Goal: Task Accomplishment & Management: Use online tool/utility

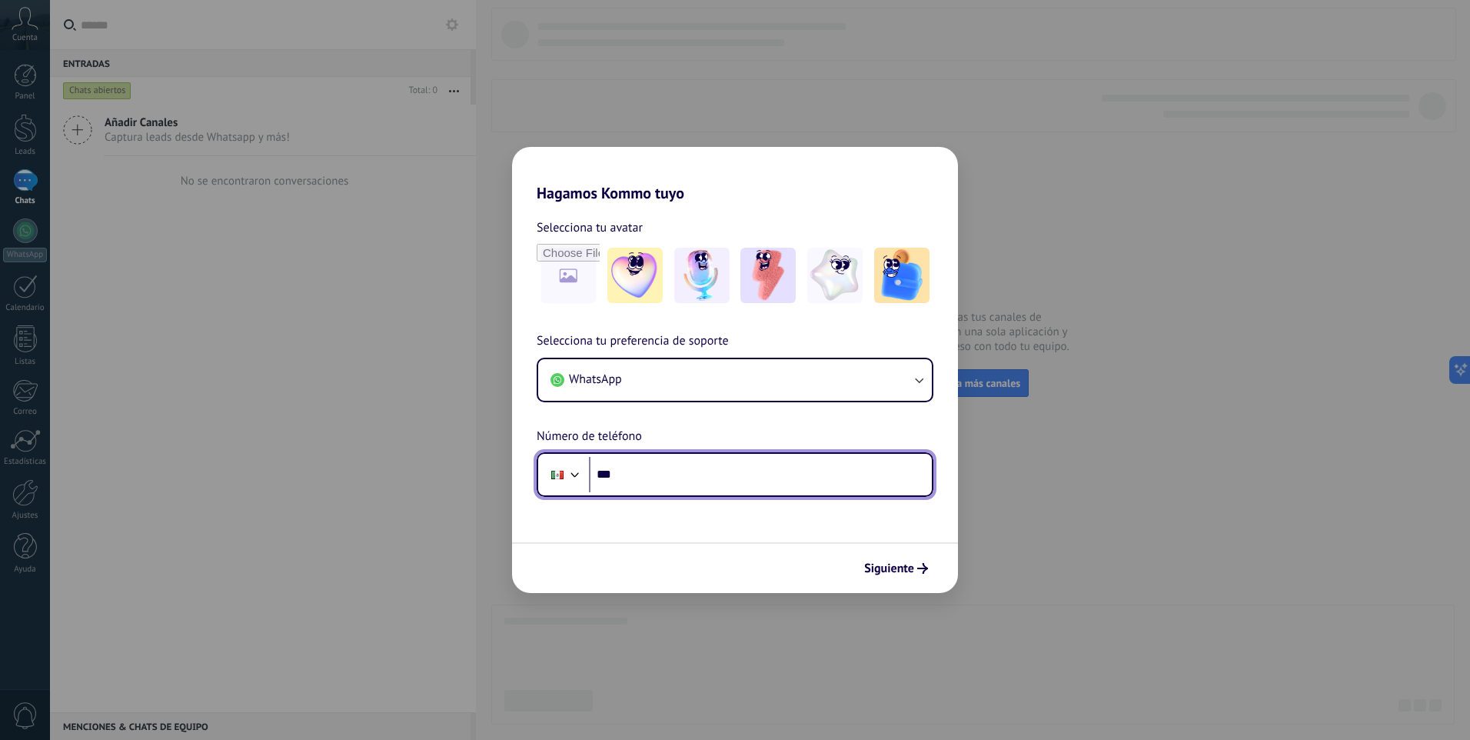
click at [755, 475] on input "***" at bounding box center [760, 474] width 343 height 35
type input "**********"
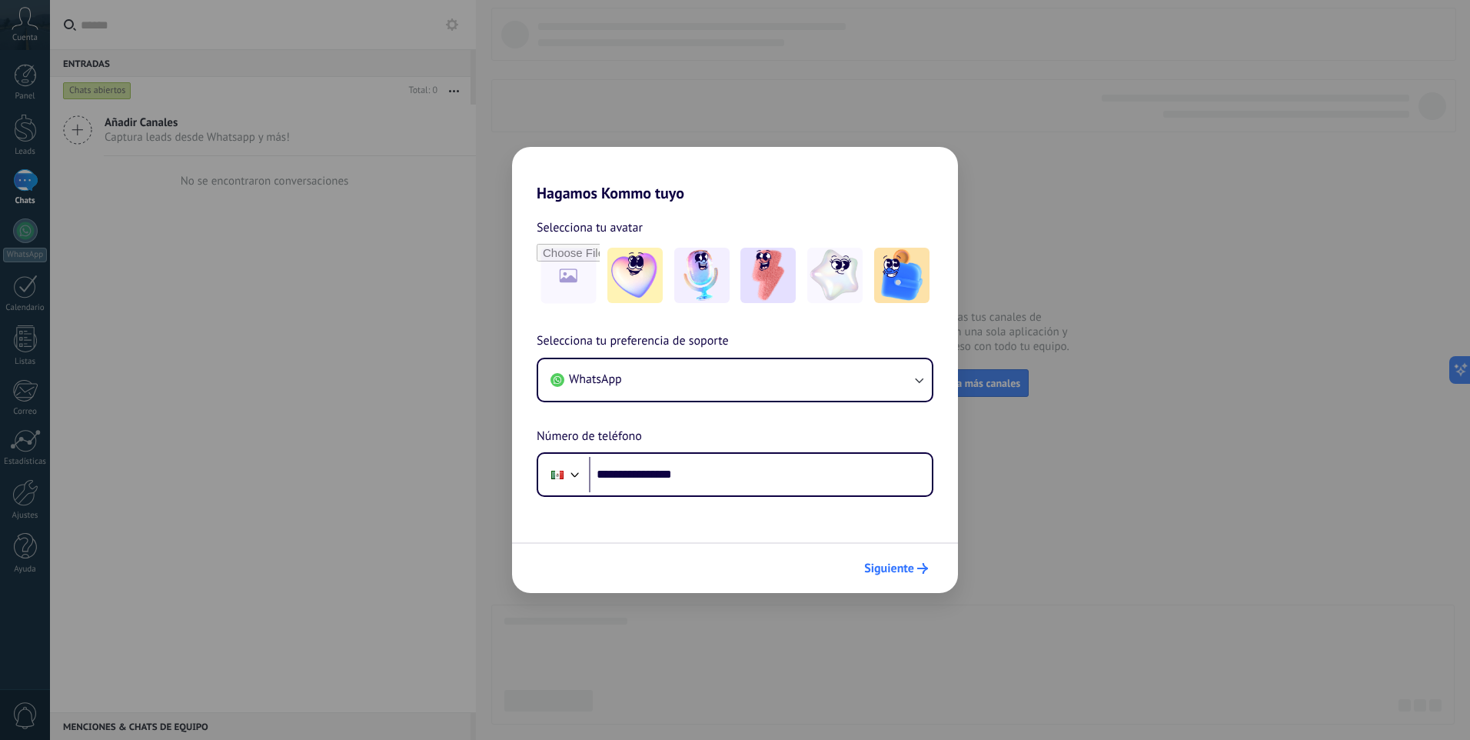
click at [907, 577] on button "Siguiente" at bounding box center [896, 568] width 78 height 26
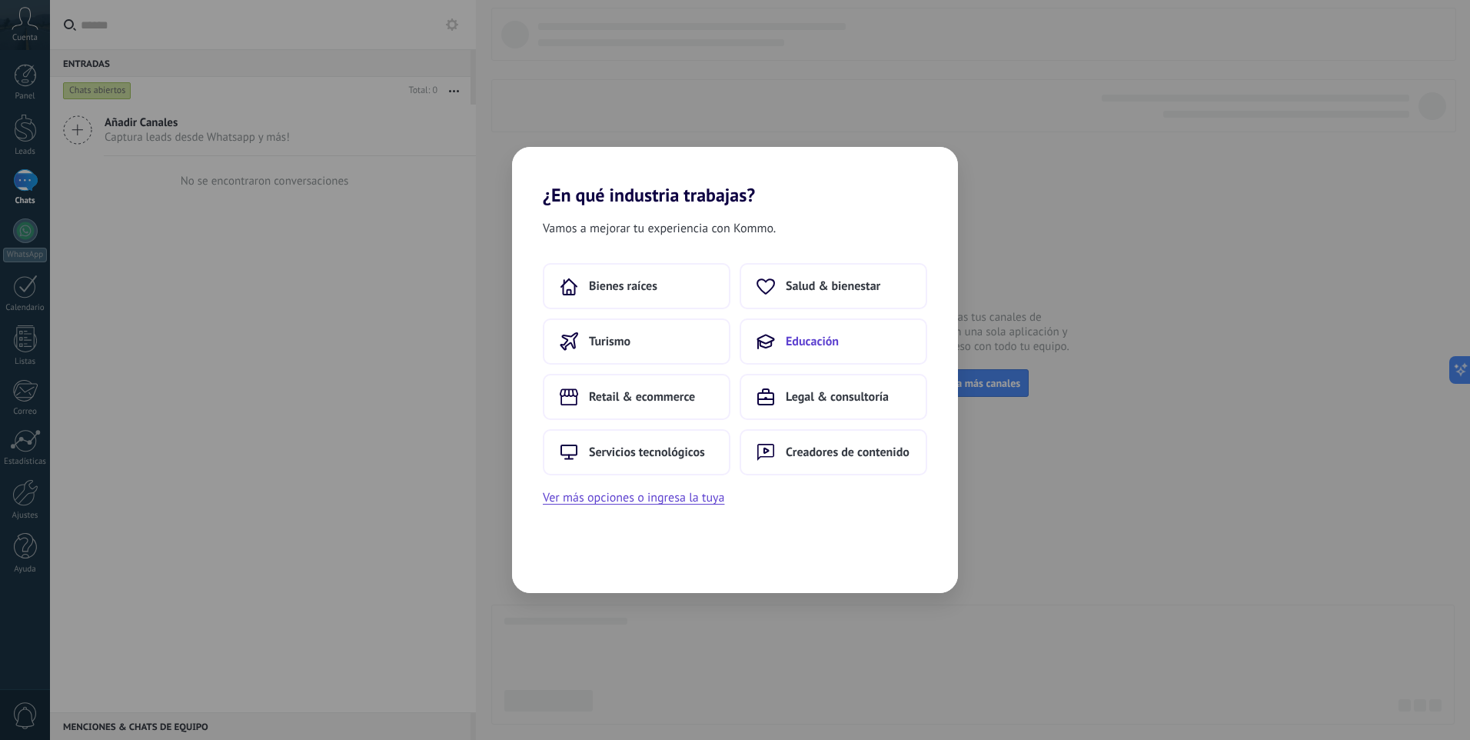
click at [852, 347] on button "Educación" at bounding box center [834, 341] width 188 height 46
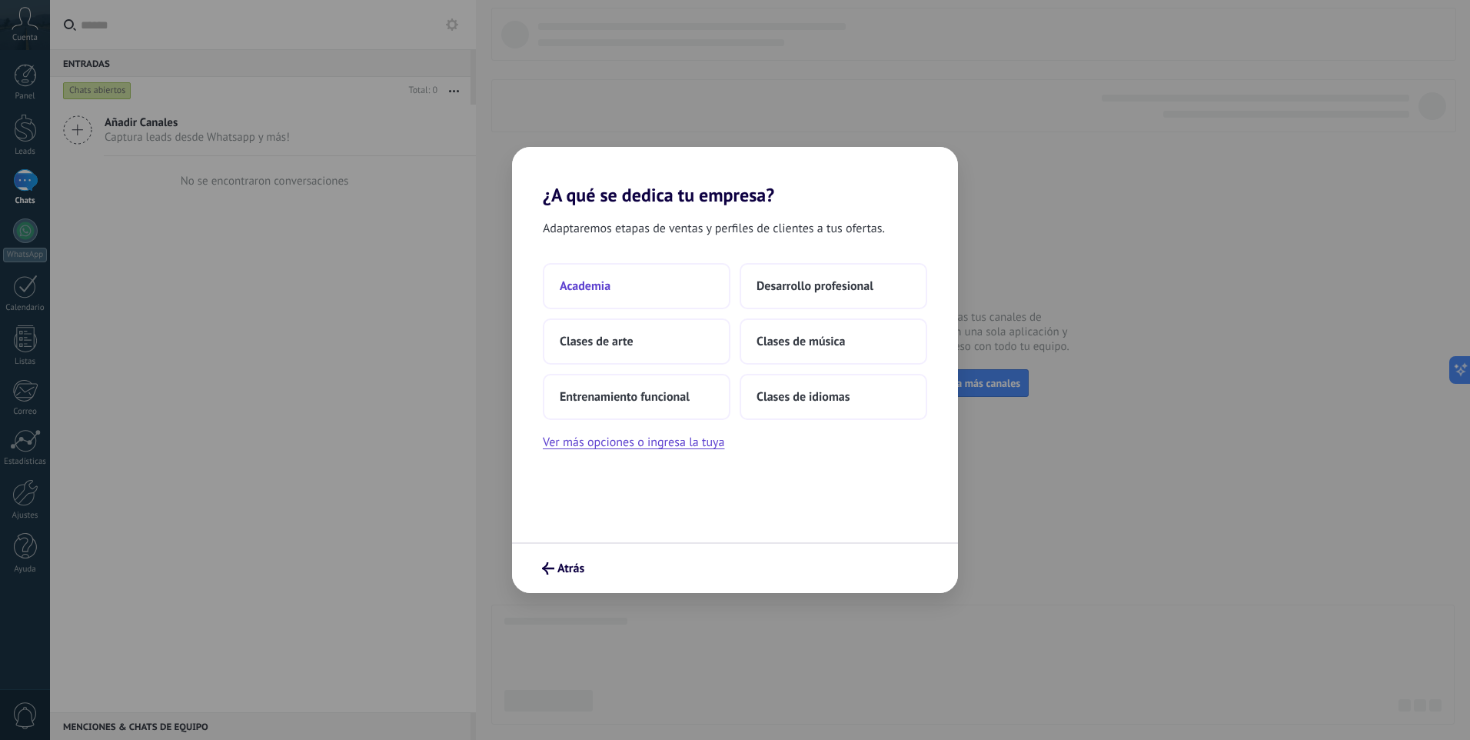
click at [607, 285] on span "Academia" at bounding box center [585, 285] width 51 height 15
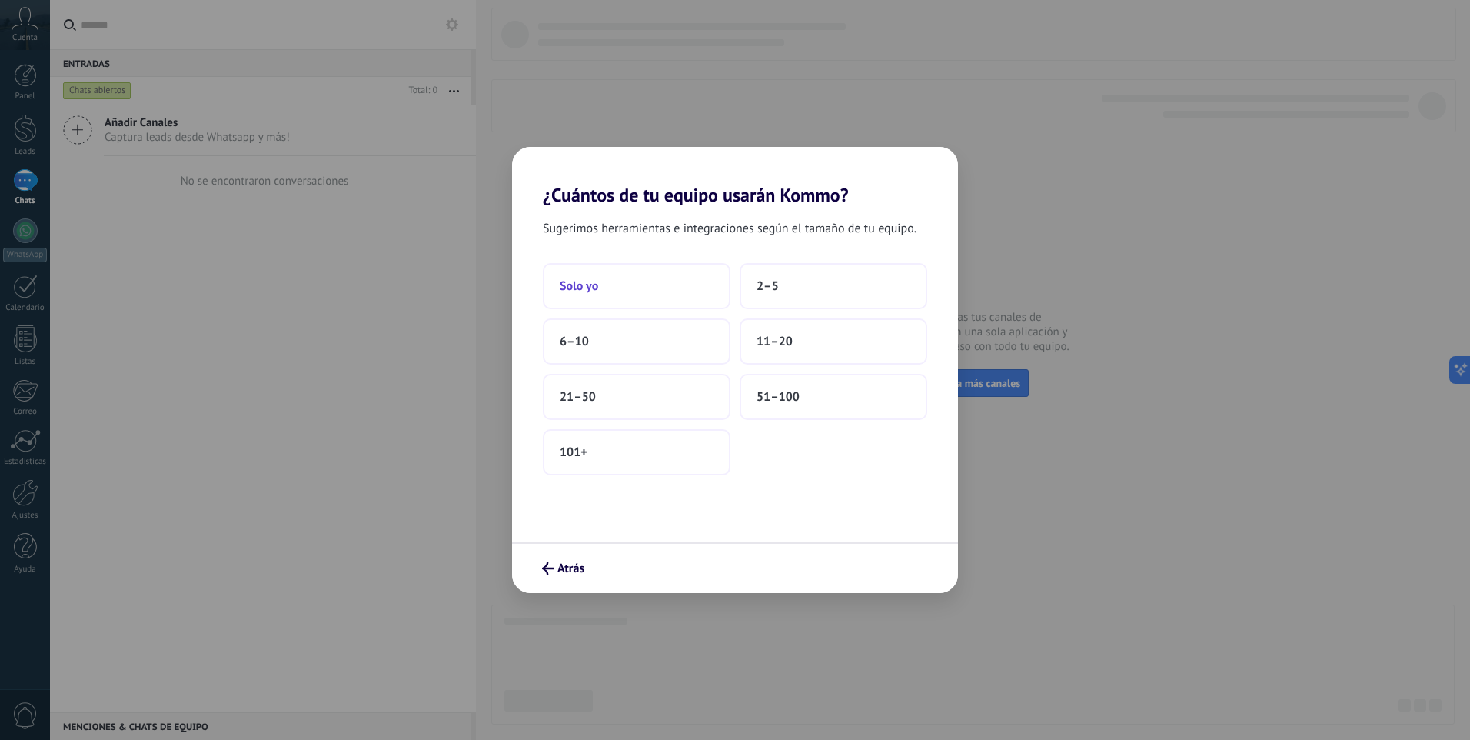
click at [704, 289] on button "Solo yo" at bounding box center [637, 286] width 188 height 46
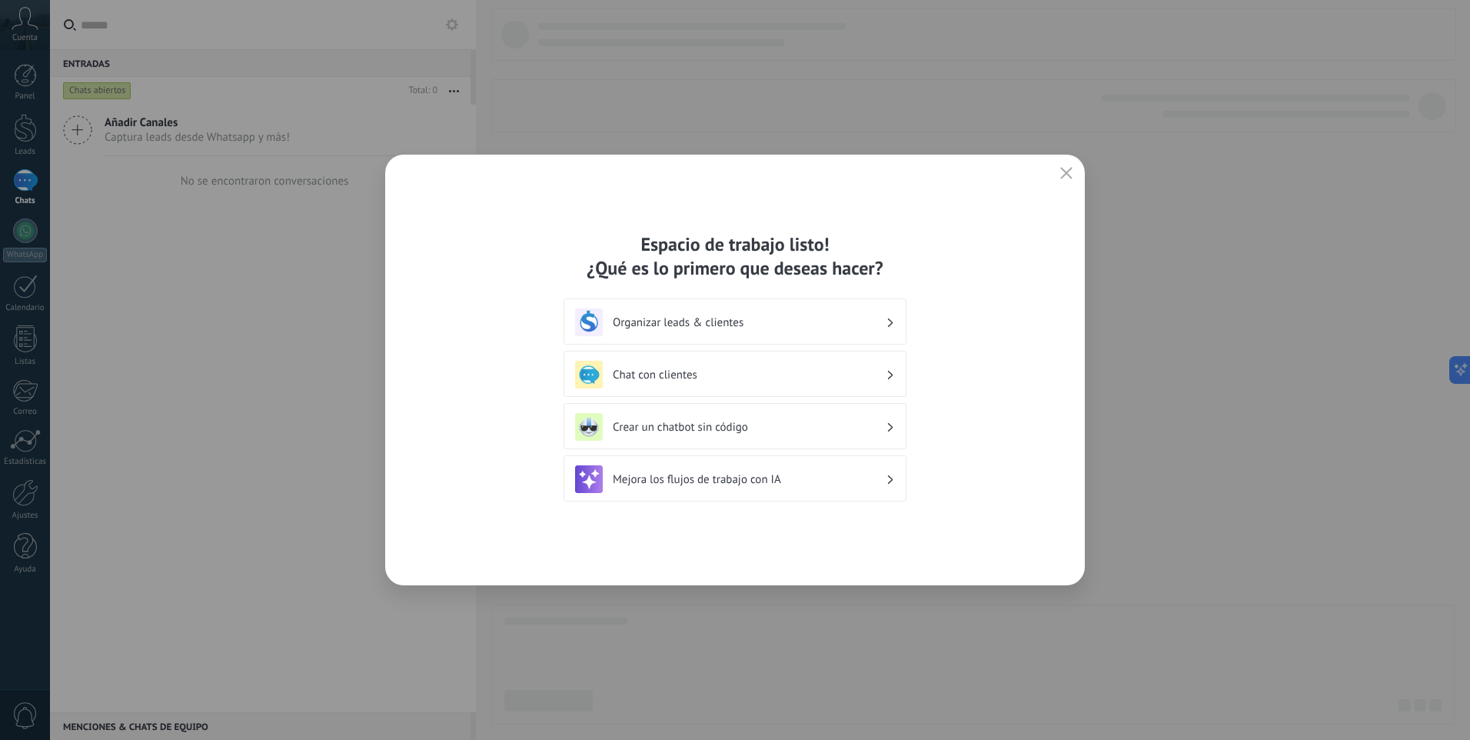
click at [897, 325] on div "Organizar leads & clientes" at bounding box center [735, 321] width 343 height 46
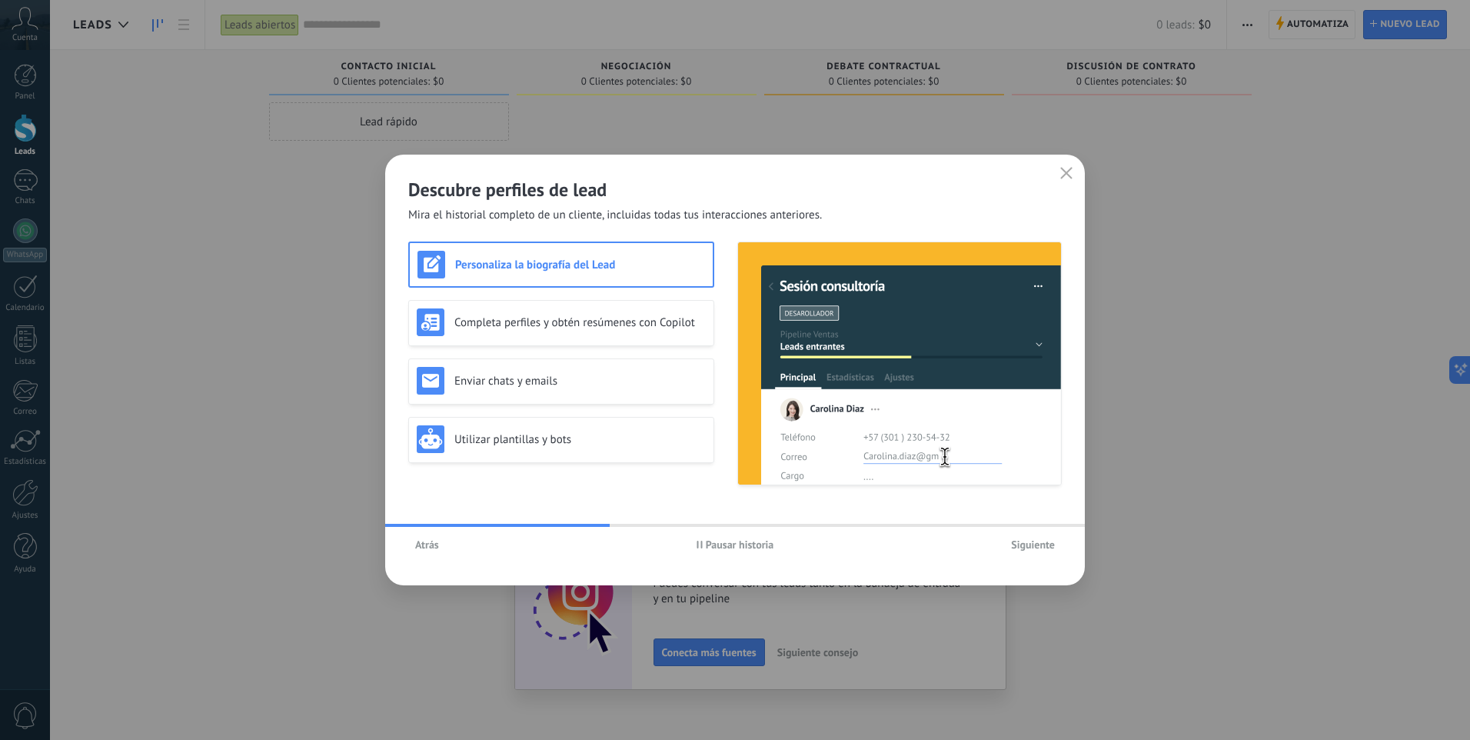
click at [742, 553] on button "Pausar historia" at bounding box center [736, 544] width 92 height 23
click at [613, 331] on div "Completa perfiles y obtén resúmenes con Copilot" at bounding box center [561, 322] width 289 height 28
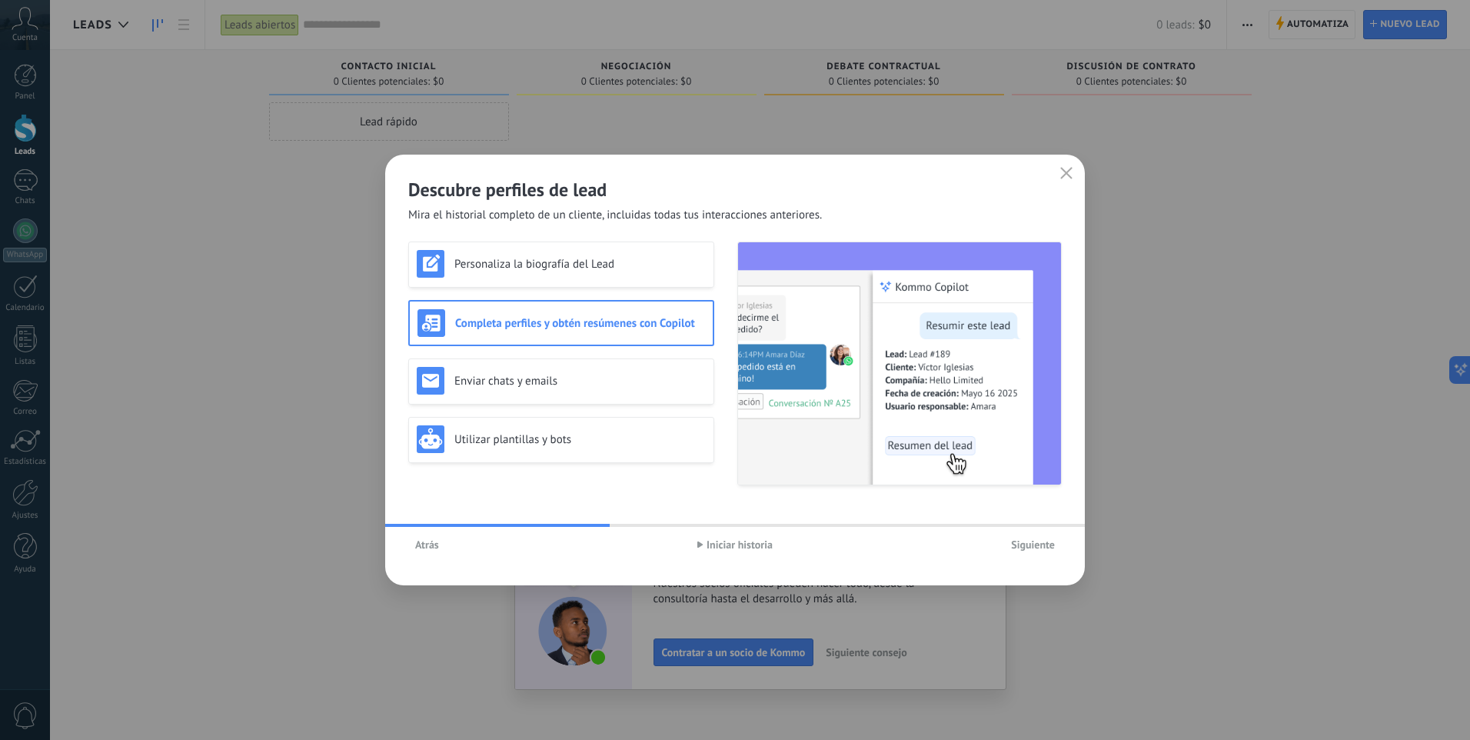
click at [430, 538] on button "Atrás" at bounding box center [427, 544] width 38 height 23
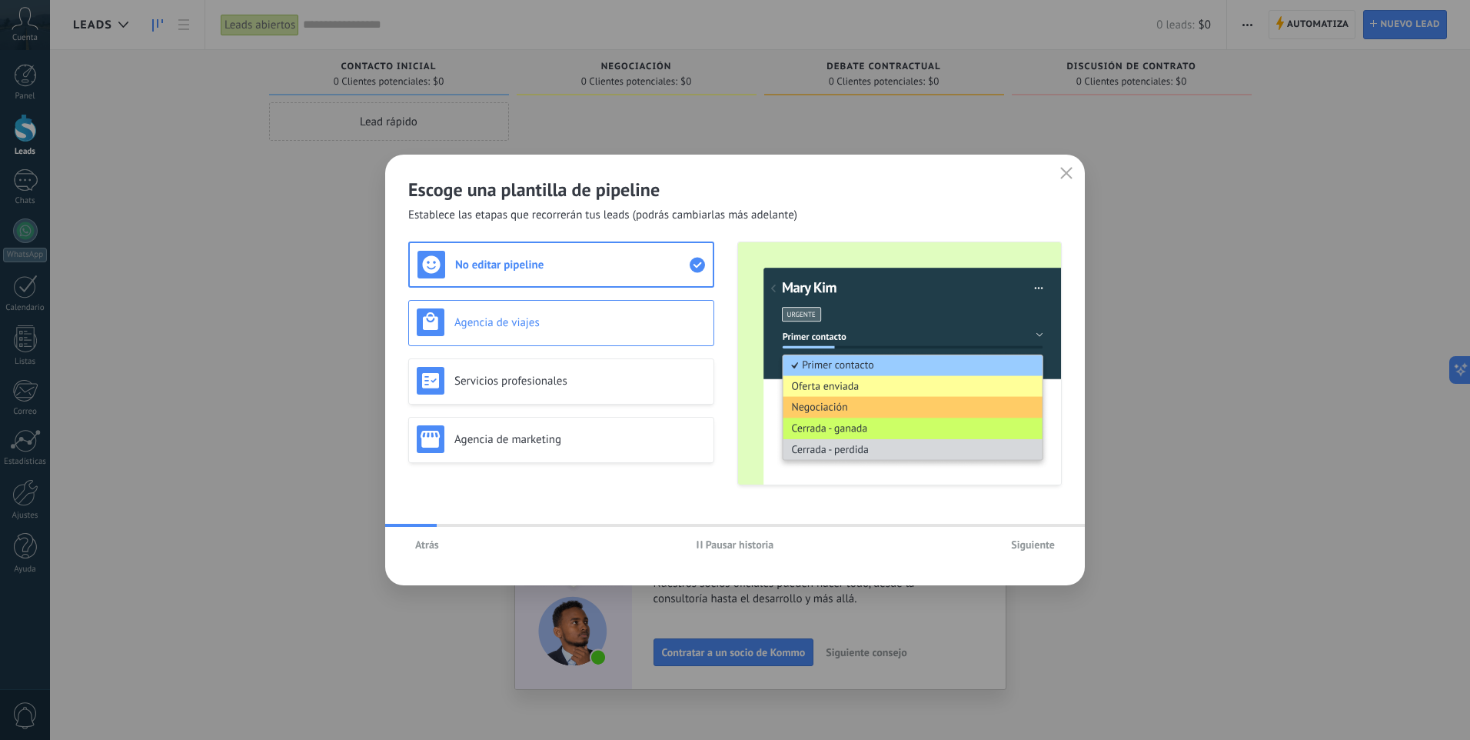
click at [538, 337] on div "Agencia de viajes" at bounding box center [561, 323] width 306 height 46
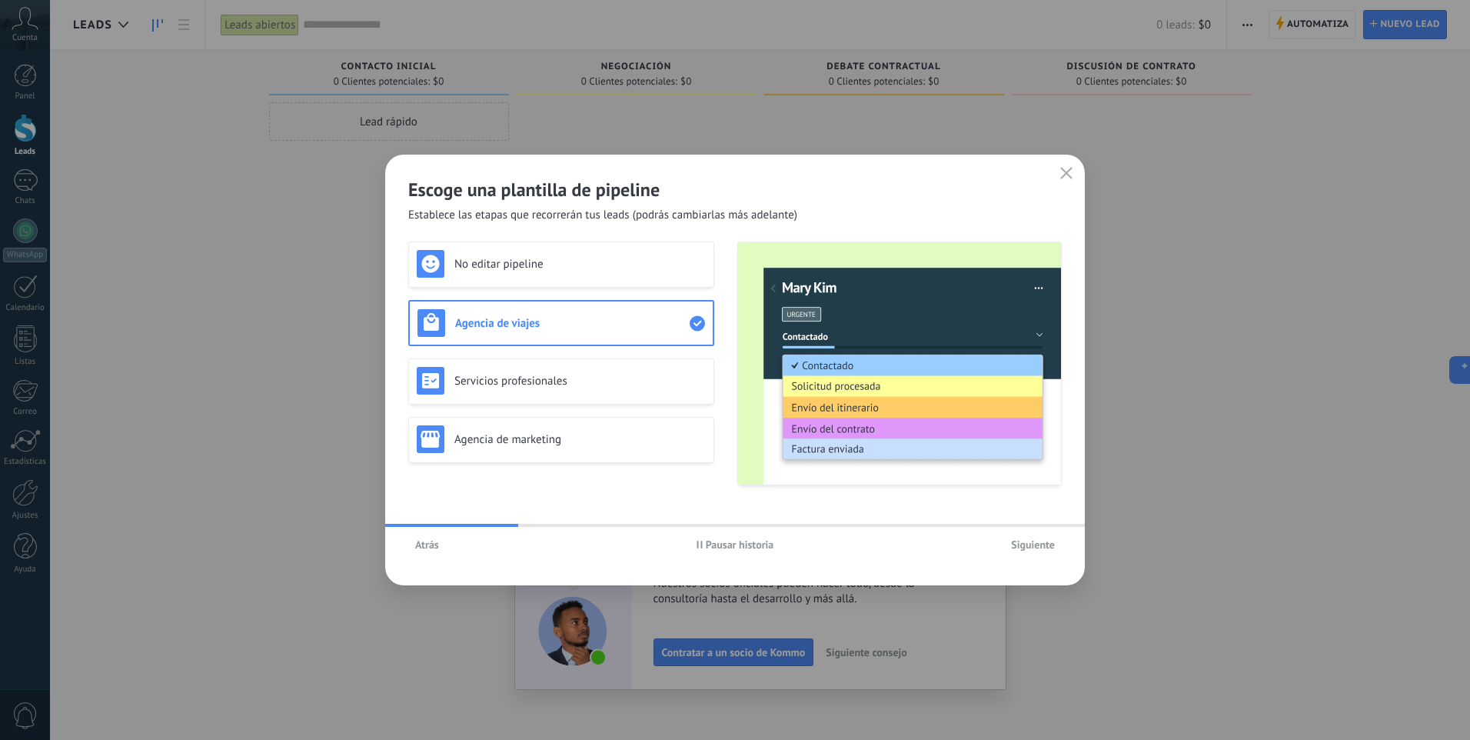
click at [711, 544] on span "Pausar historia" at bounding box center [740, 544] width 68 height 11
click at [636, 389] on div "Servicios profesionales" at bounding box center [561, 381] width 289 height 28
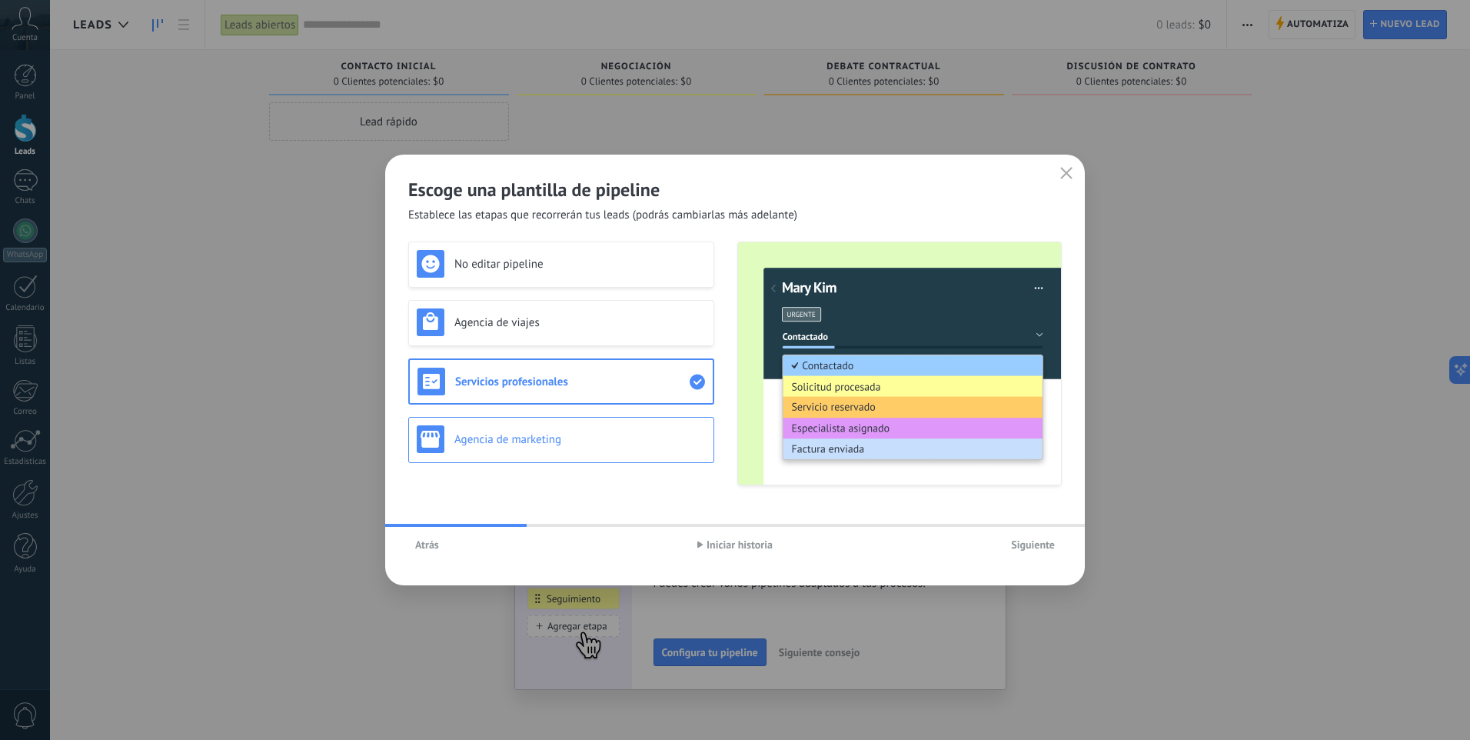
click at [665, 440] on h3 "Agencia de marketing" at bounding box center [579, 439] width 251 height 15
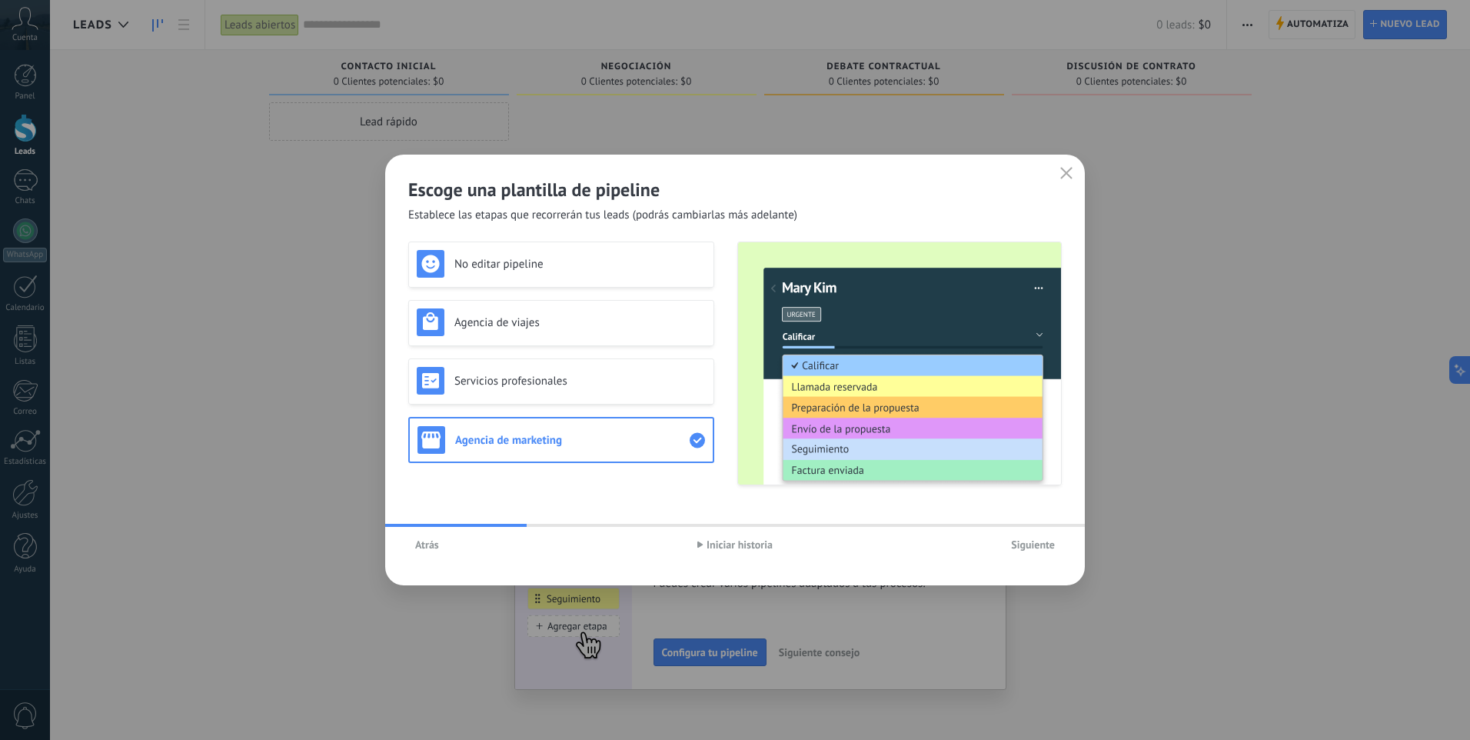
click at [1021, 550] on span "Siguiente" at bounding box center [1033, 544] width 44 height 11
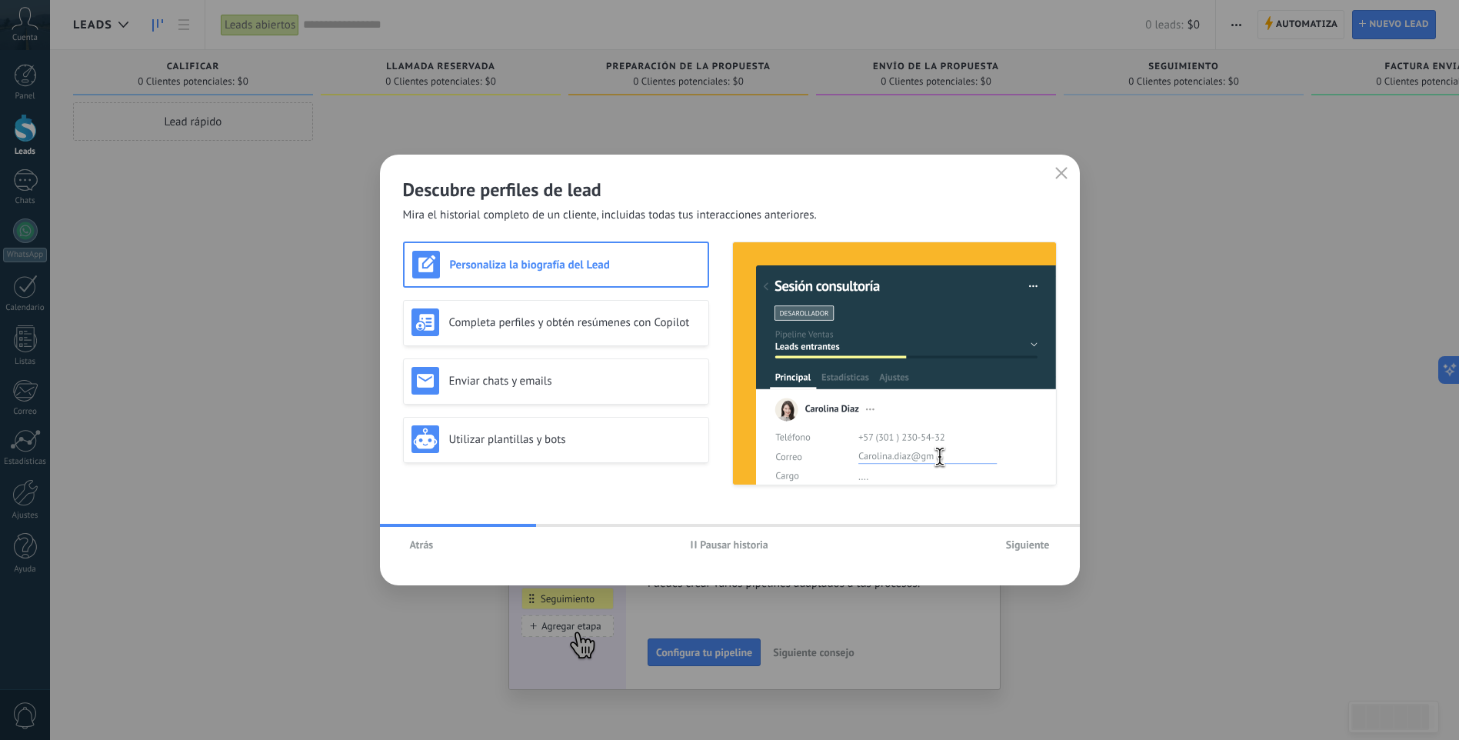
click at [732, 546] on span "Pausar historia" at bounding box center [734, 544] width 68 height 11
click at [732, 546] on span "Iniciar historia" at bounding box center [734, 544] width 66 height 11
click at [632, 331] on div "Completa perfiles y obtén resúmenes con Copilot" at bounding box center [555, 322] width 289 height 28
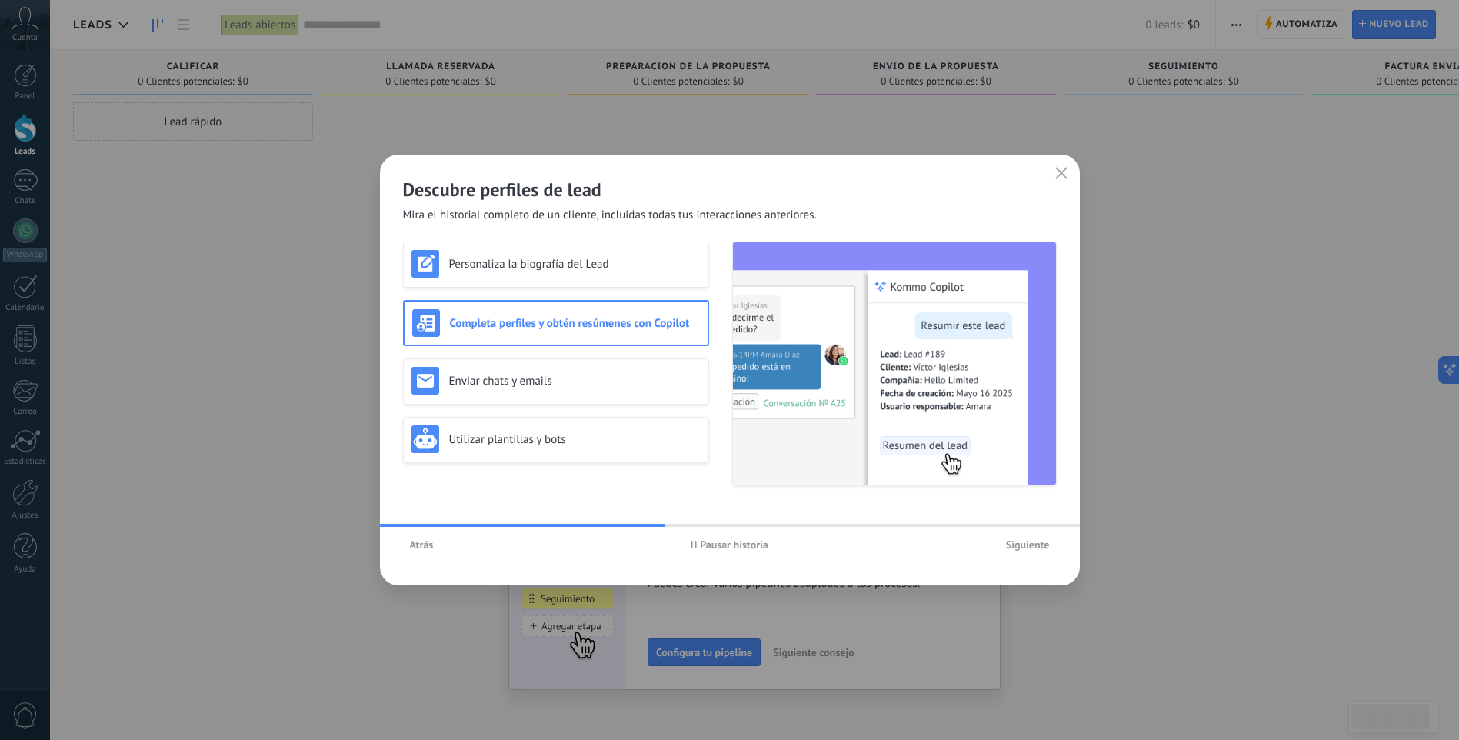
click at [743, 559] on div "Atrás Pausar historia Siguiente" at bounding box center [730, 544] width 700 height 35
click at [745, 544] on span "Pausar historia" at bounding box center [734, 544] width 68 height 11
click at [587, 396] on div "Enviar chats y emails" at bounding box center [556, 381] width 306 height 46
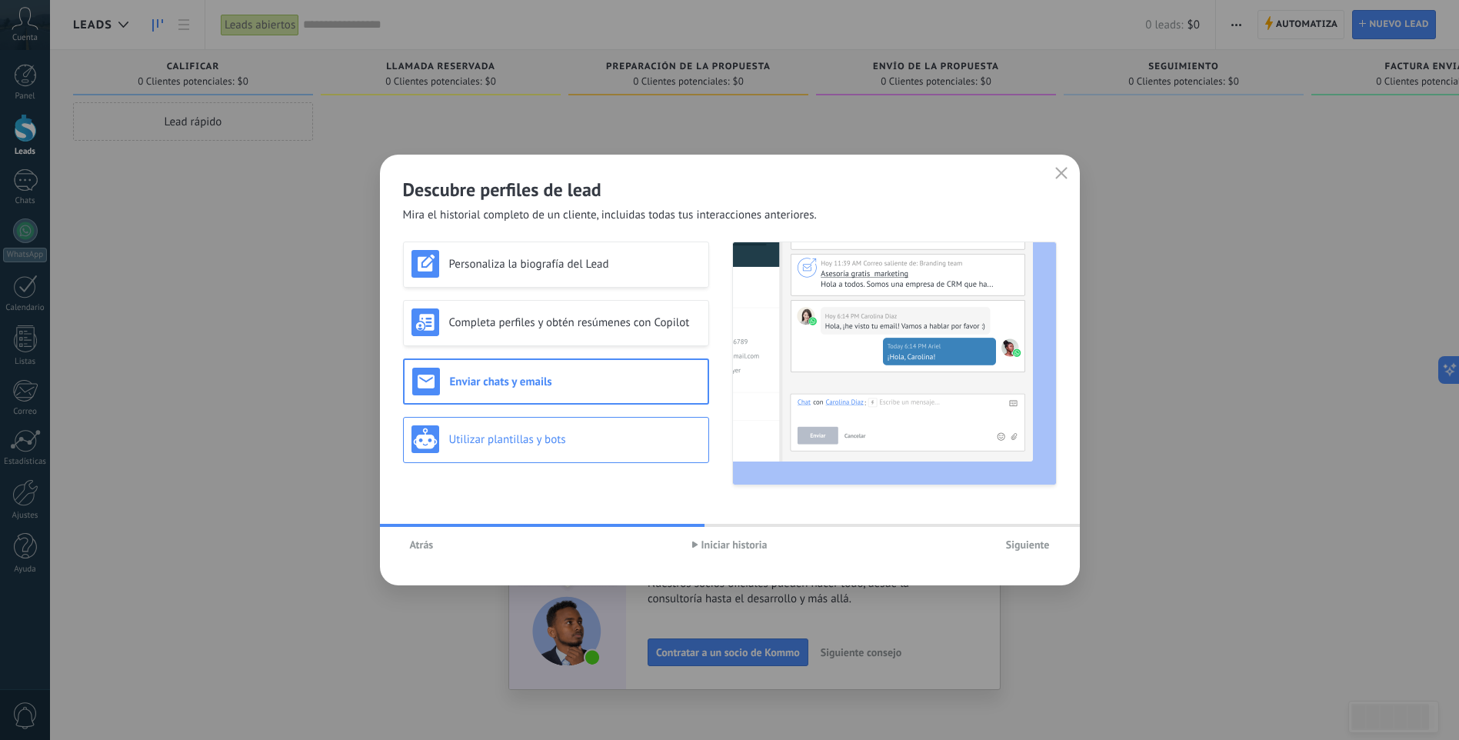
click at [594, 442] on h3 "Utilizar plantillas y bots" at bounding box center [574, 439] width 251 height 15
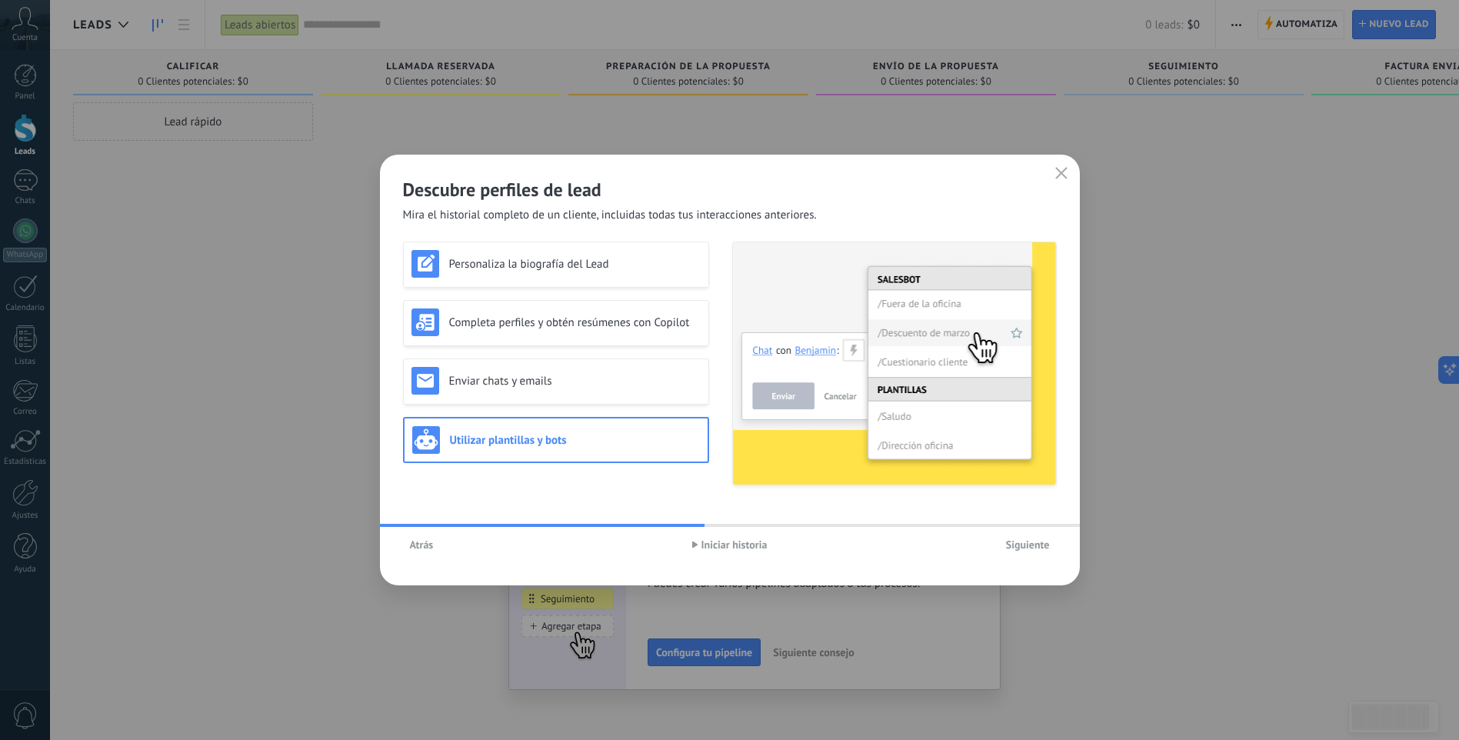
click at [747, 539] on span "Iniciar historia" at bounding box center [734, 544] width 66 height 11
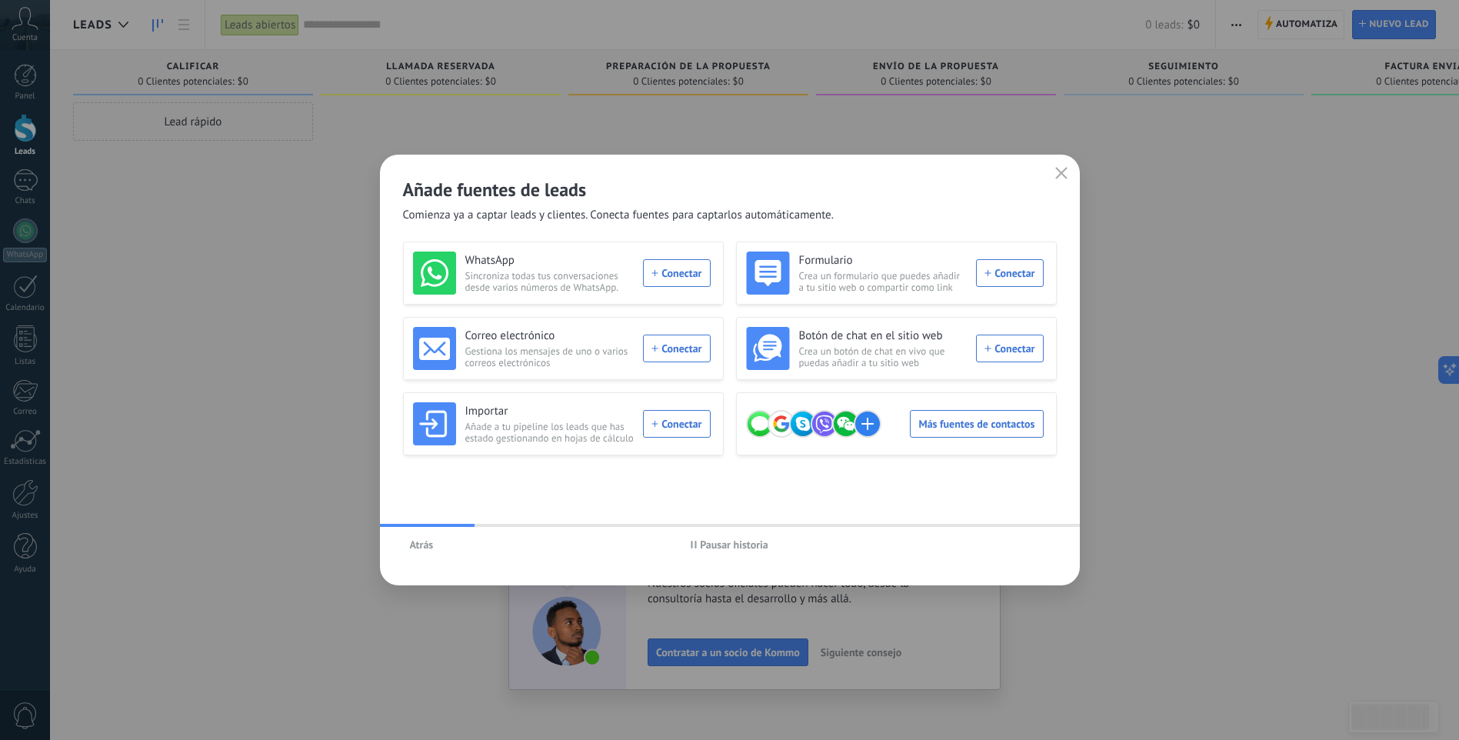
click at [748, 549] on span "Pausar historia" at bounding box center [734, 544] width 68 height 11
click at [680, 274] on div "WhatsApp Sincroniza todas tus conversaciones desde varios números de WhatsApp. …" at bounding box center [562, 272] width 298 height 43
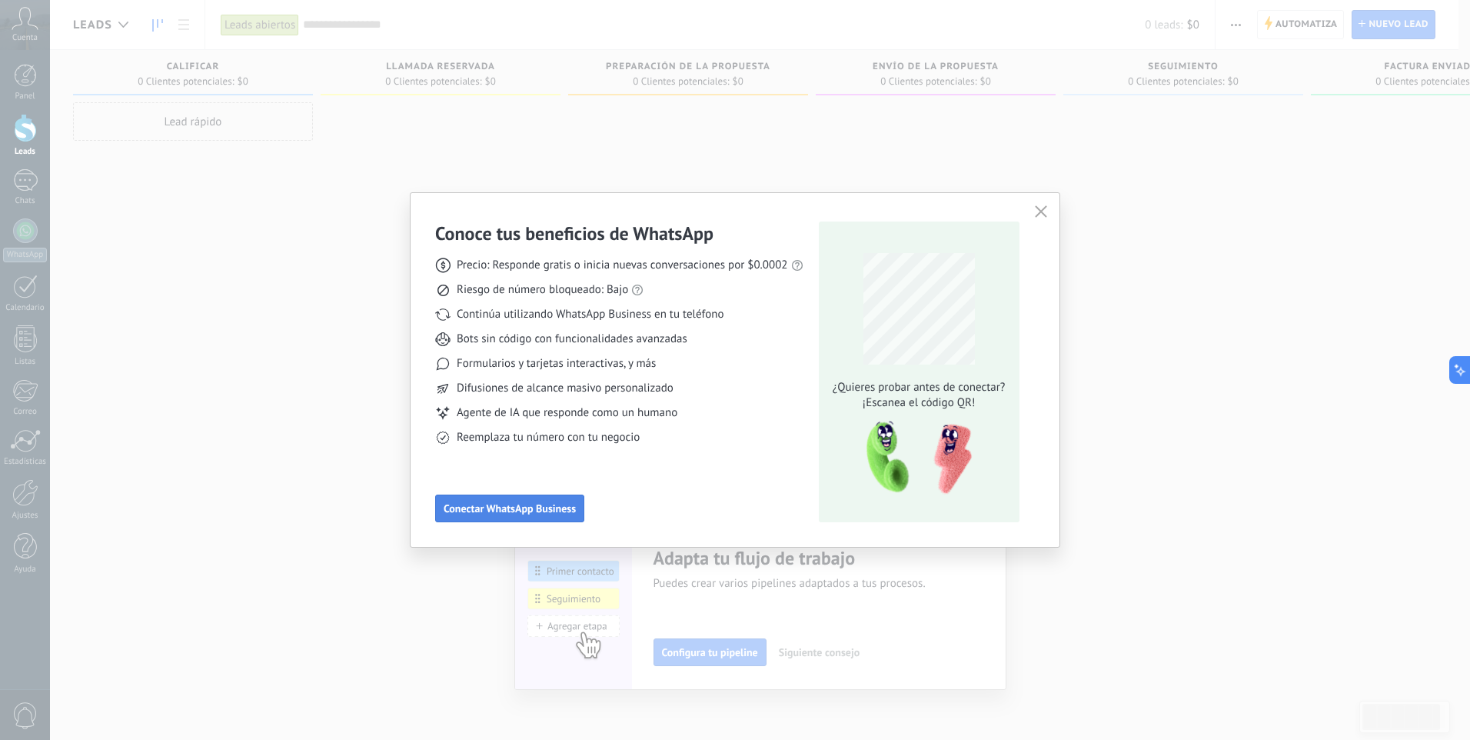
click at [541, 512] on span "Conectar WhatsApp Business" at bounding box center [510, 508] width 132 height 11
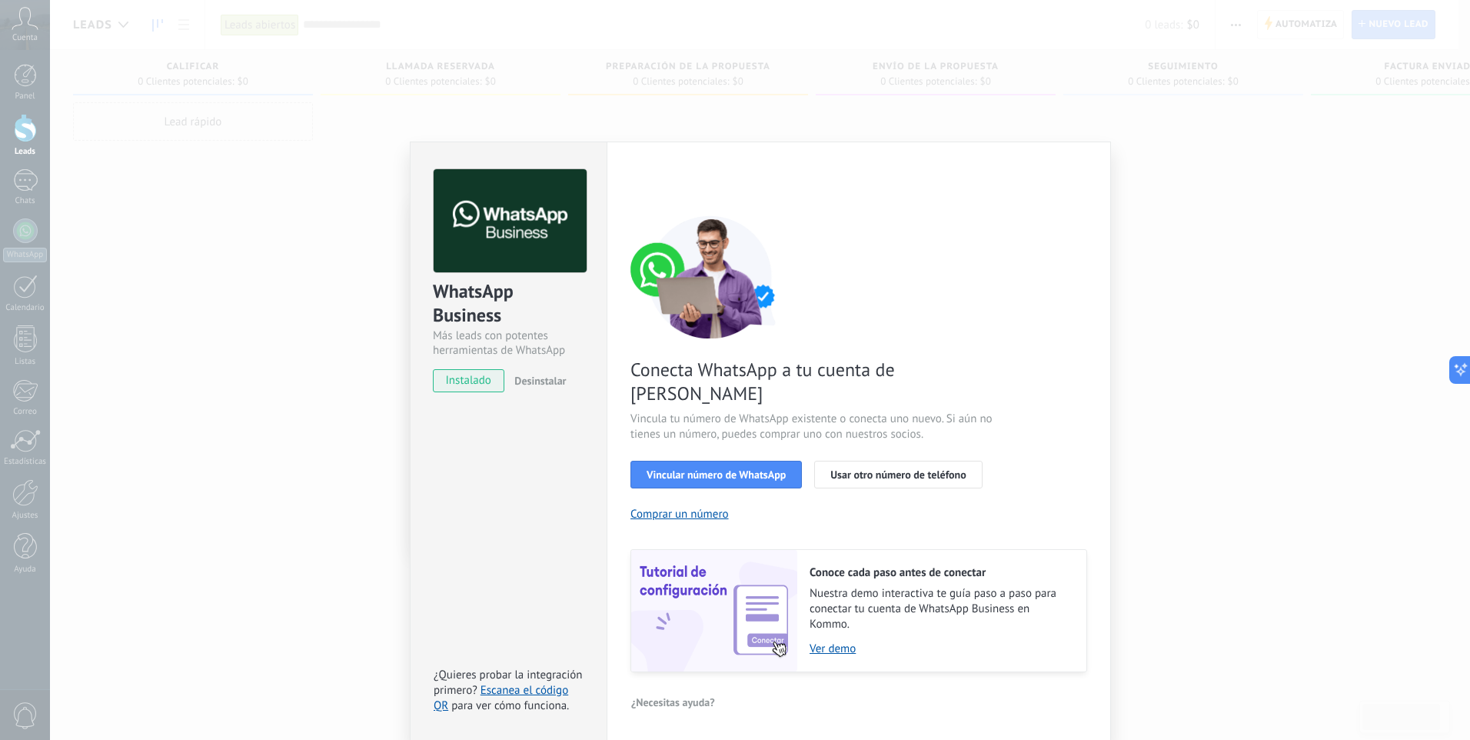
click at [477, 375] on span "instalado" at bounding box center [469, 380] width 70 height 23
click at [724, 469] on span "Vincular número de WhatsApp" at bounding box center [716, 474] width 139 height 11
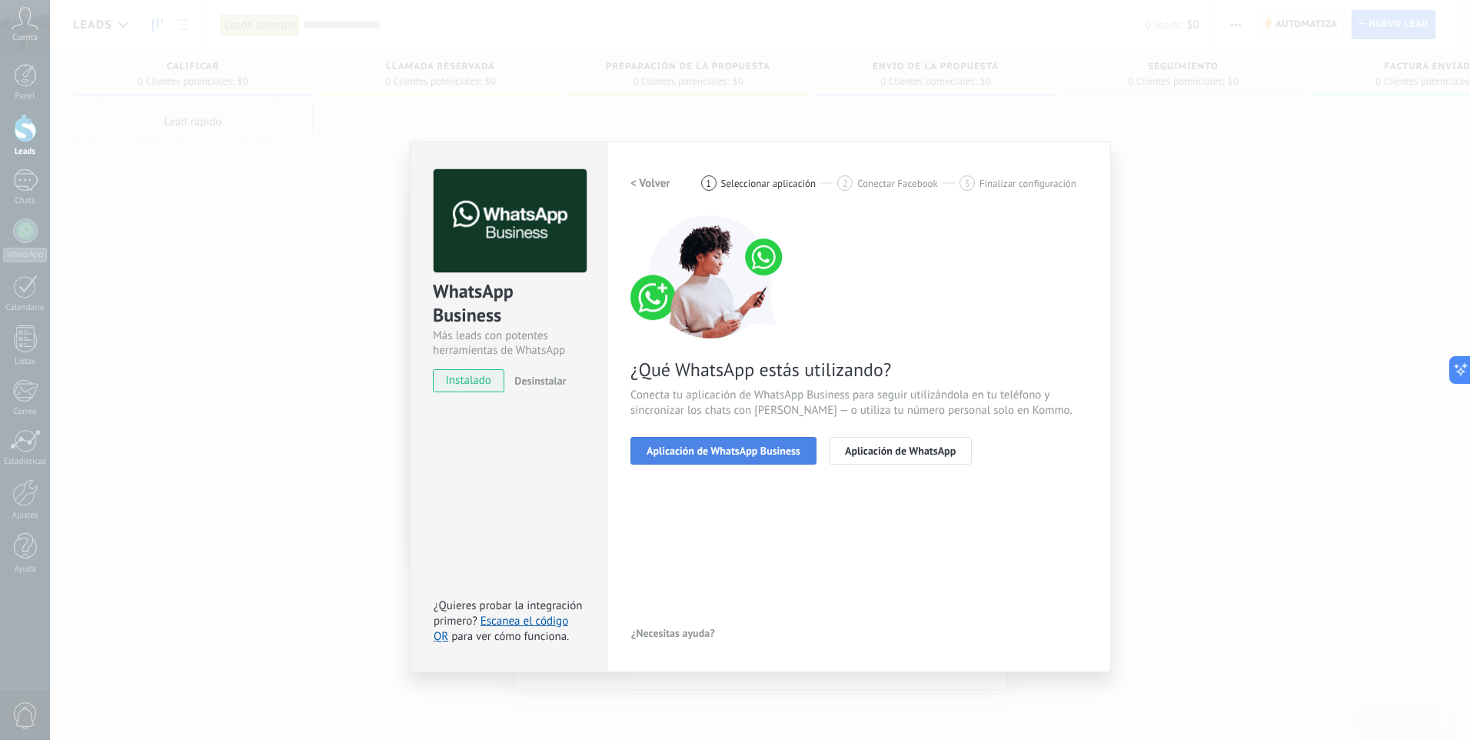
click at [767, 448] on span "Aplicación de WhatsApp Business" at bounding box center [724, 450] width 154 height 11
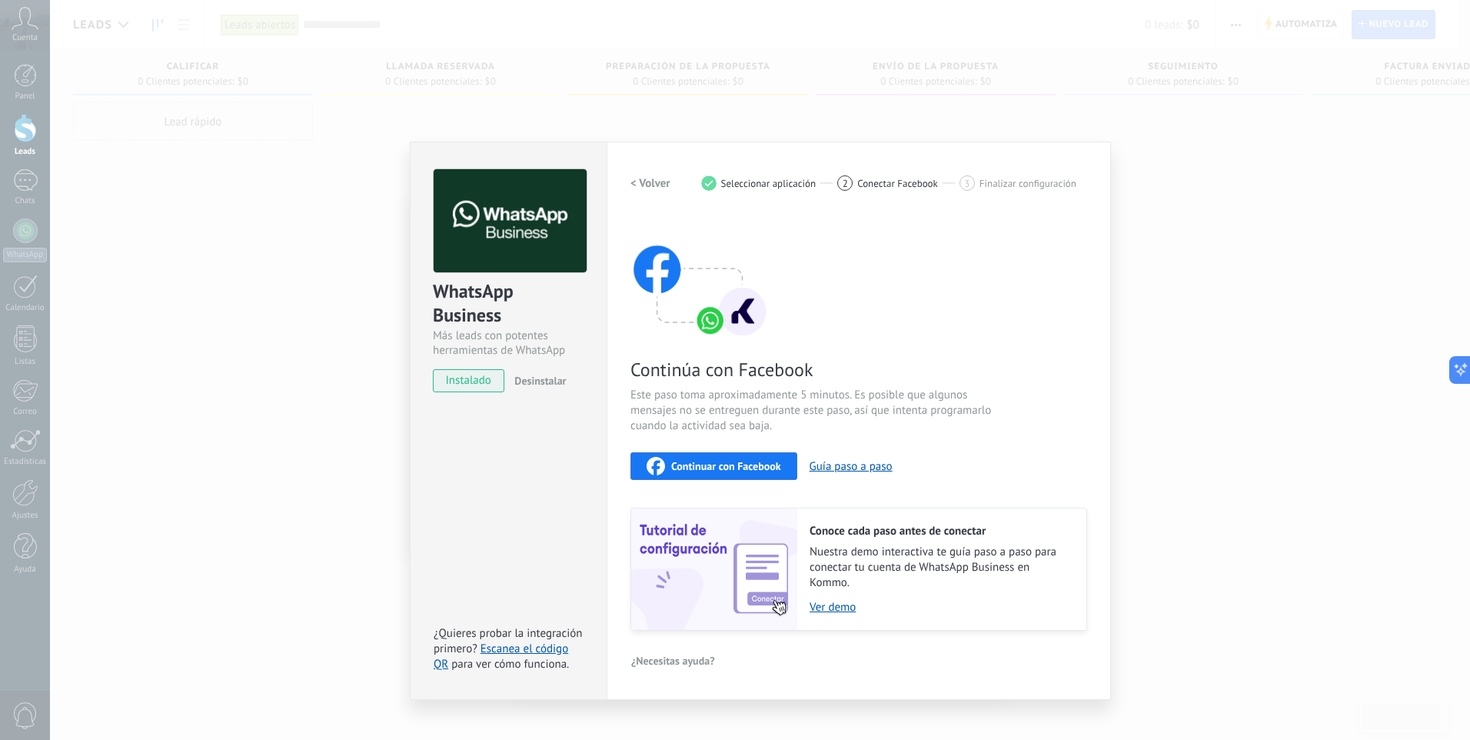
click at [744, 469] on span "Continuar con Facebook" at bounding box center [726, 466] width 110 height 11
click at [897, 178] on span "Conectar Facebook" at bounding box center [897, 184] width 81 height 12
click at [896, 182] on span "Conectar Facebook" at bounding box center [897, 184] width 81 height 12
click at [774, 456] on button "Continuar con Facebook" at bounding box center [714, 466] width 167 height 28
click at [767, 464] on span "Continuar con Facebook" at bounding box center [726, 466] width 110 height 11
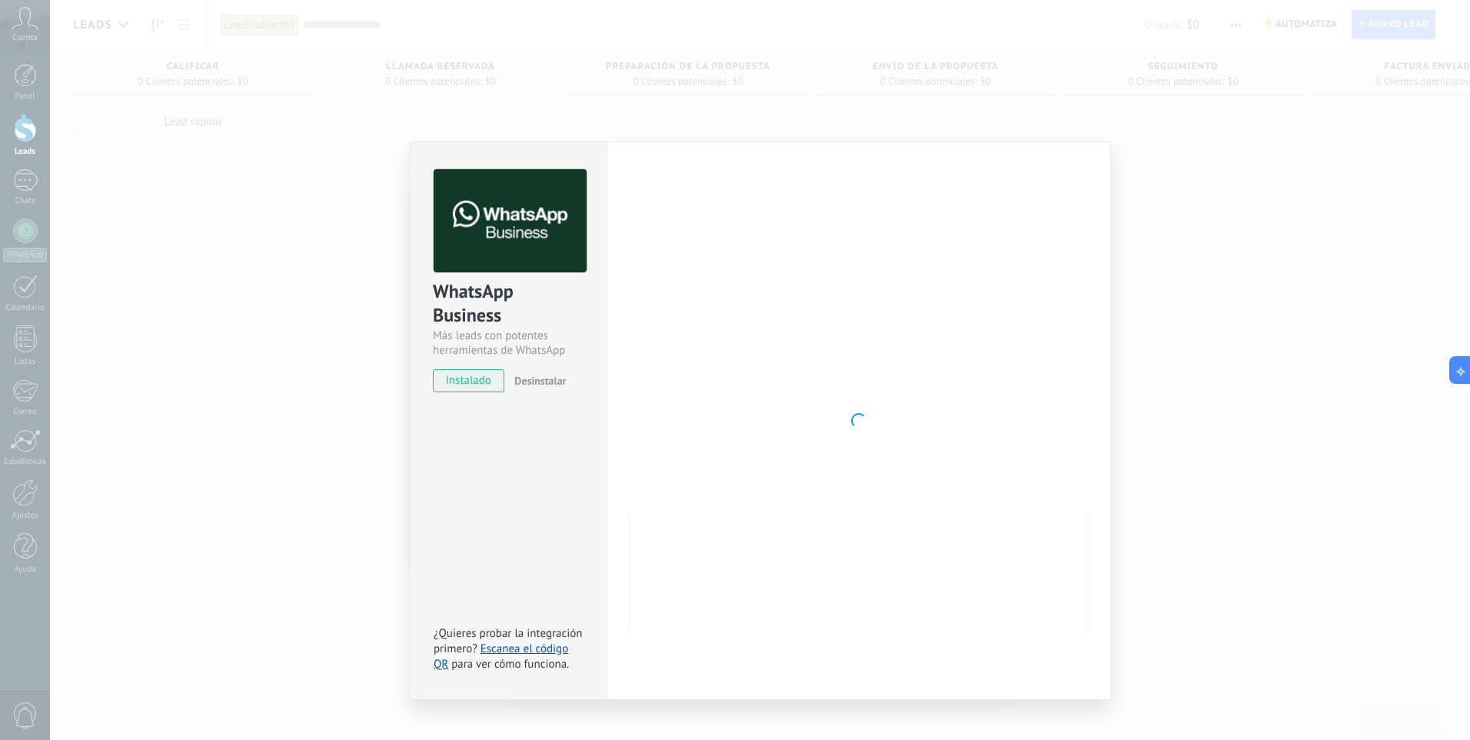
click at [481, 384] on span "instalado" at bounding box center [469, 380] width 70 height 23
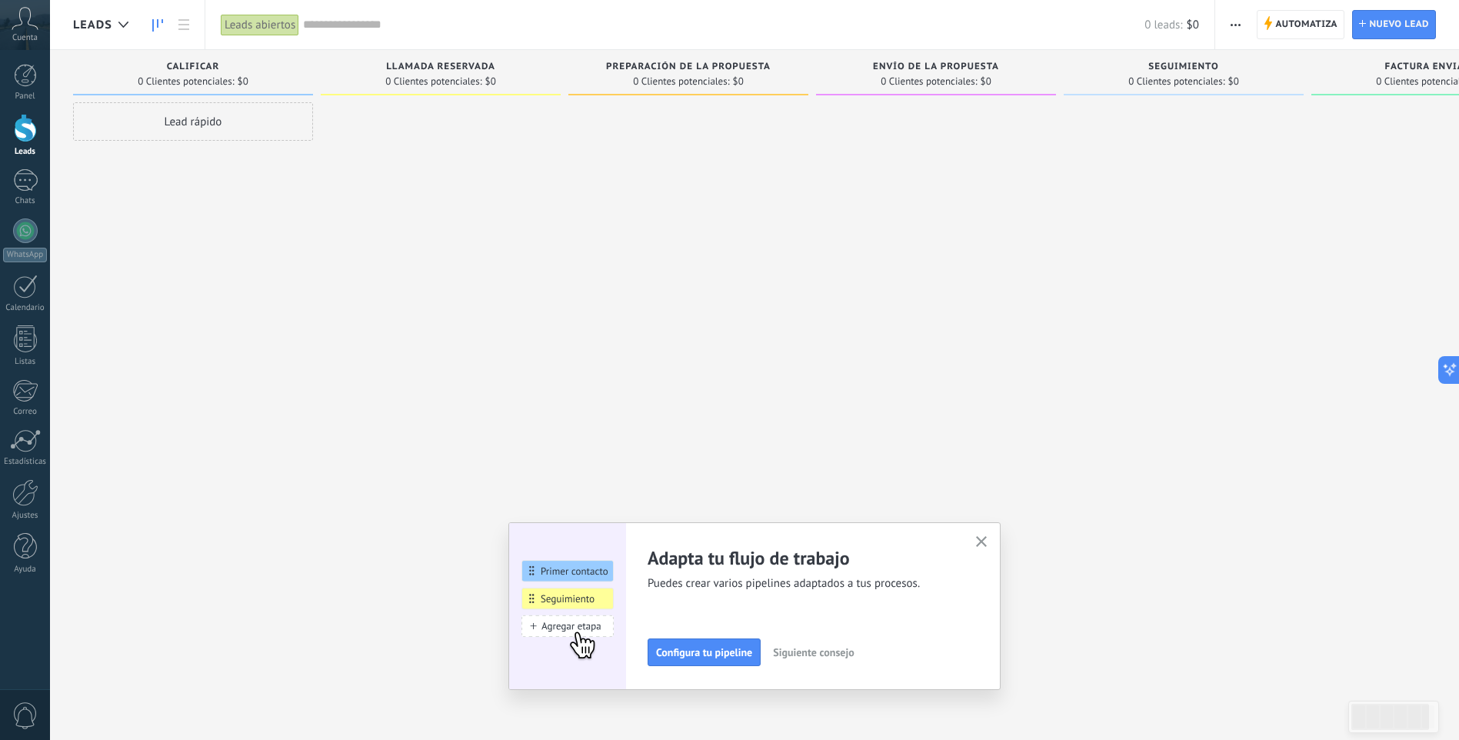
click at [805, 653] on span "Siguiente consejo" at bounding box center [813, 652] width 81 height 11
click at [826, 654] on span "Siguiente consejo" at bounding box center [811, 652] width 81 height 11
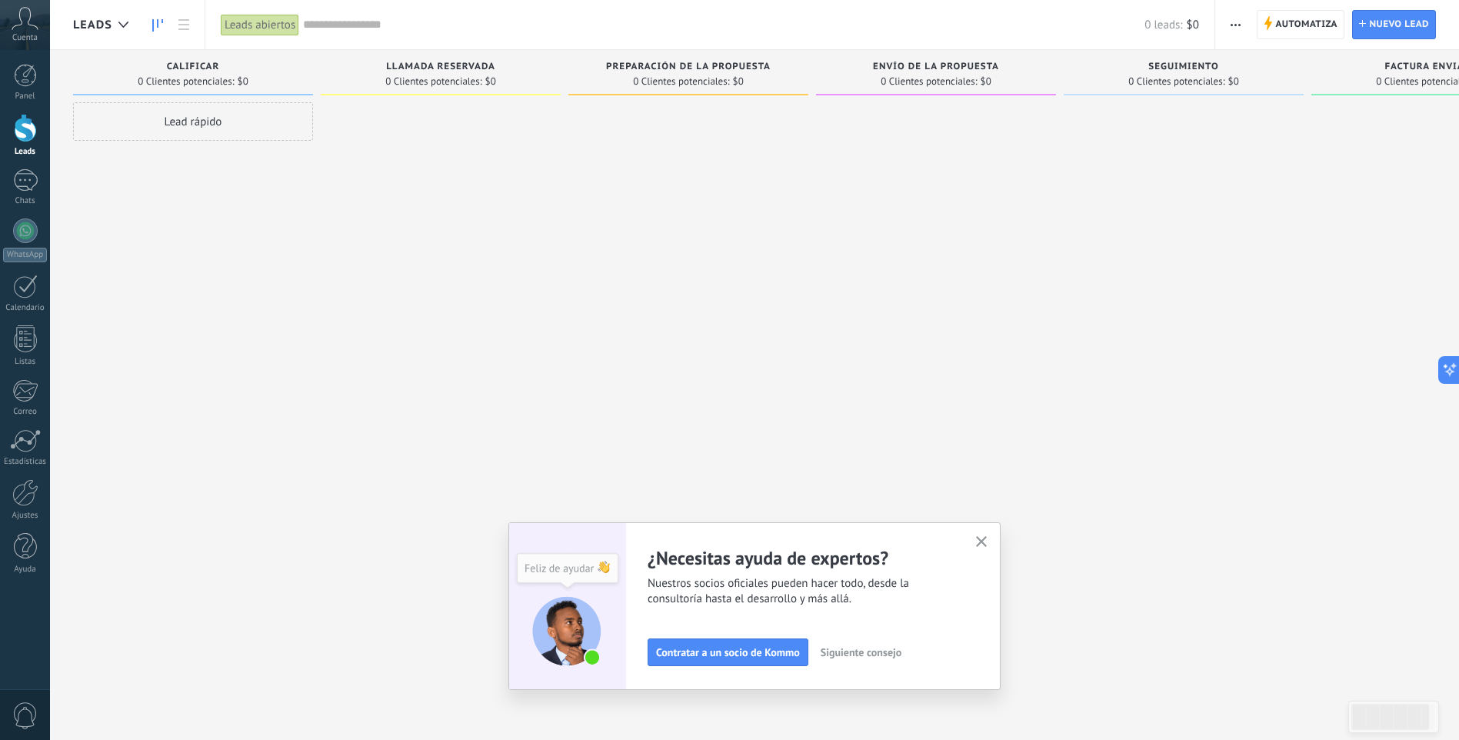
click at [984, 544] on icon "button" at bounding box center [982, 542] width 12 height 12
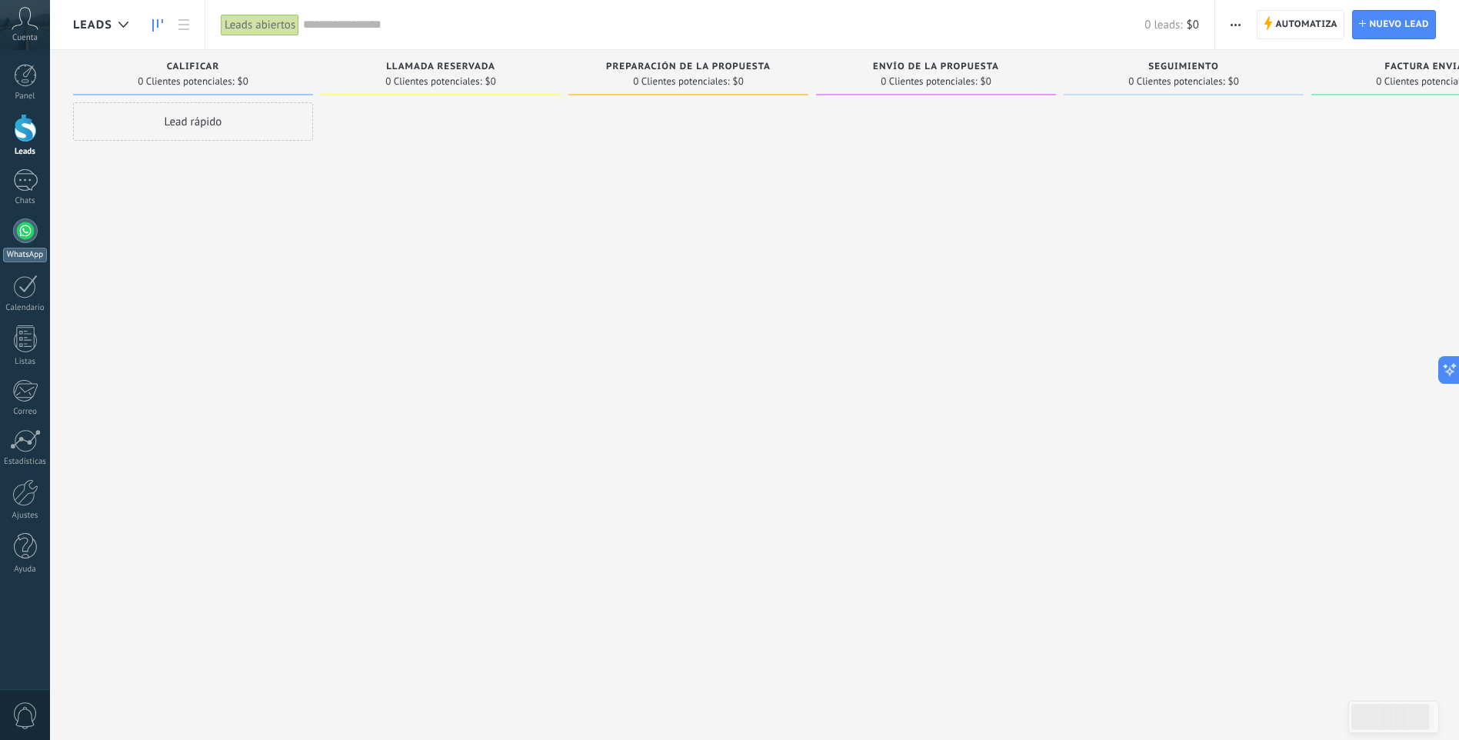
click at [19, 228] on div at bounding box center [25, 230] width 25 height 25
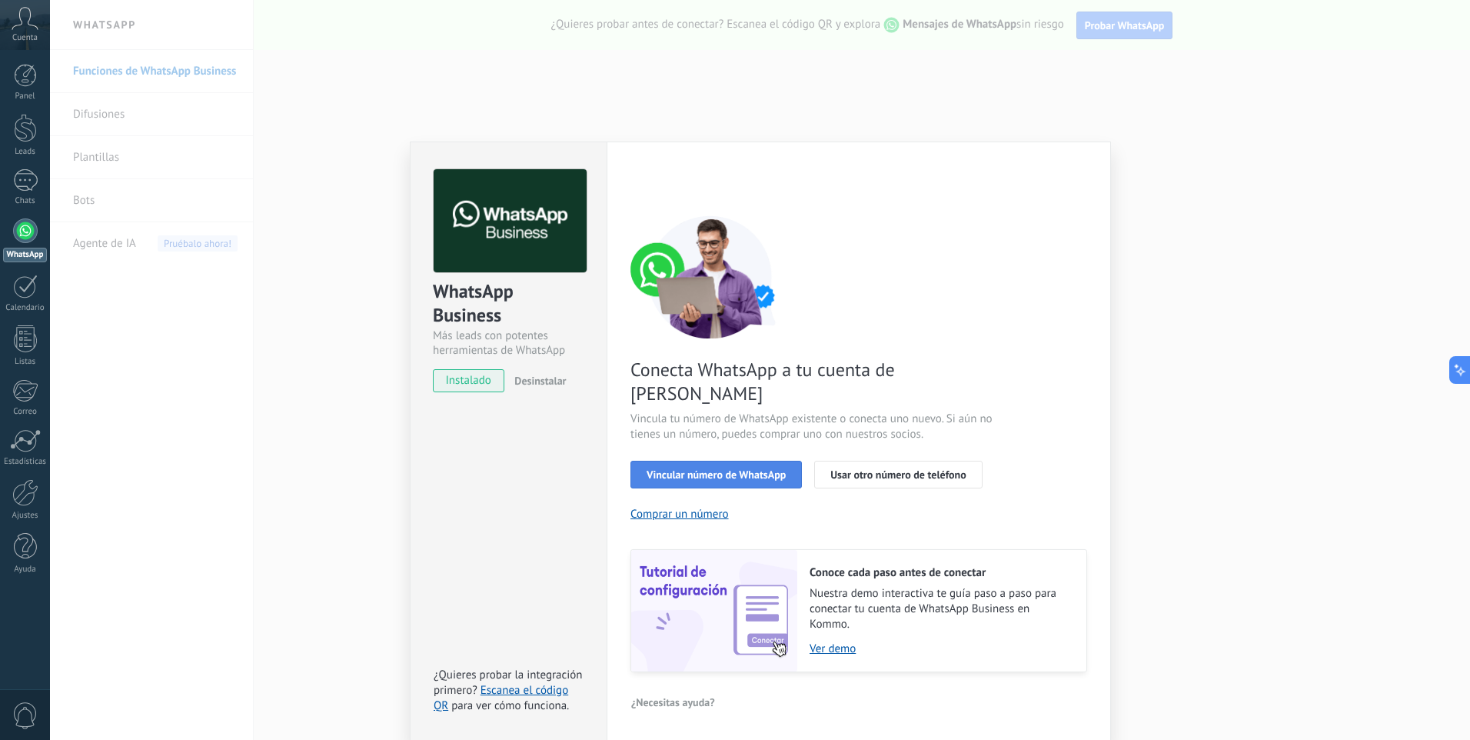
click at [701, 469] on span "Vincular número de WhatsApp" at bounding box center [716, 474] width 139 height 11
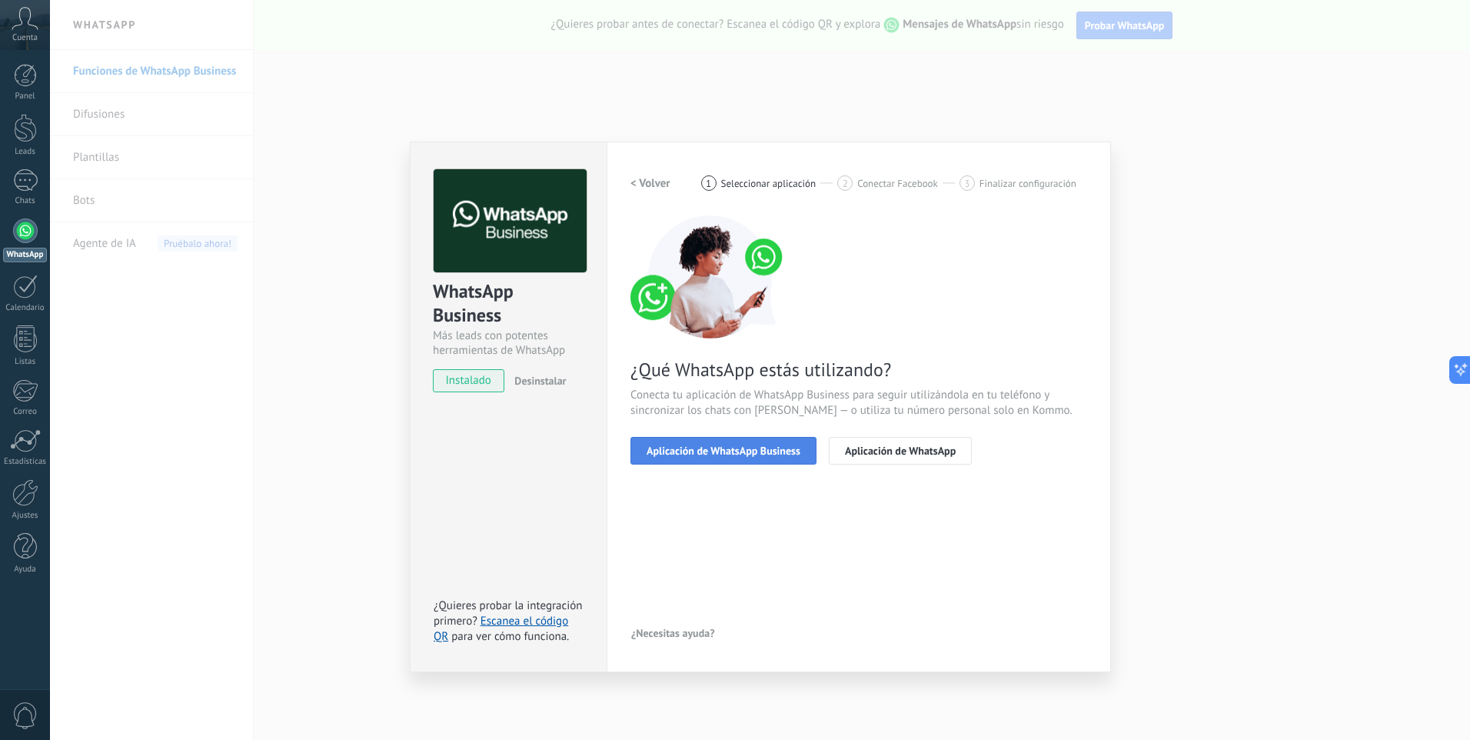
click at [744, 452] on span "Aplicación de WhatsApp Business" at bounding box center [724, 450] width 154 height 11
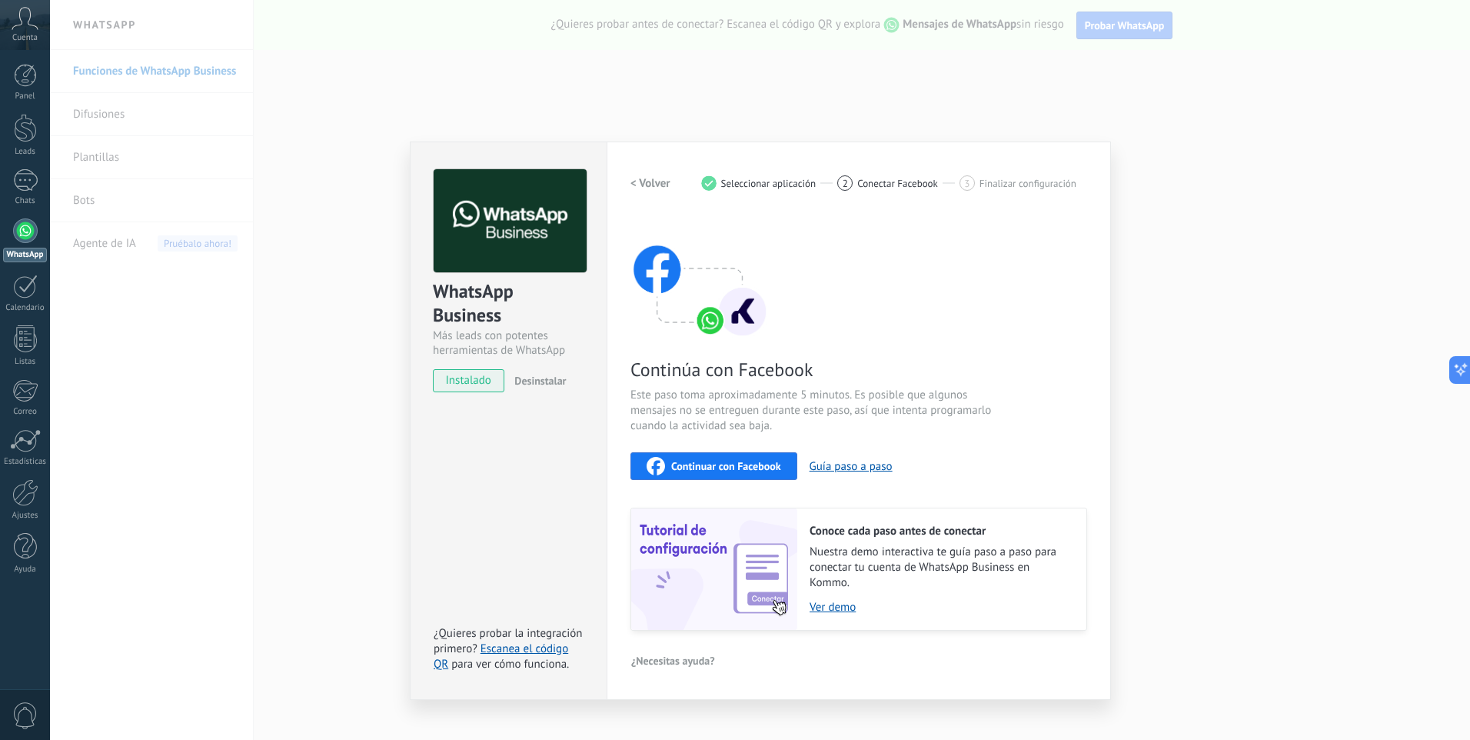
click at [745, 464] on span "Continuar con Facebook" at bounding box center [726, 466] width 110 height 11
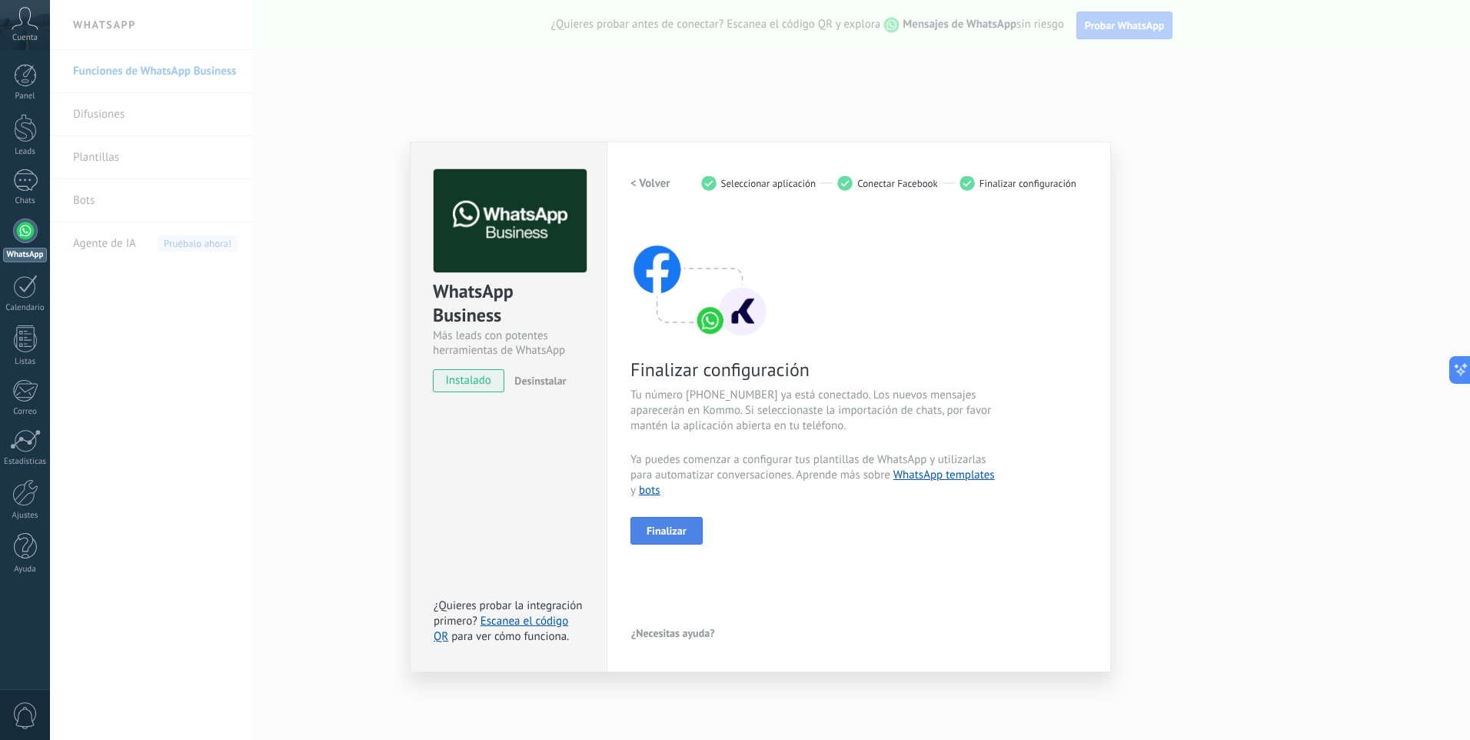
click at [678, 537] on button "Finalizar" at bounding box center [667, 531] width 72 height 28
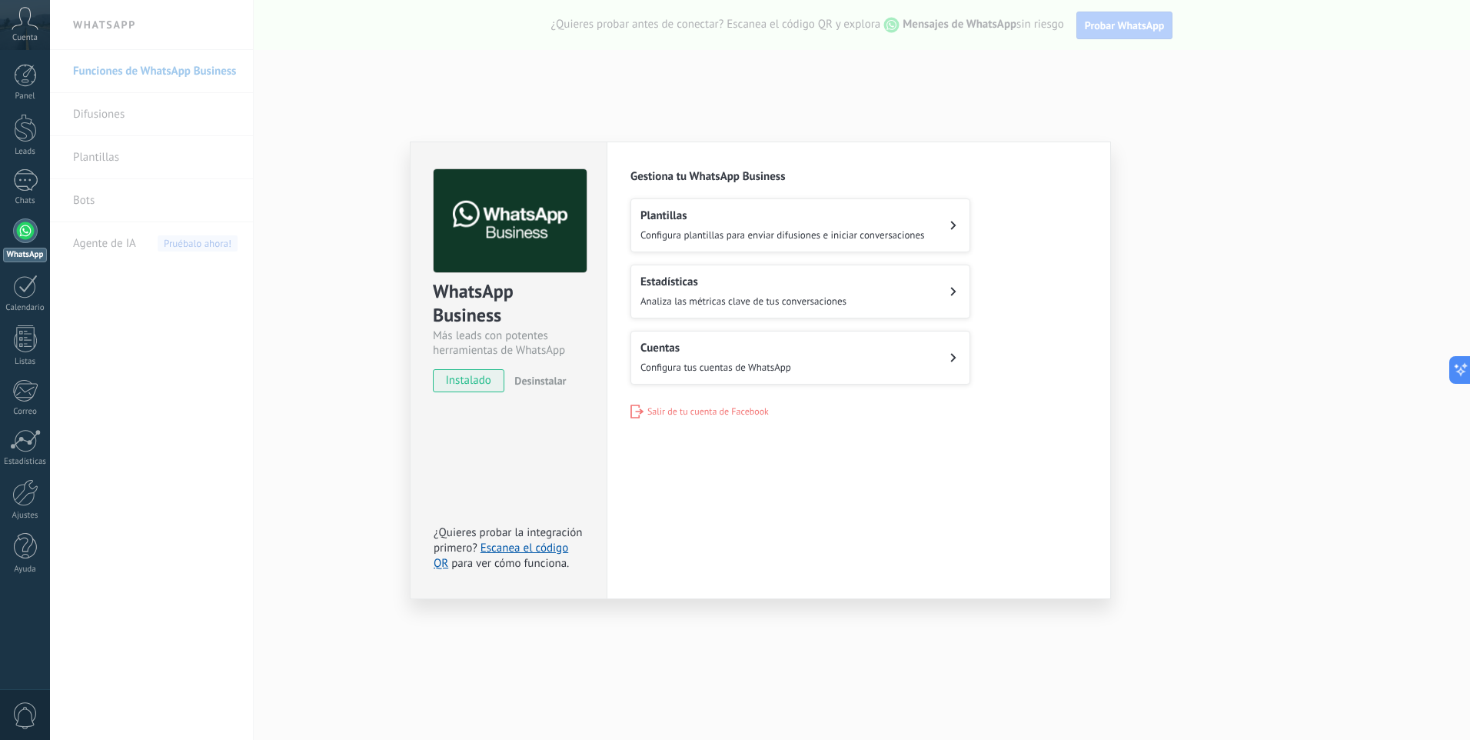
click at [952, 227] on icon at bounding box center [953, 225] width 6 height 9
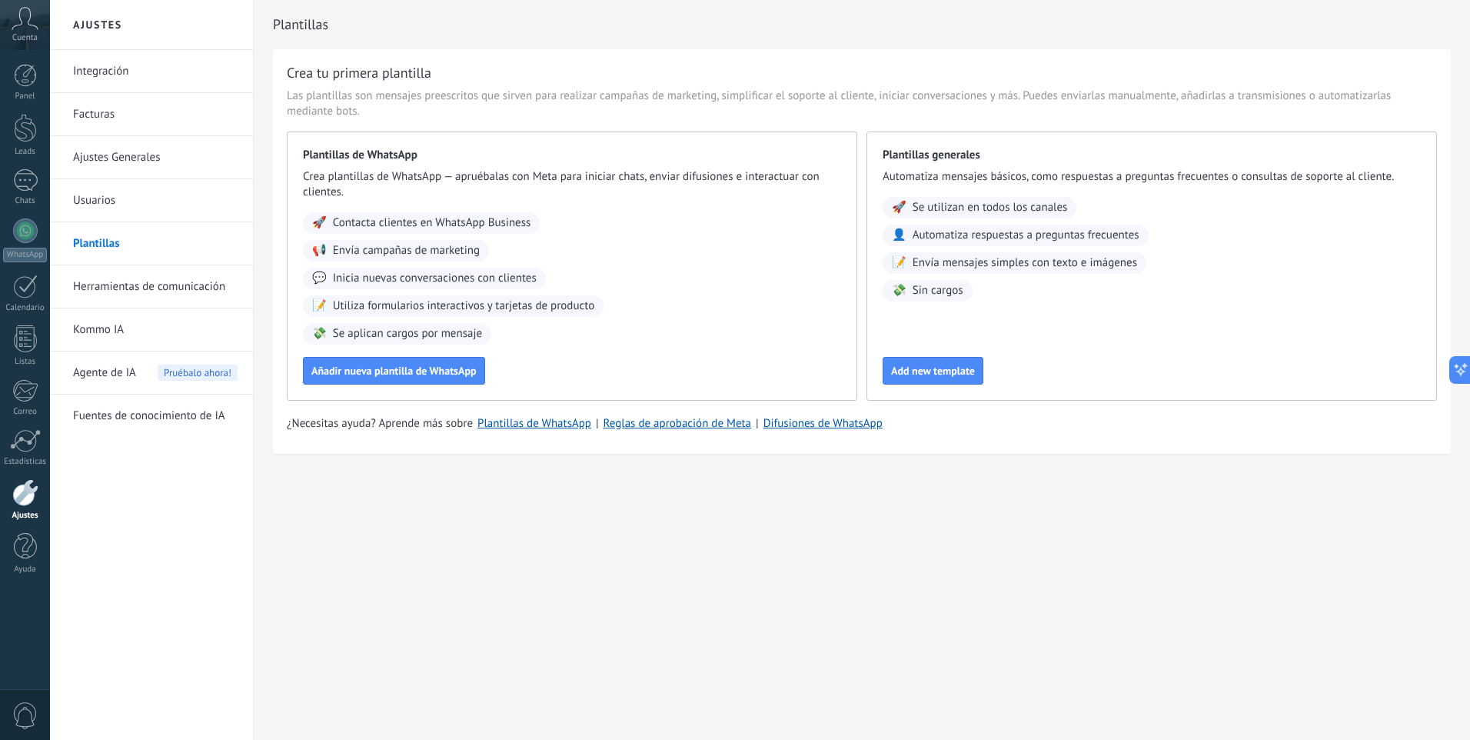
click at [381, 219] on span "Contacta clientes en WhatsApp Business" at bounding box center [432, 222] width 198 height 15
click at [372, 368] on span "Añadir nueva plantilla de WhatsApp" at bounding box center [393, 370] width 165 height 11
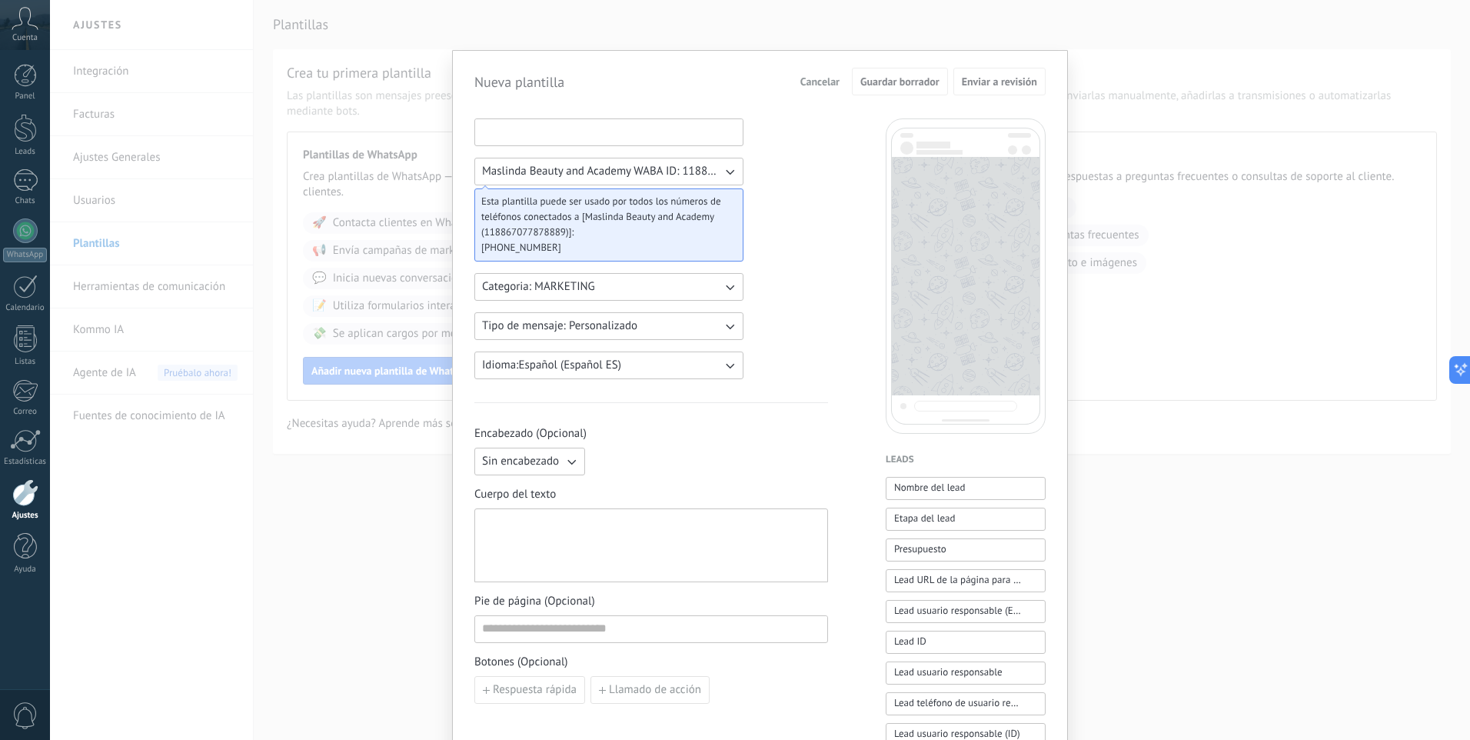
click at [531, 135] on input at bounding box center [609, 131] width 268 height 25
click at [712, 289] on button "Categoria: MARKETING" at bounding box center [608, 287] width 269 height 28
click at [712, 289] on li "UTILITY" at bounding box center [604, 287] width 278 height 26
click at [725, 324] on icon "button" at bounding box center [729, 325] width 15 height 15
click at [725, 324] on li "Personalizado" at bounding box center [604, 326] width 278 height 26
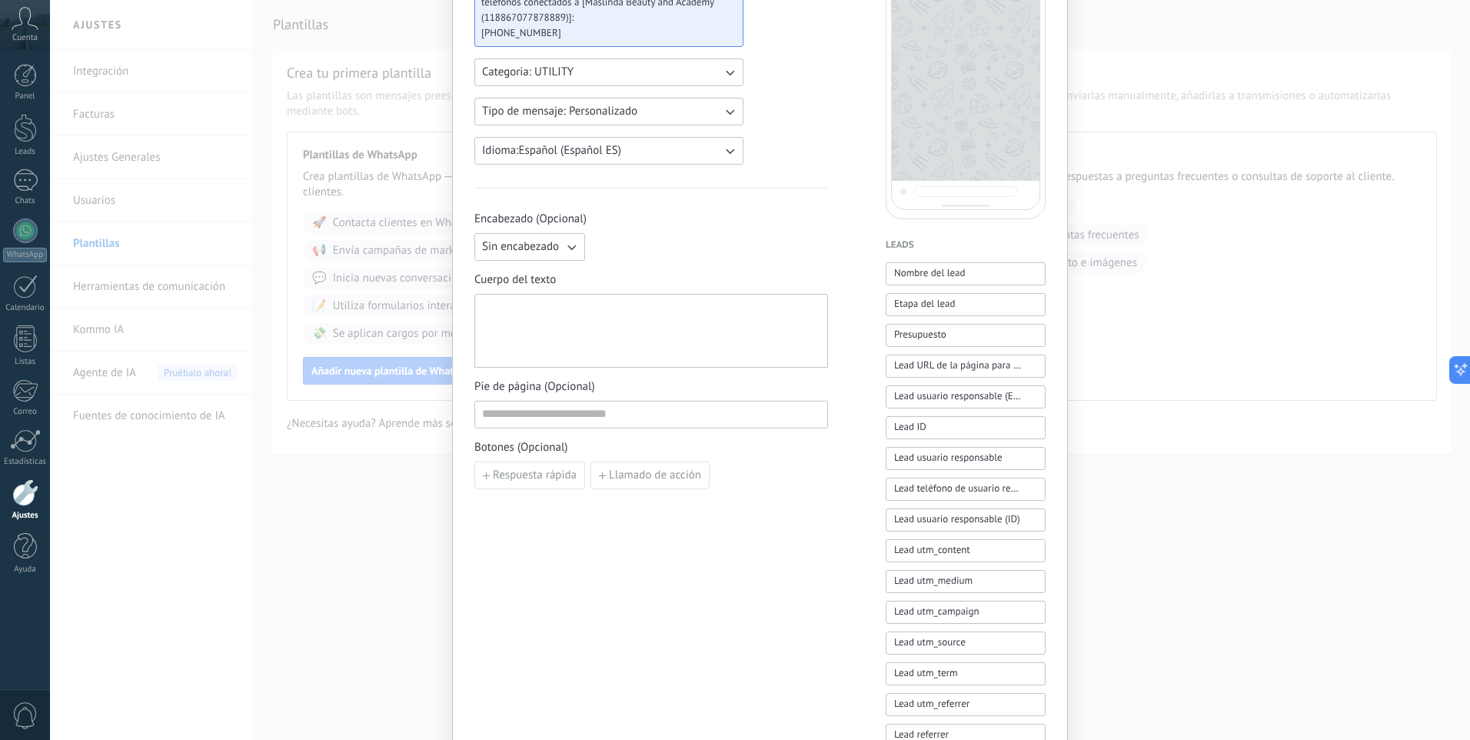
scroll to position [231, 0]
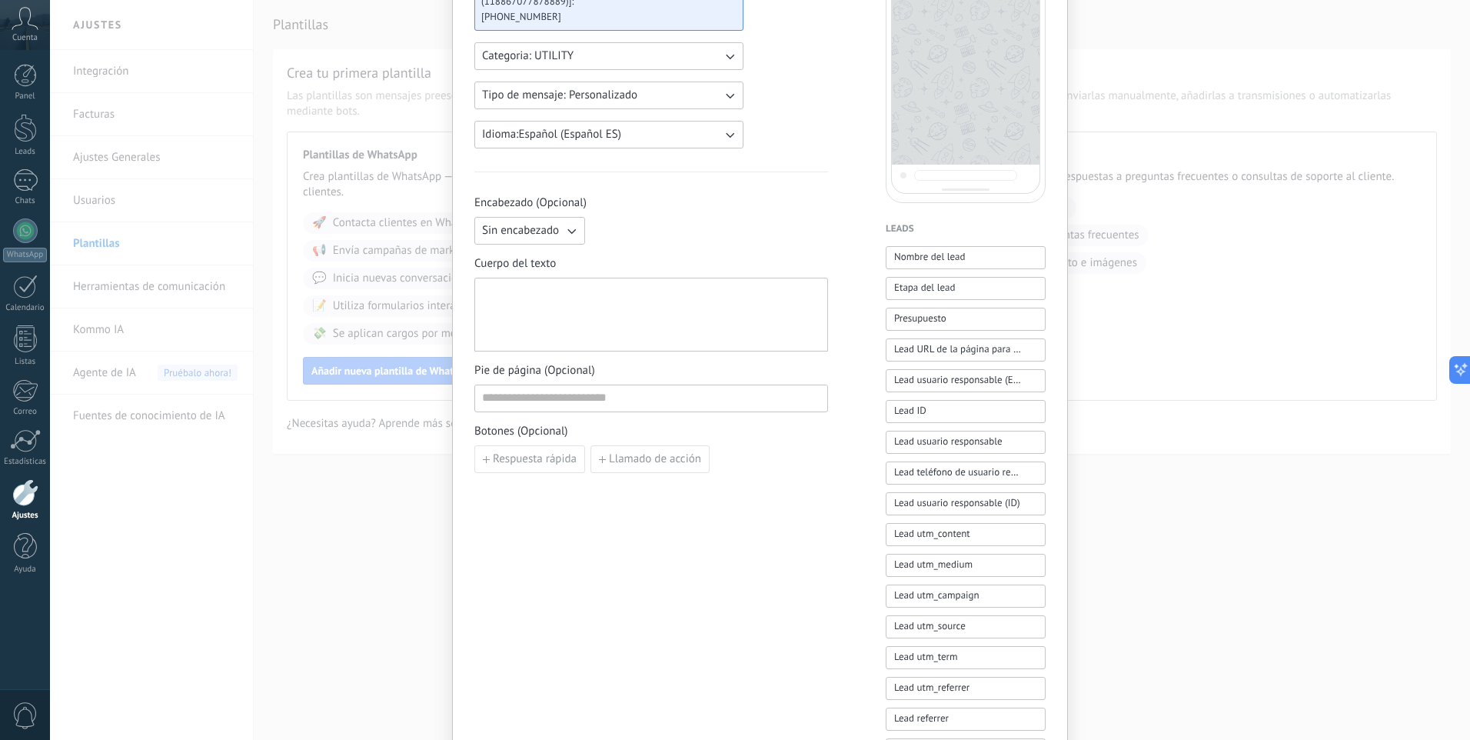
click at [434, 535] on div "Nueva plantilla Cancelar Guardar borrador Enviar a revisión Maslinda Beauty and…" at bounding box center [760, 370] width 1420 height 740
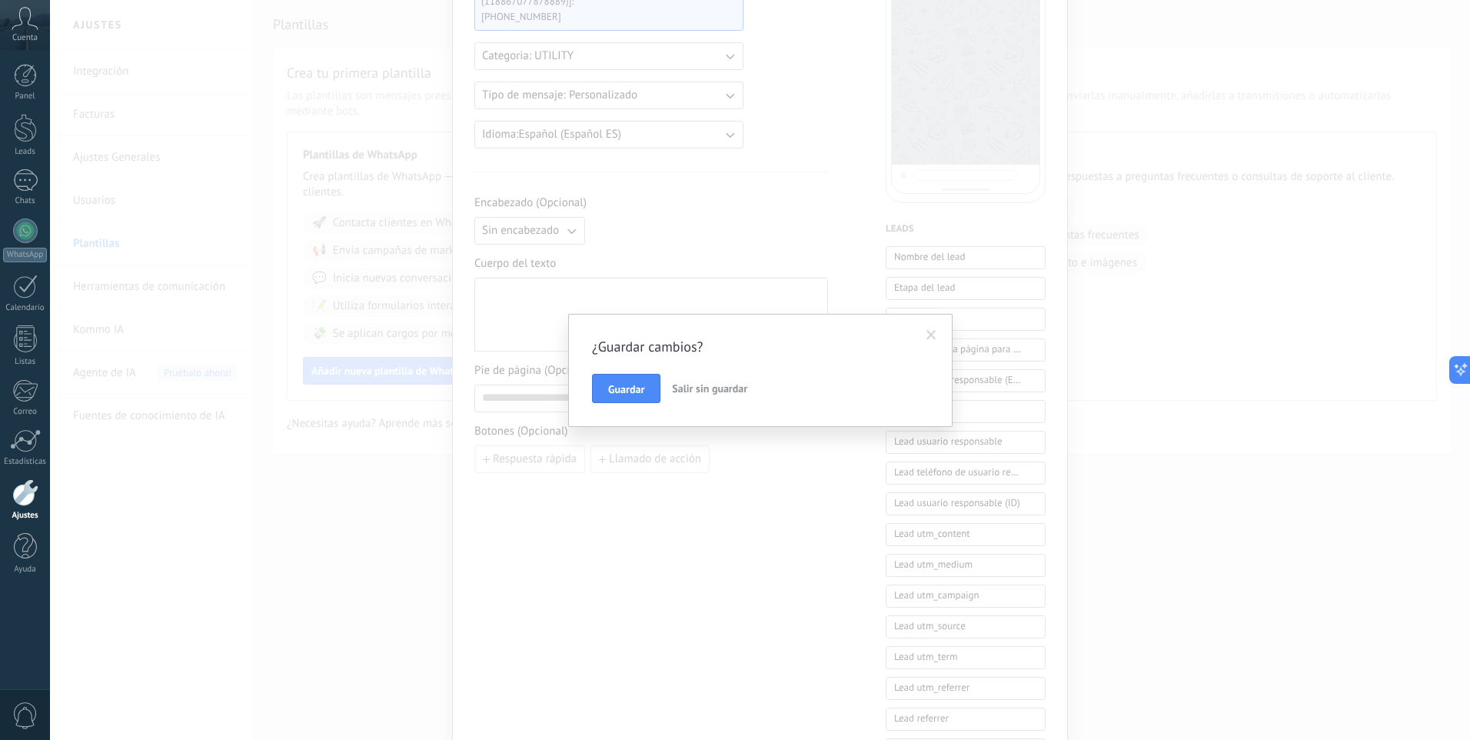
click at [933, 334] on span at bounding box center [932, 335] width 10 height 11
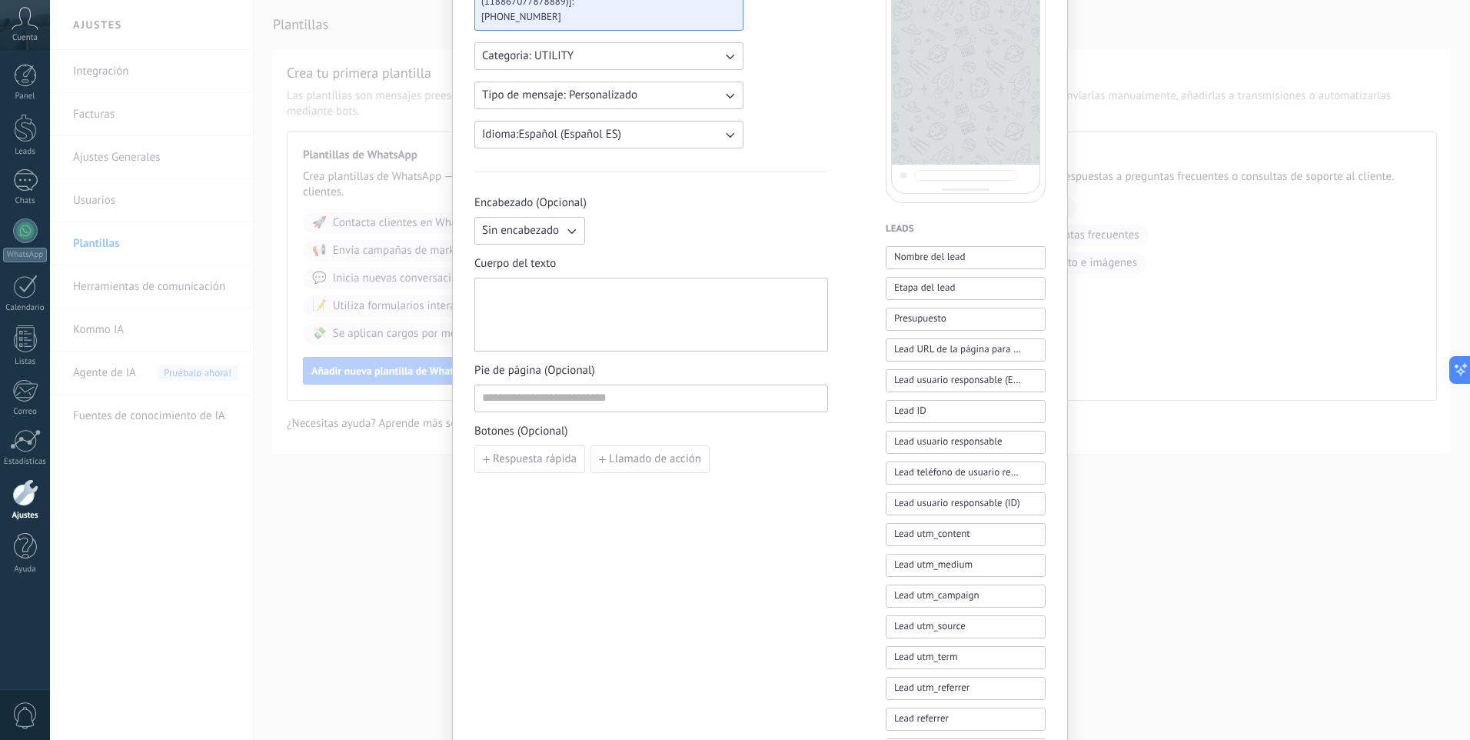
click at [1196, 337] on div "Nueva plantilla Cancelar Guardar borrador Enviar a revisión Maslinda Beauty and…" at bounding box center [760, 370] width 1420 height 740
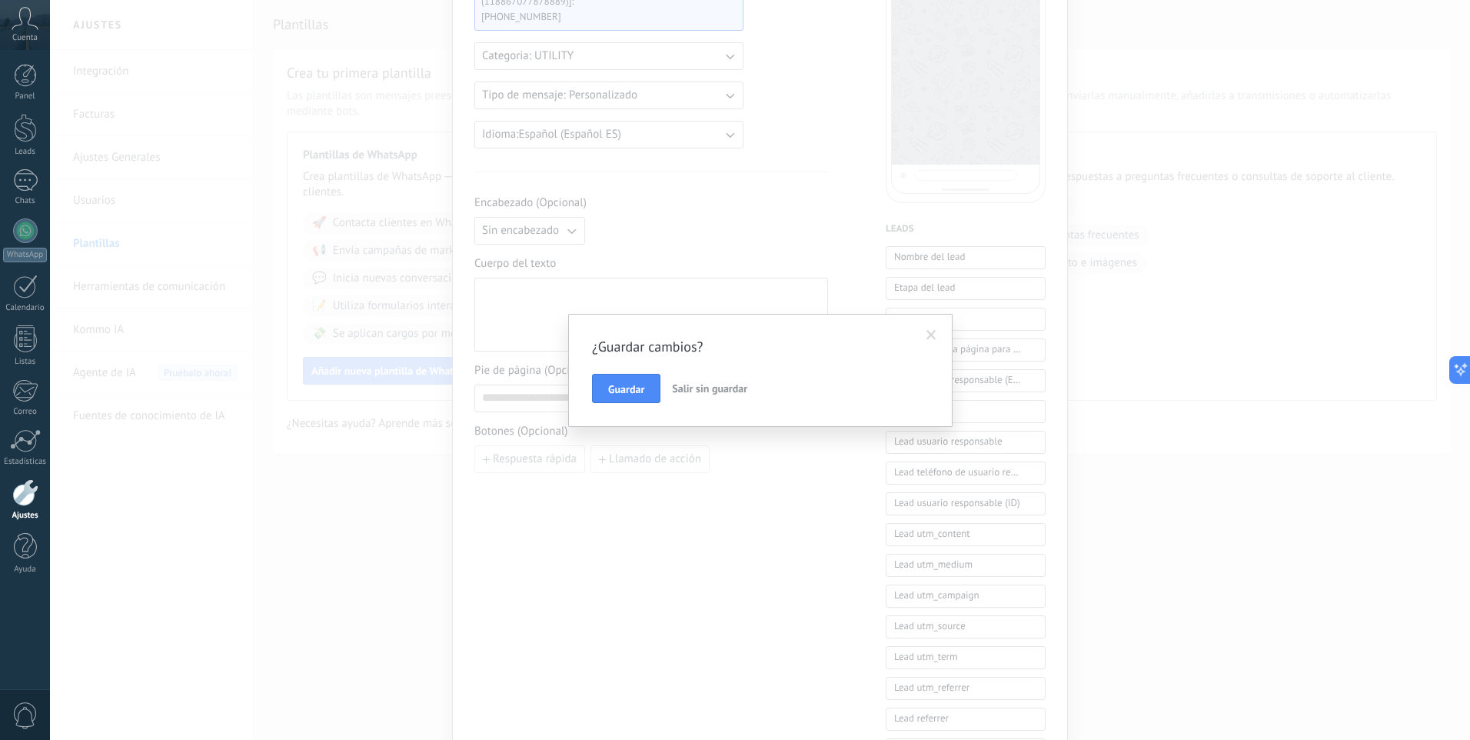
click at [717, 394] on button "Salir sin guardar" at bounding box center [710, 388] width 88 height 29
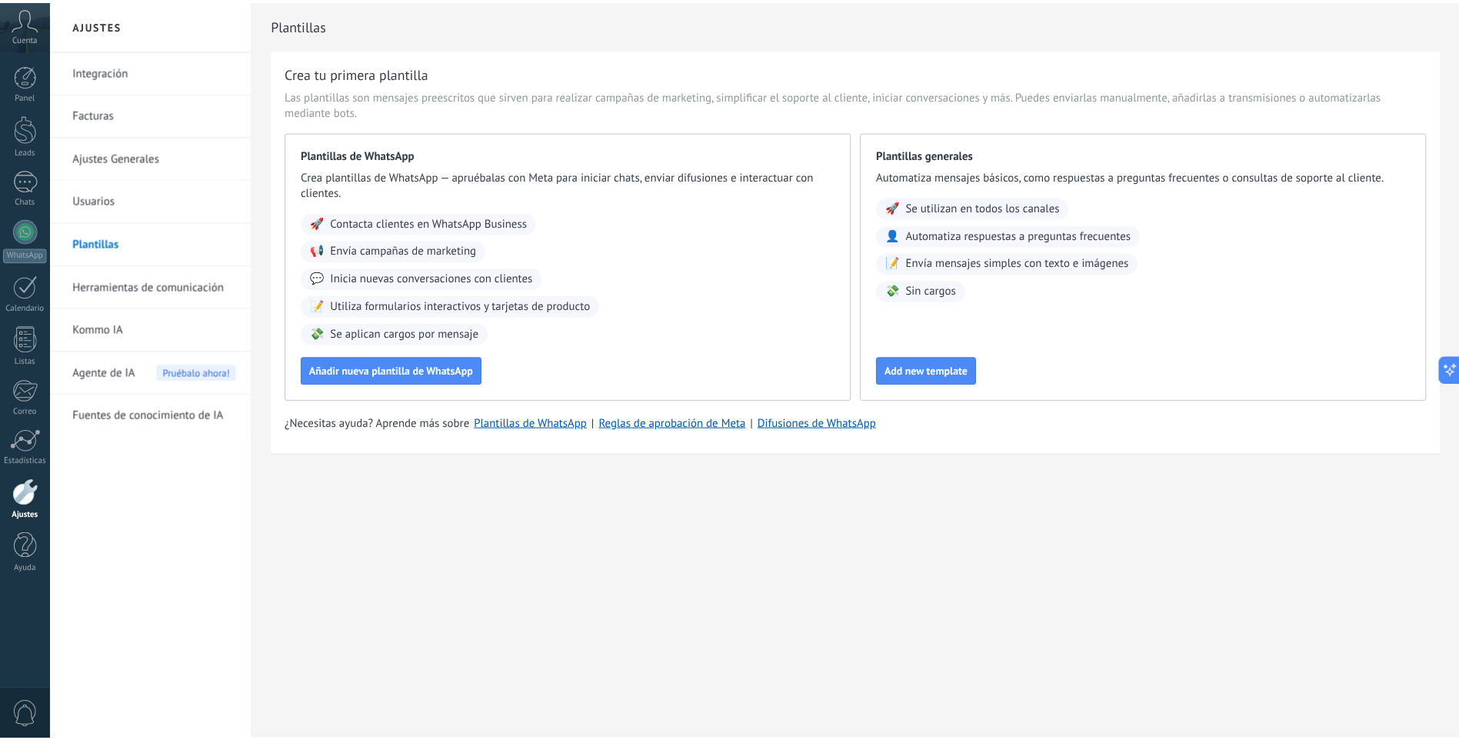
scroll to position [0, 0]
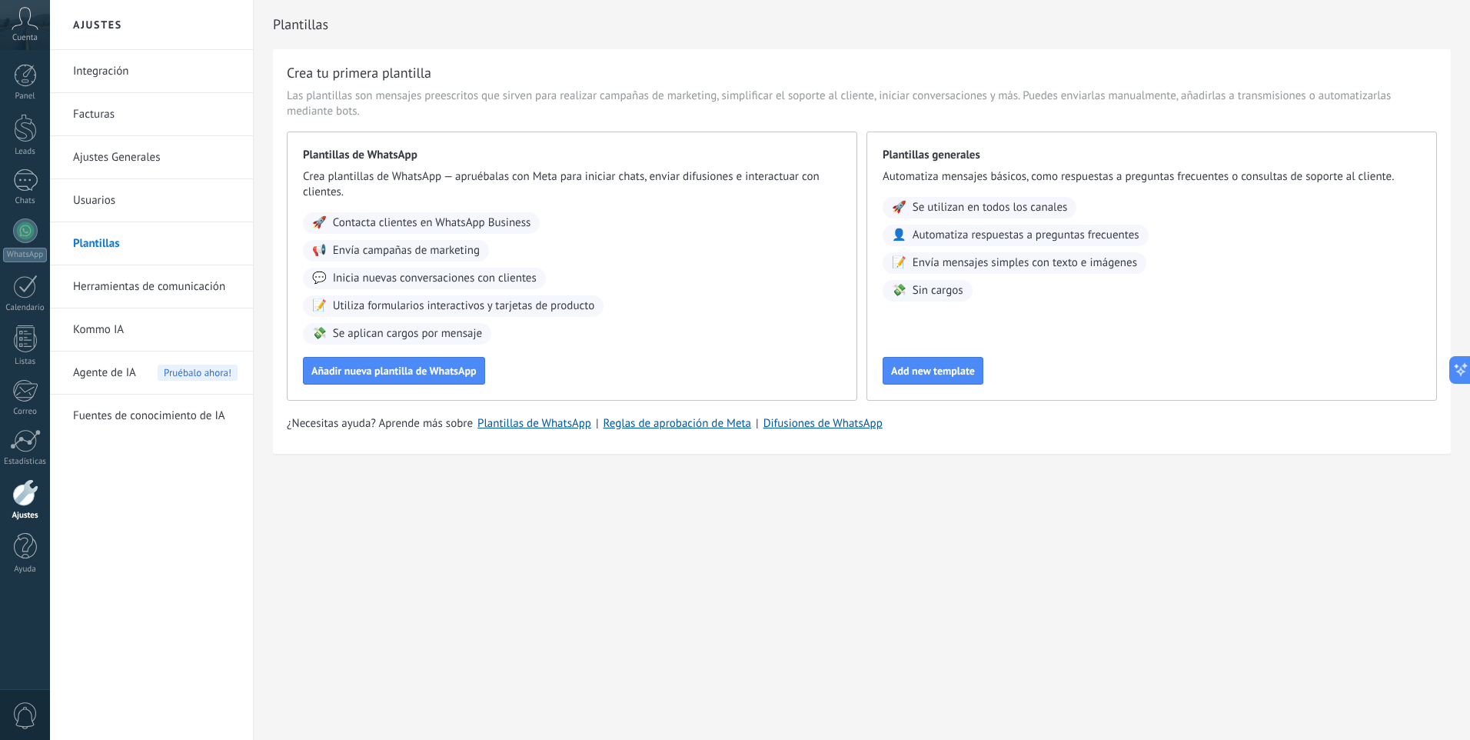
click at [22, 505] on div at bounding box center [25, 492] width 26 height 27
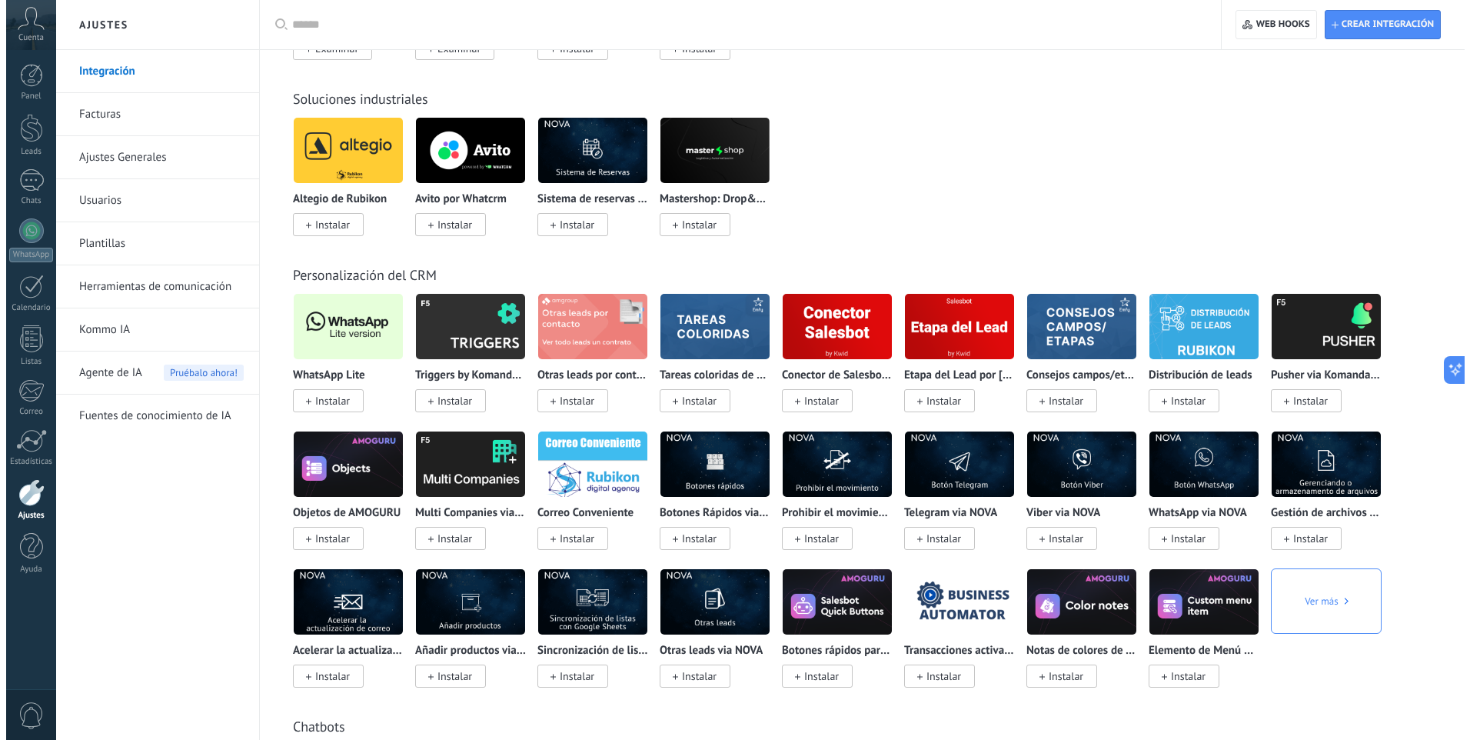
scroll to position [2614, 0]
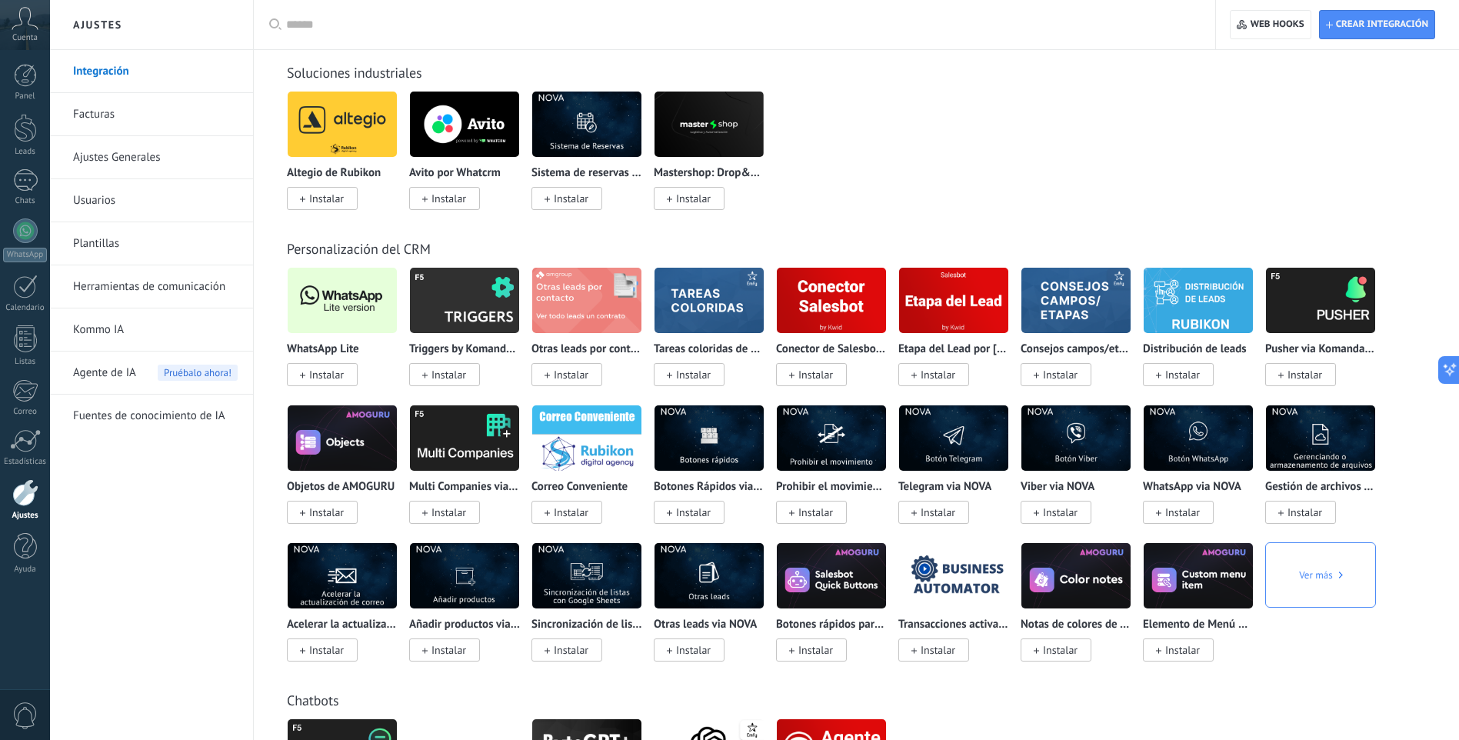
click at [338, 373] on span "Instalar" at bounding box center [326, 375] width 35 height 14
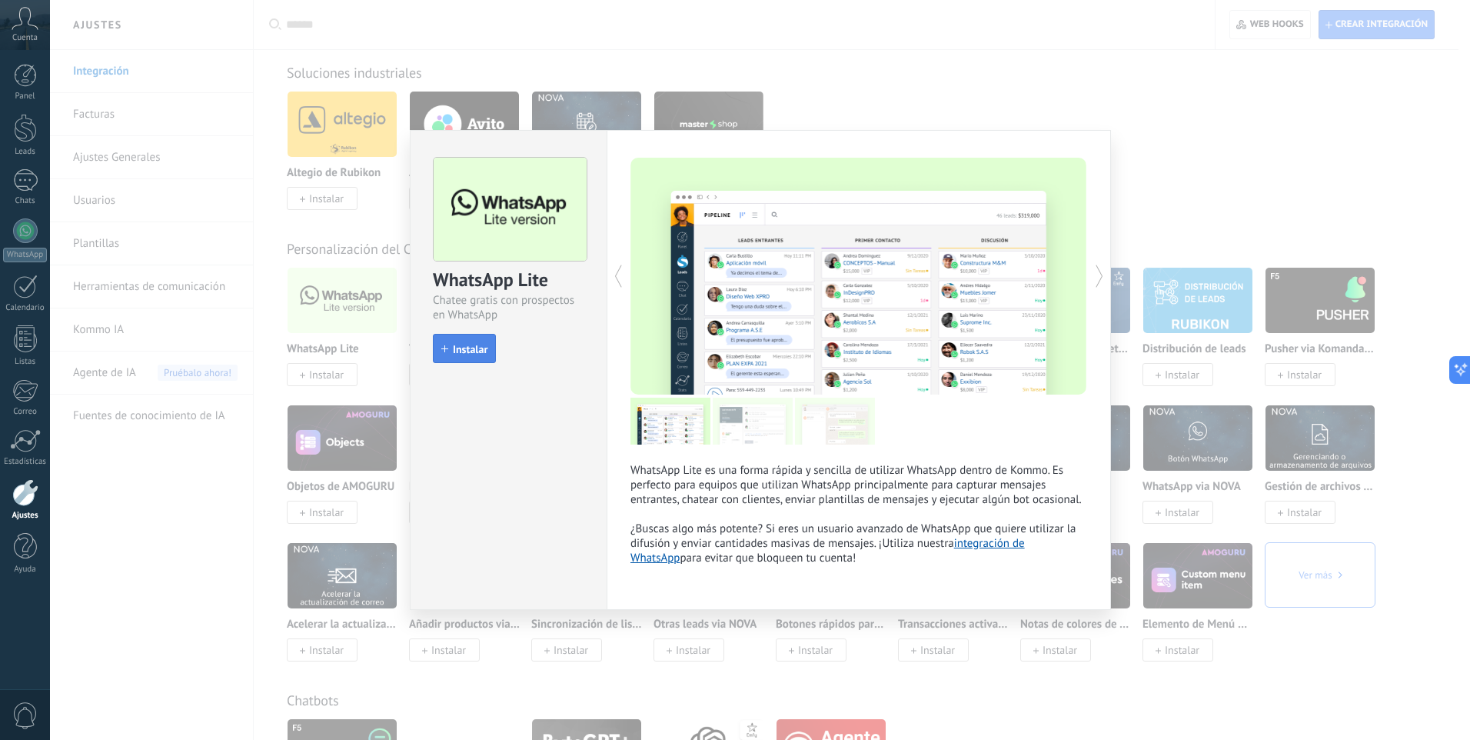
click at [478, 346] on span "Instalar" at bounding box center [470, 349] width 35 height 11
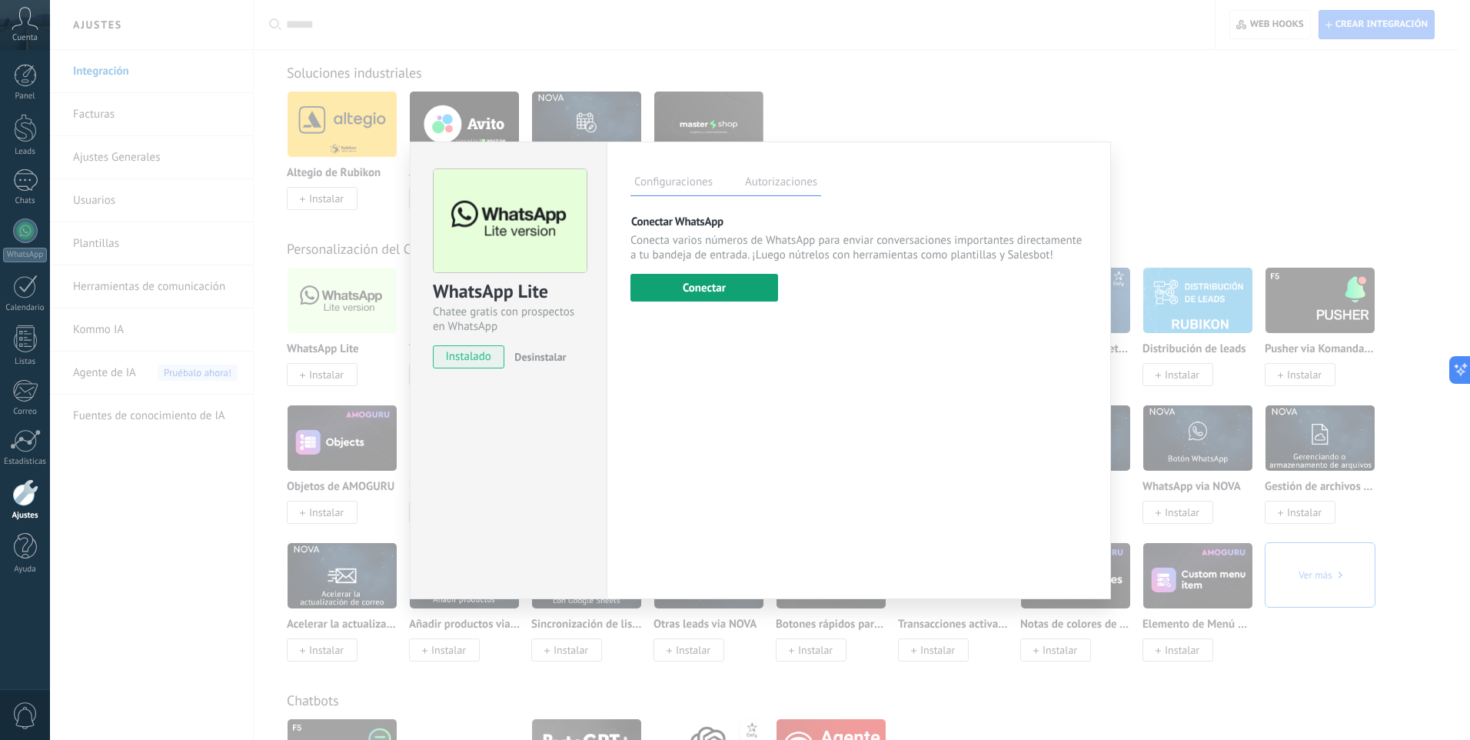
click at [684, 283] on button "Conectar" at bounding box center [705, 288] width 148 height 28
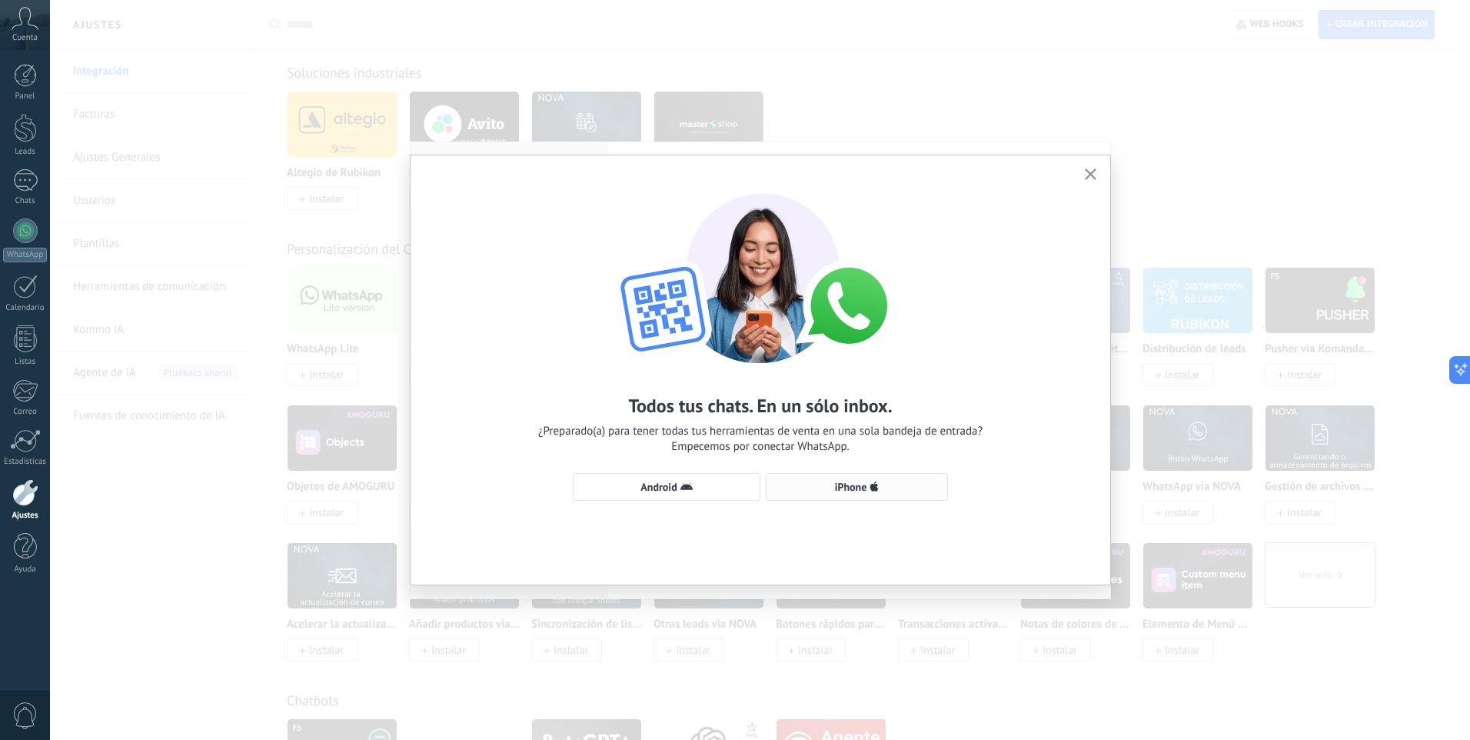
click at [866, 491] on span "iPhone" at bounding box center [851, 486] width 32 height 11
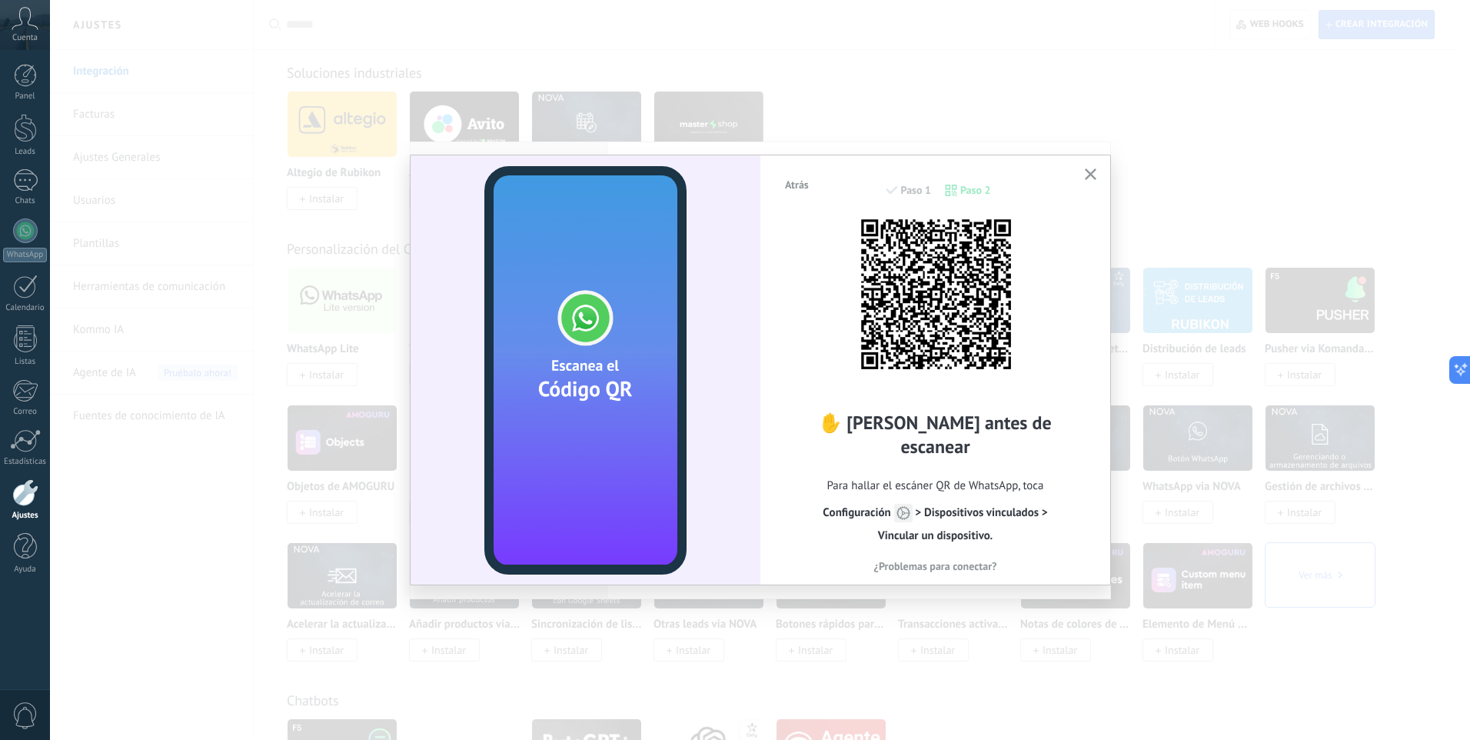
click at [803, 183] on span "Atrás" at bounding box center [797, 184] width 24 height 11
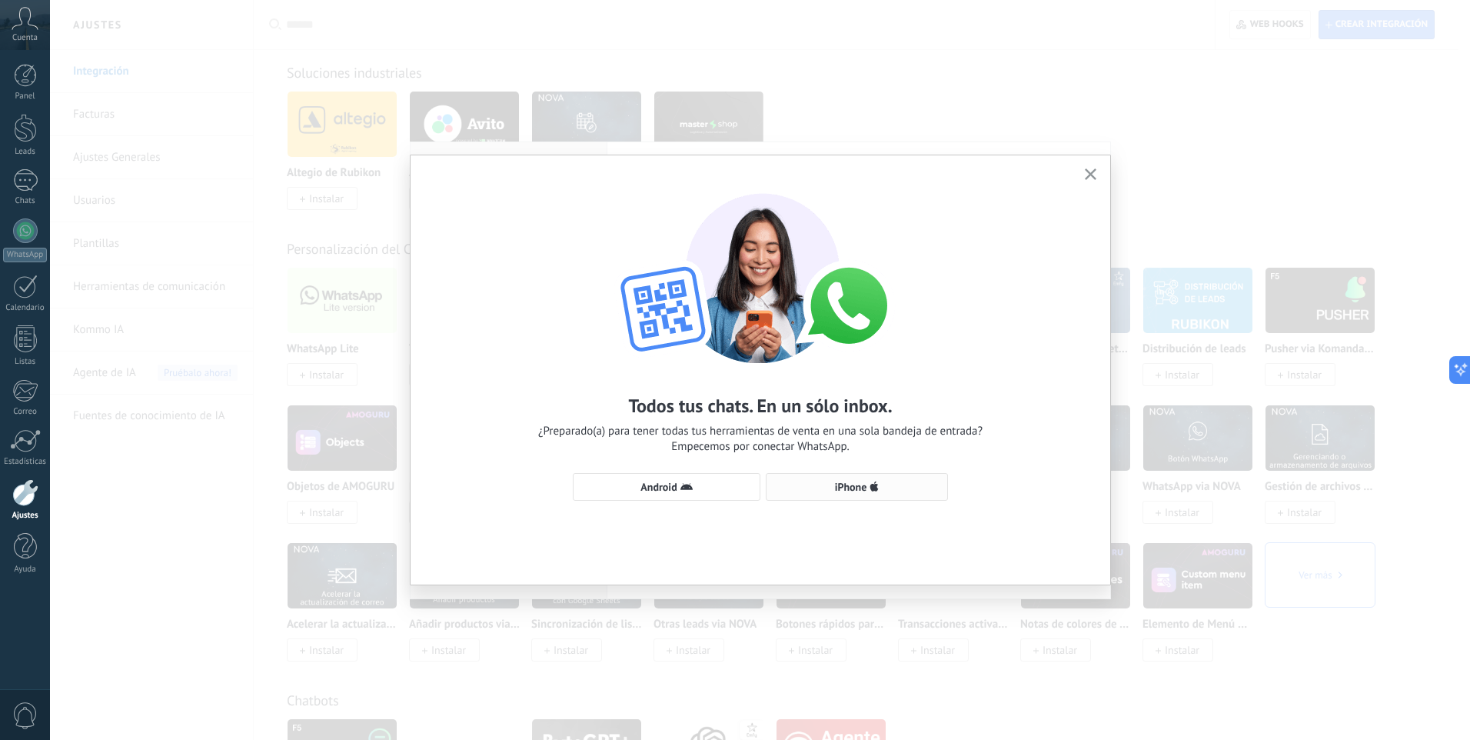
click at [853, 488] on span "iPhone" at bounding box center [851, 486] width 32 height 11
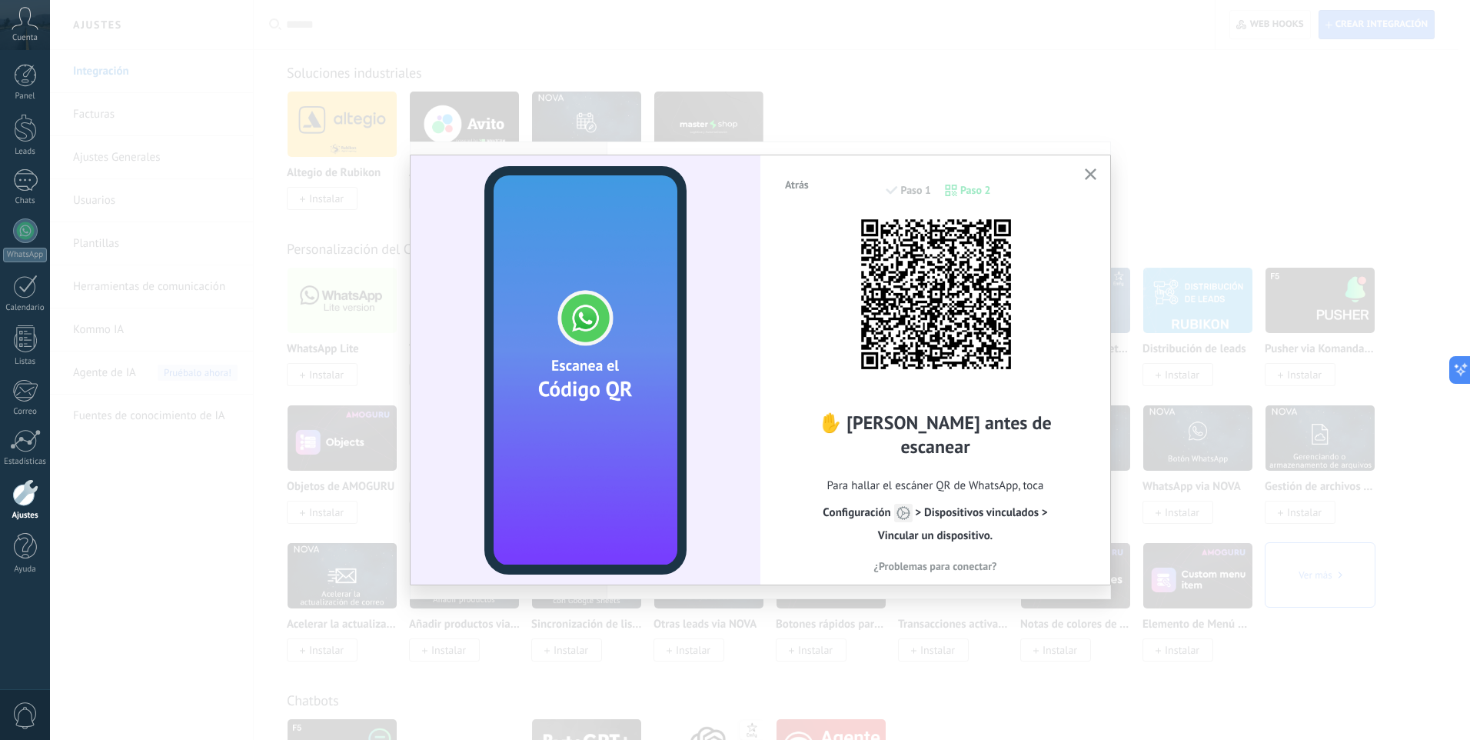
click at [974, 191] on div "Atrás Paso 1 Paso 2" at bounding box center [936, 197] width 304 height 39
click at [928, 561] on span "¿Problemas para conectar?" at bounding box center [935, 566] width 123 height 11
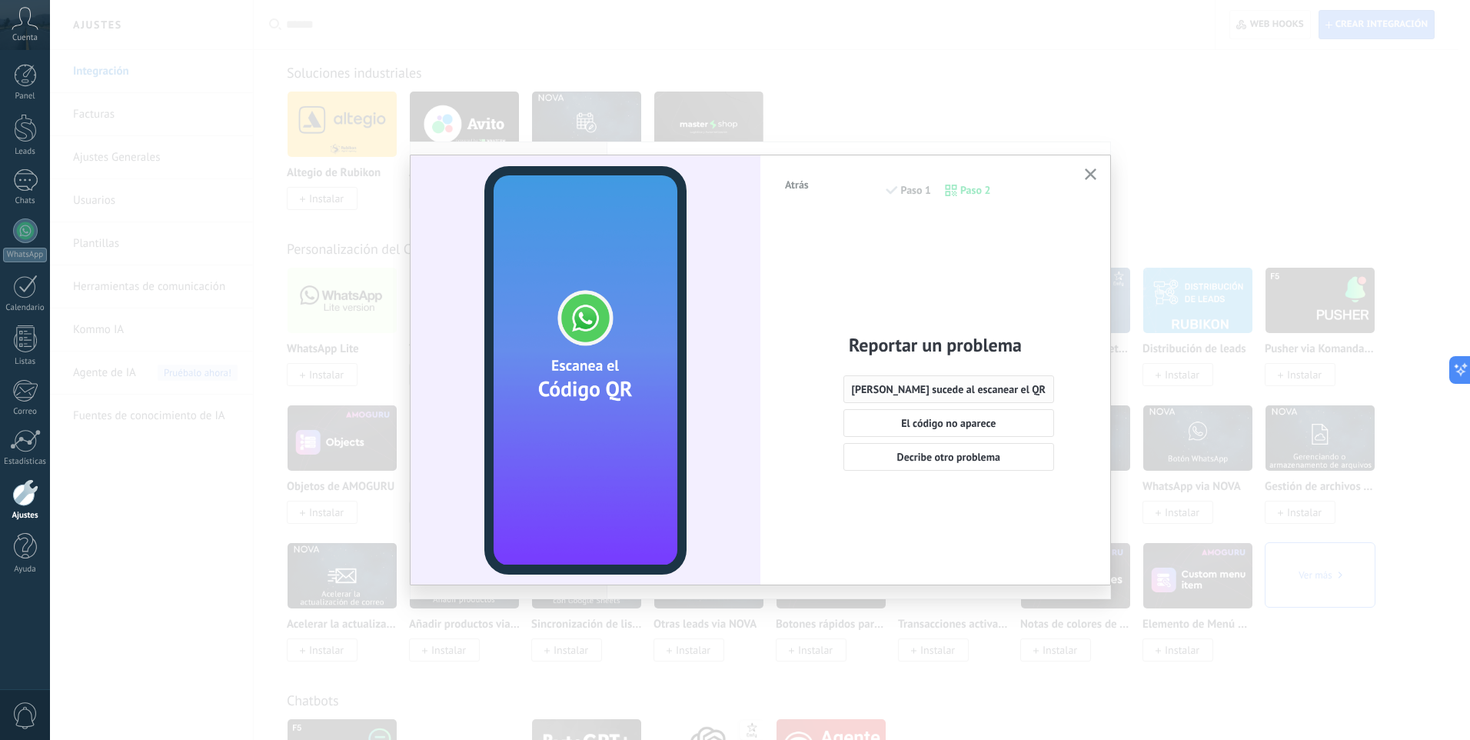
click at [989, 388] on span "[PERSON_NAME] sucede al escanear el QR" at bounding box center [949, 389] width 195 height 11
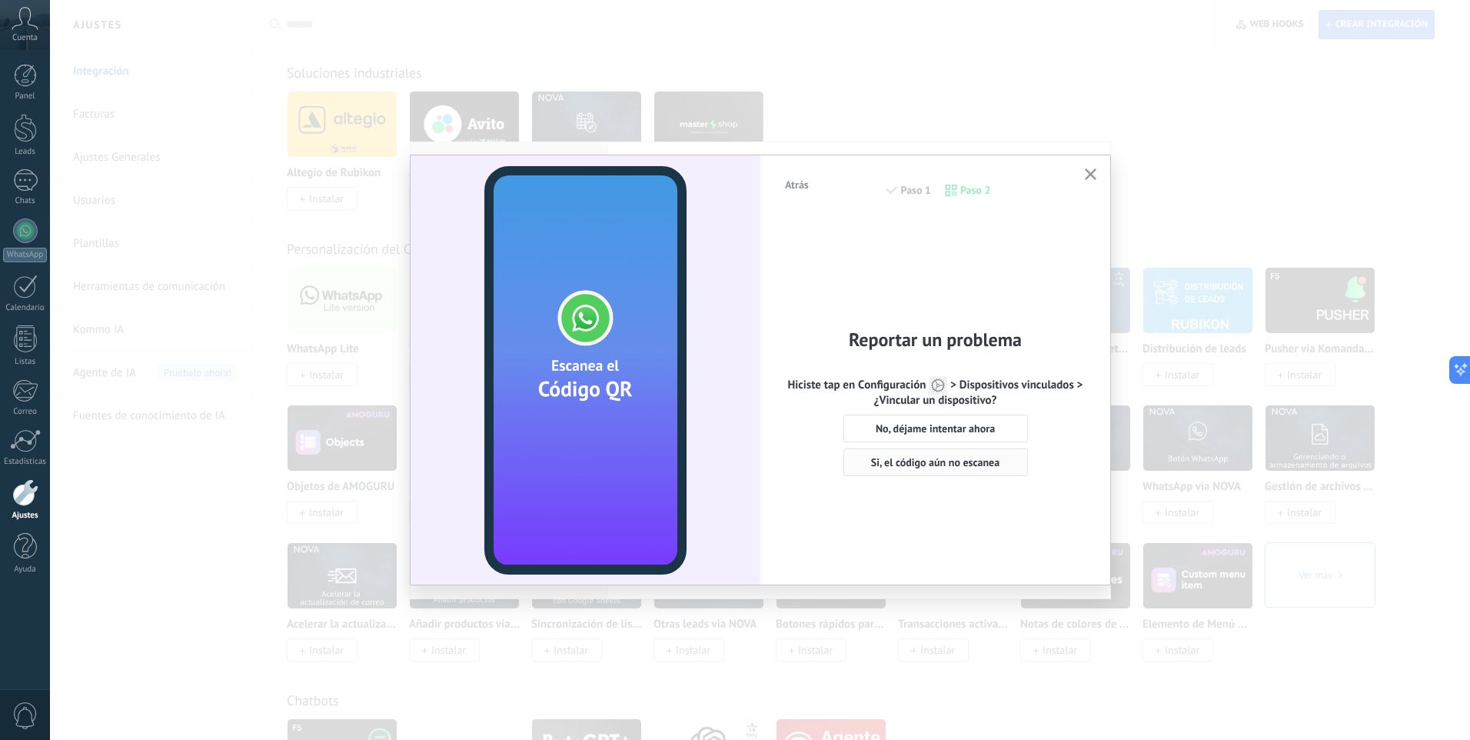
click at [922, 464] on span "Si, el código aún no escanea" at bounding box center [935, 462] width 128 height 11
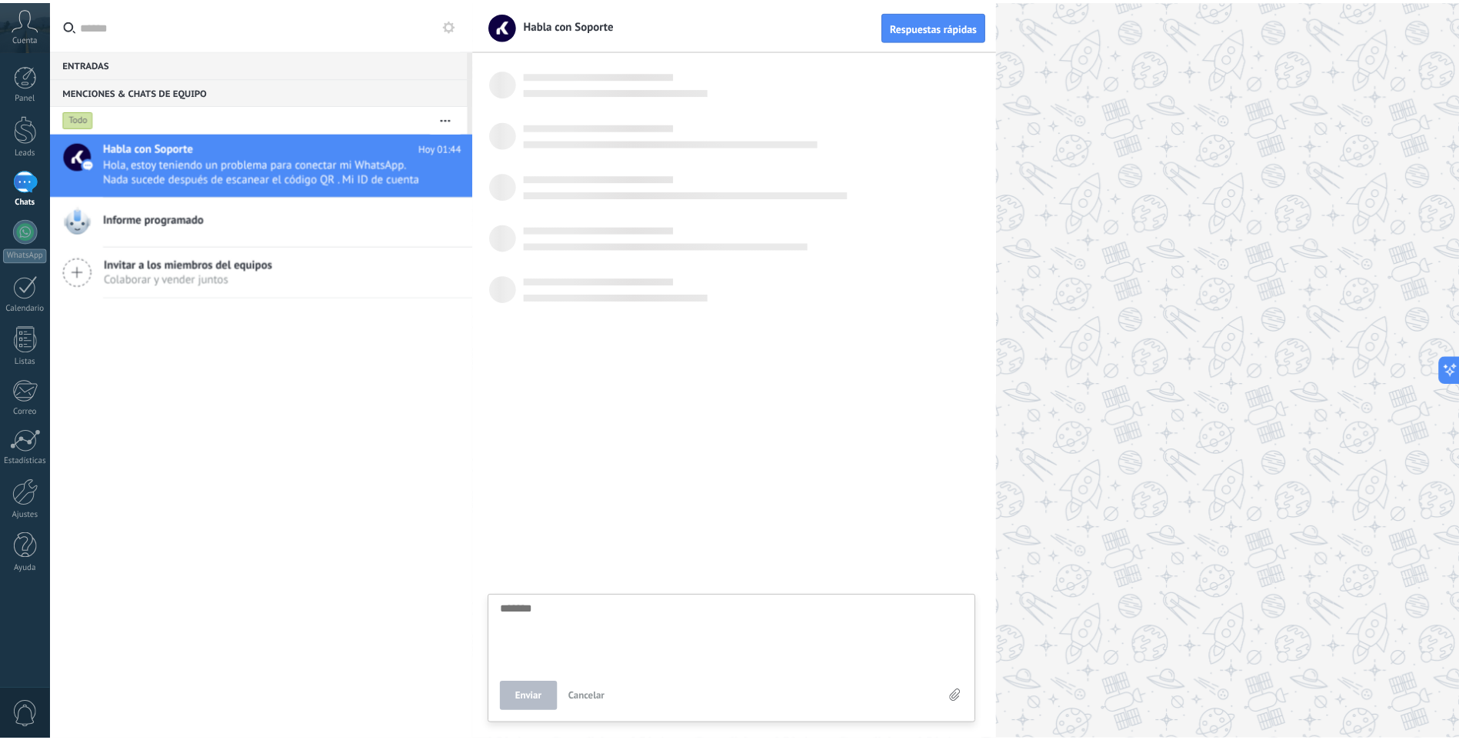
scroll to position [15, 0]
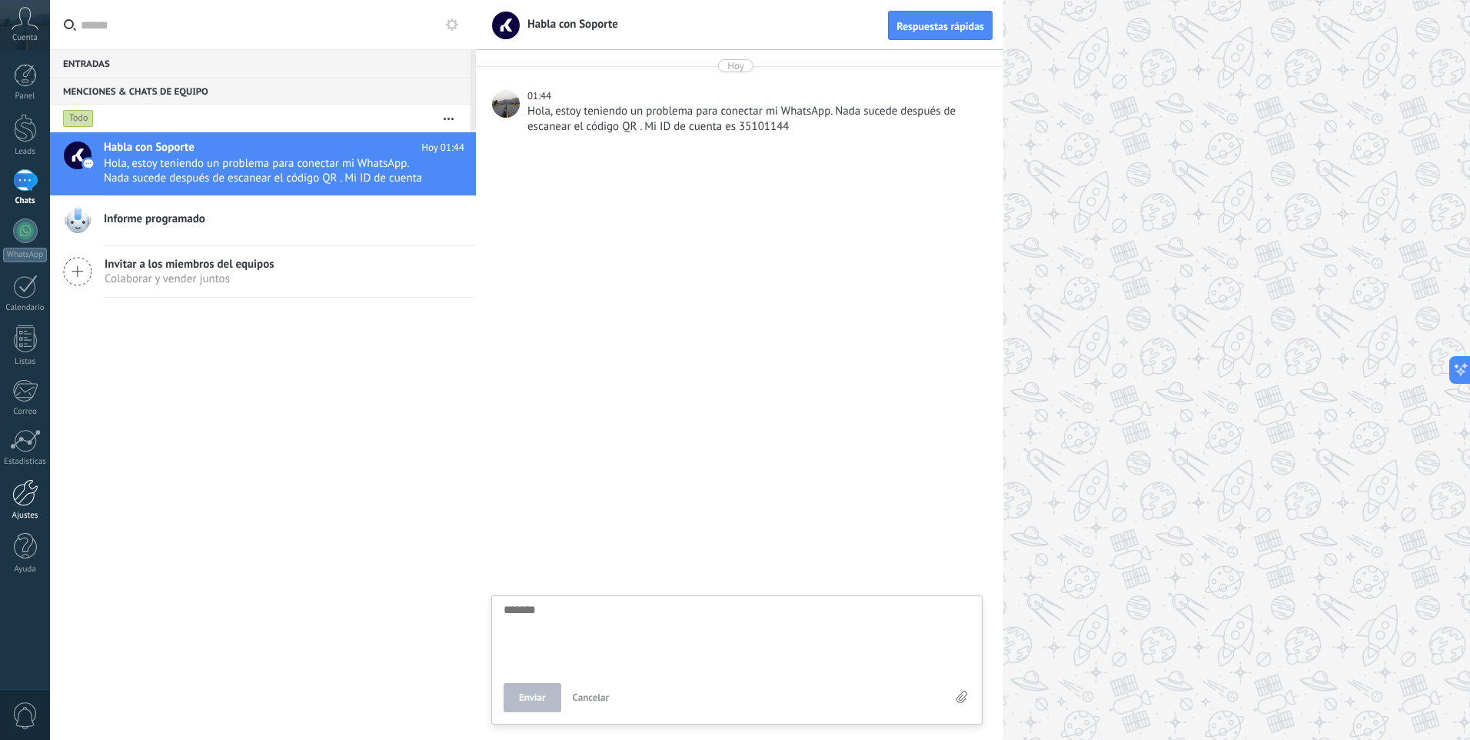
click at [28, 499] on div at bounding box center [25, 492] width 26 height 27
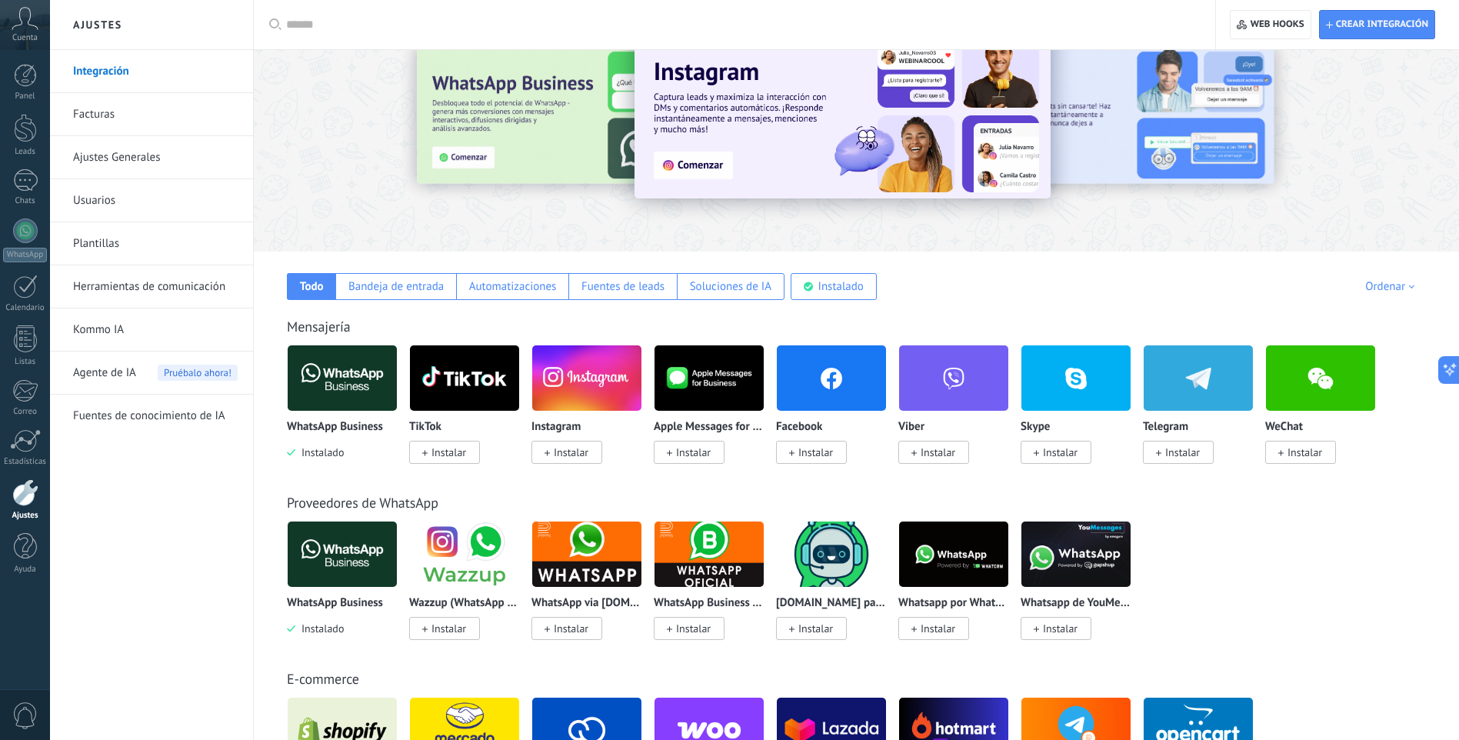
scroll to position [77, 0]
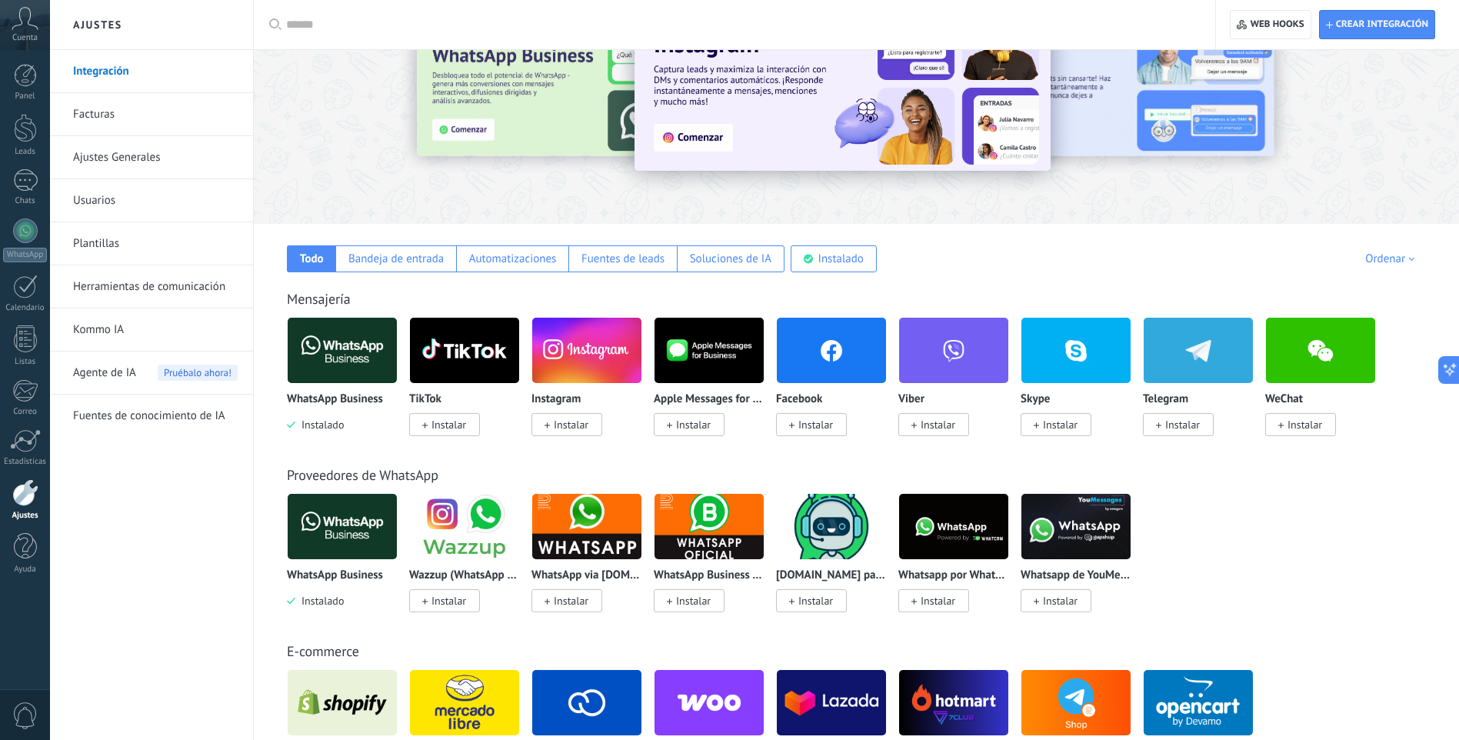
click at [446, 424] on span "Instalar" at bounding box center [448, 425] width 35 height 14
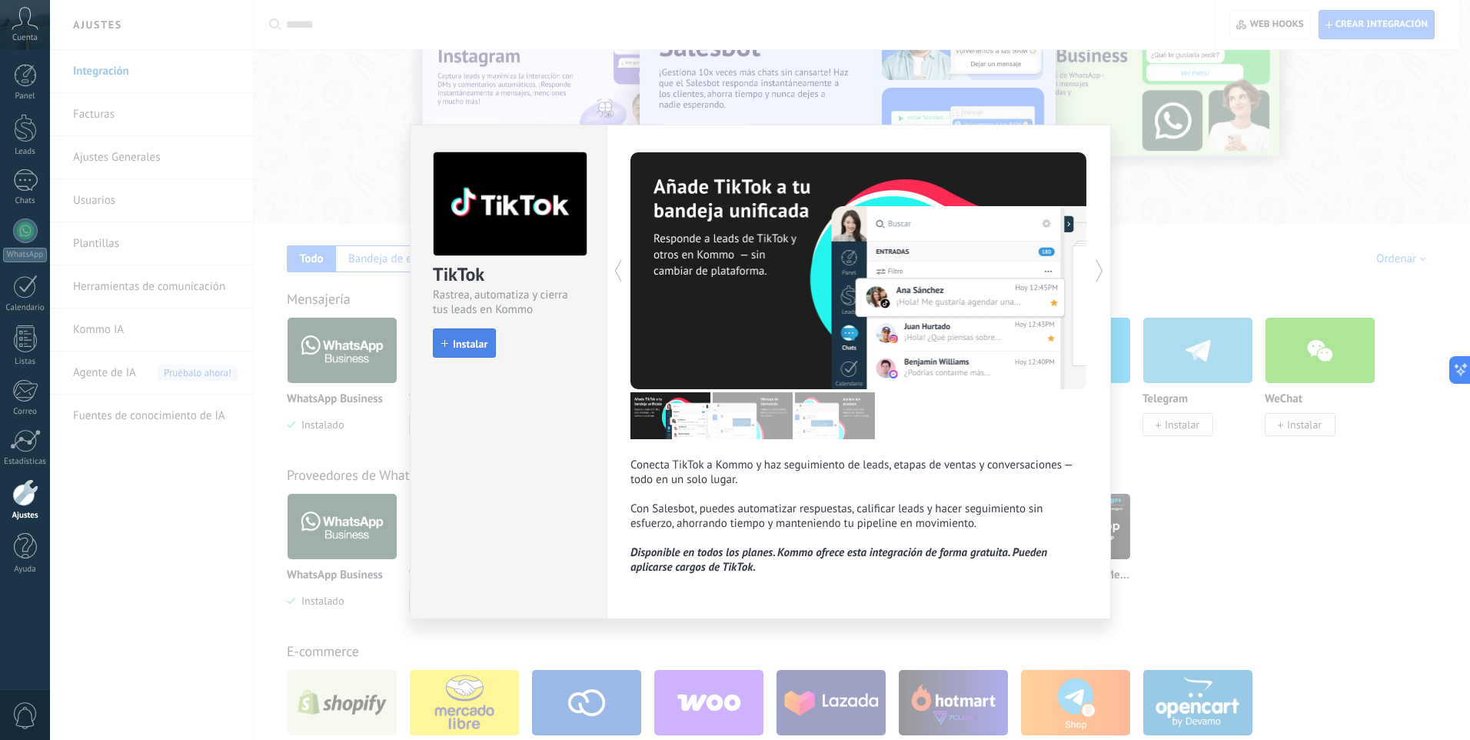
click at [478, 348] on span "Instalar" at bounding box center [470, 343] width 35 height 11
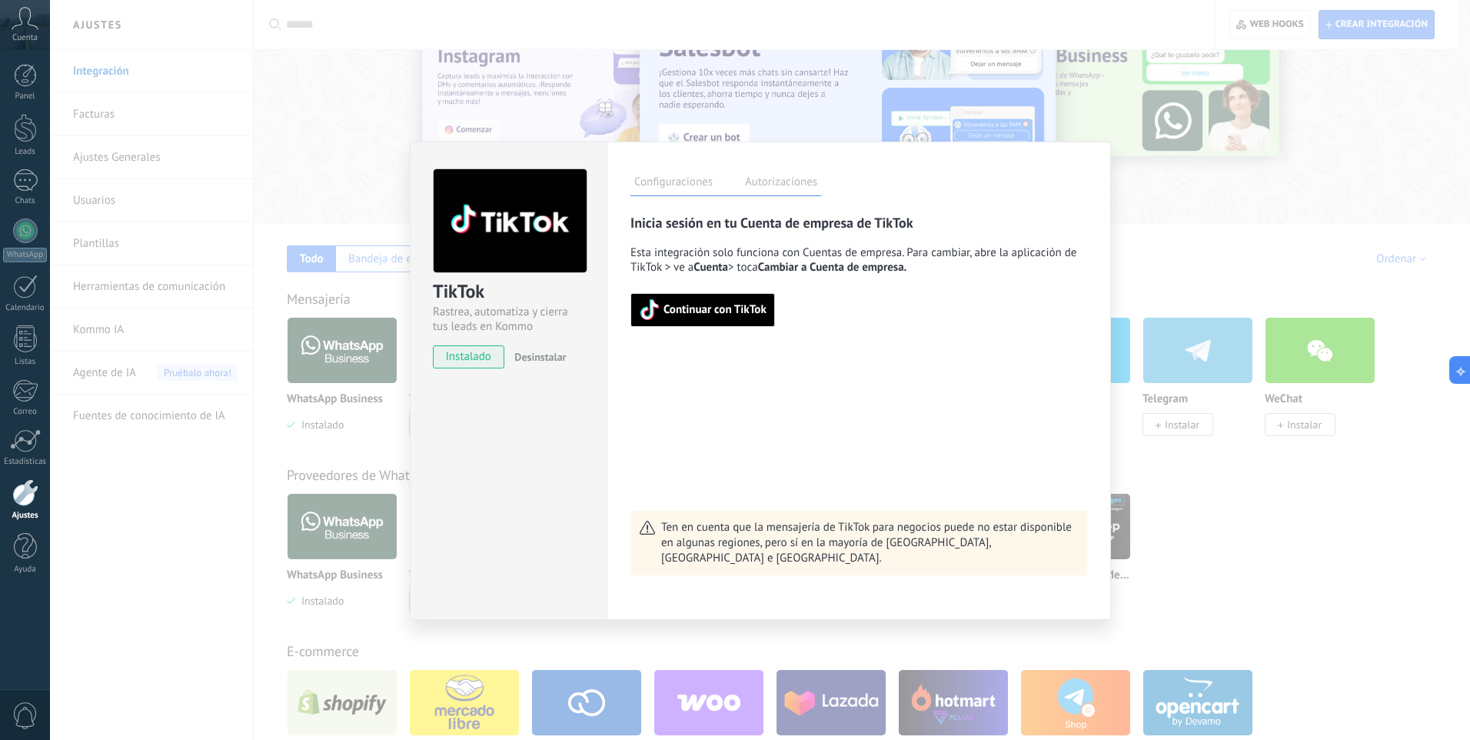
click at [727, 312] on span "Continuar con TikTok" at bounding box center [715, 310] width 103 height 11
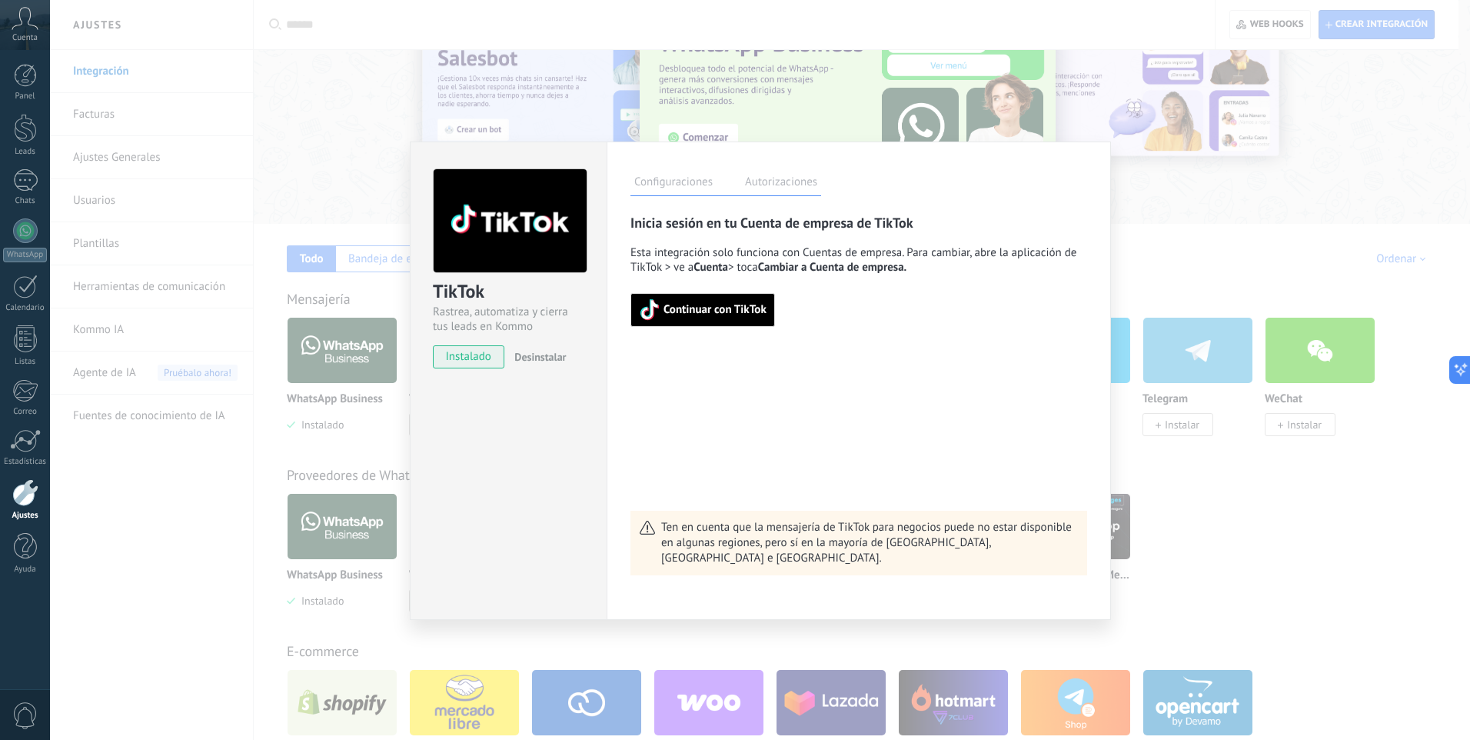
click at [533, 361] on span "Desinstalar" at bounding box center [540, 357] width 52 height 14
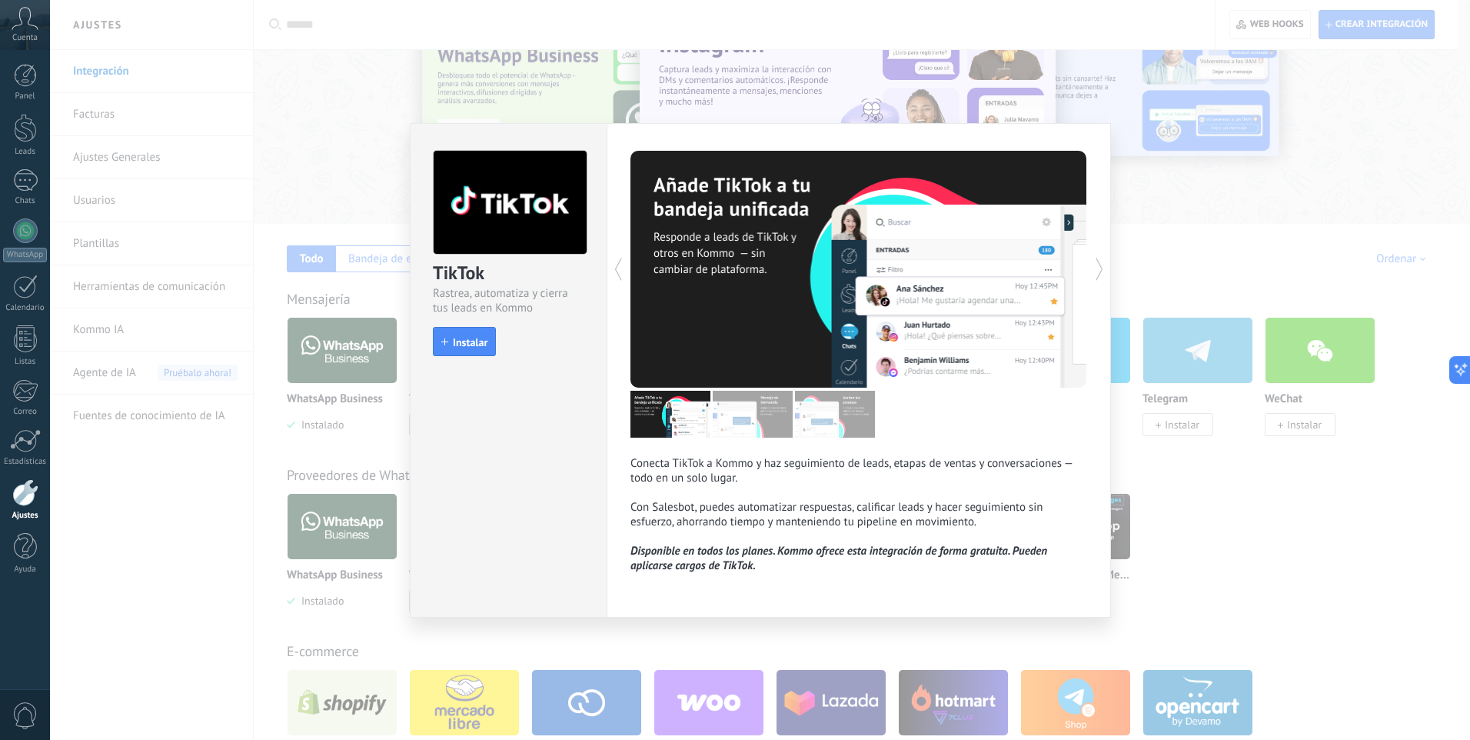
click at [1211, 516] on div "TikTok Rastrea, automatiza y cierra tus leads en Kommo install Instalar Conecta…" at bounding box center [760, 370] width 1420 height 740
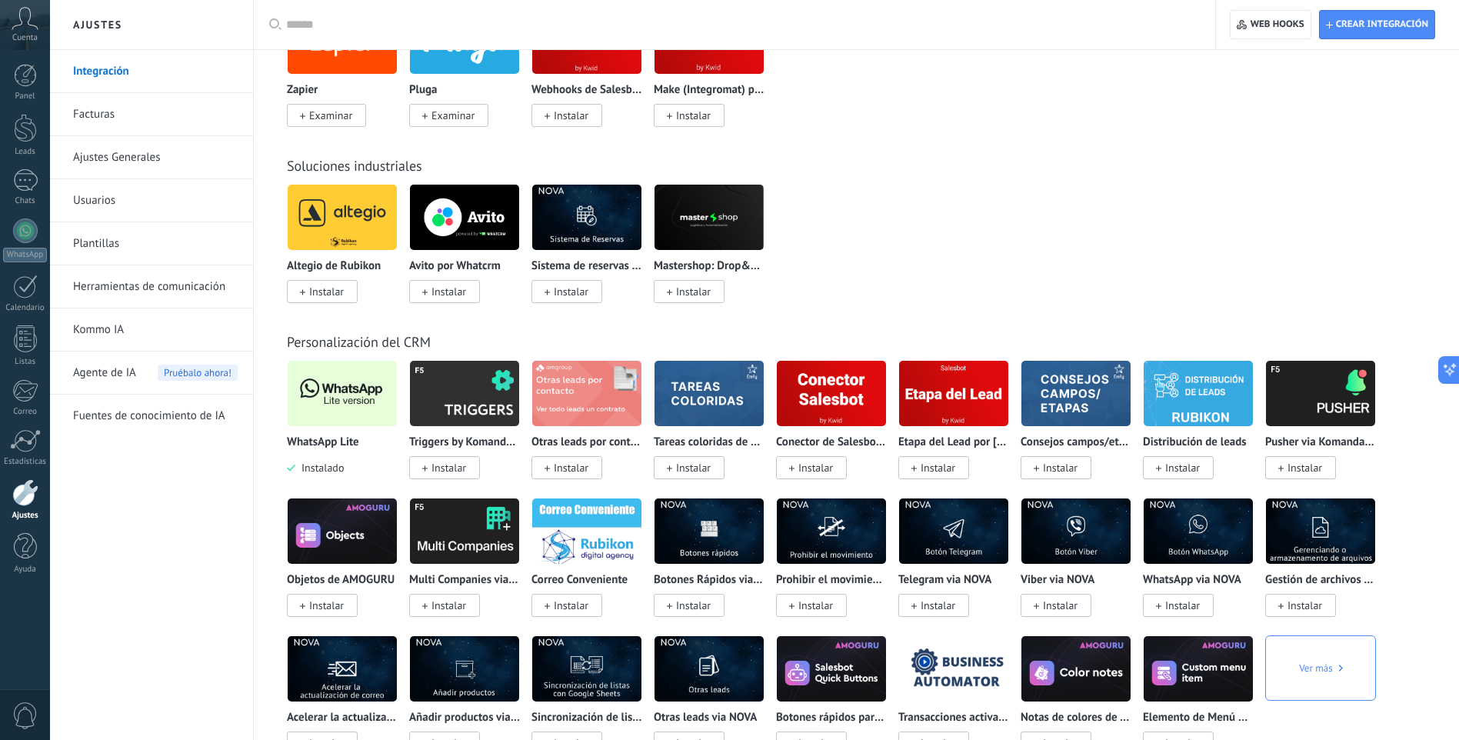
scroll to position [2538, 0]
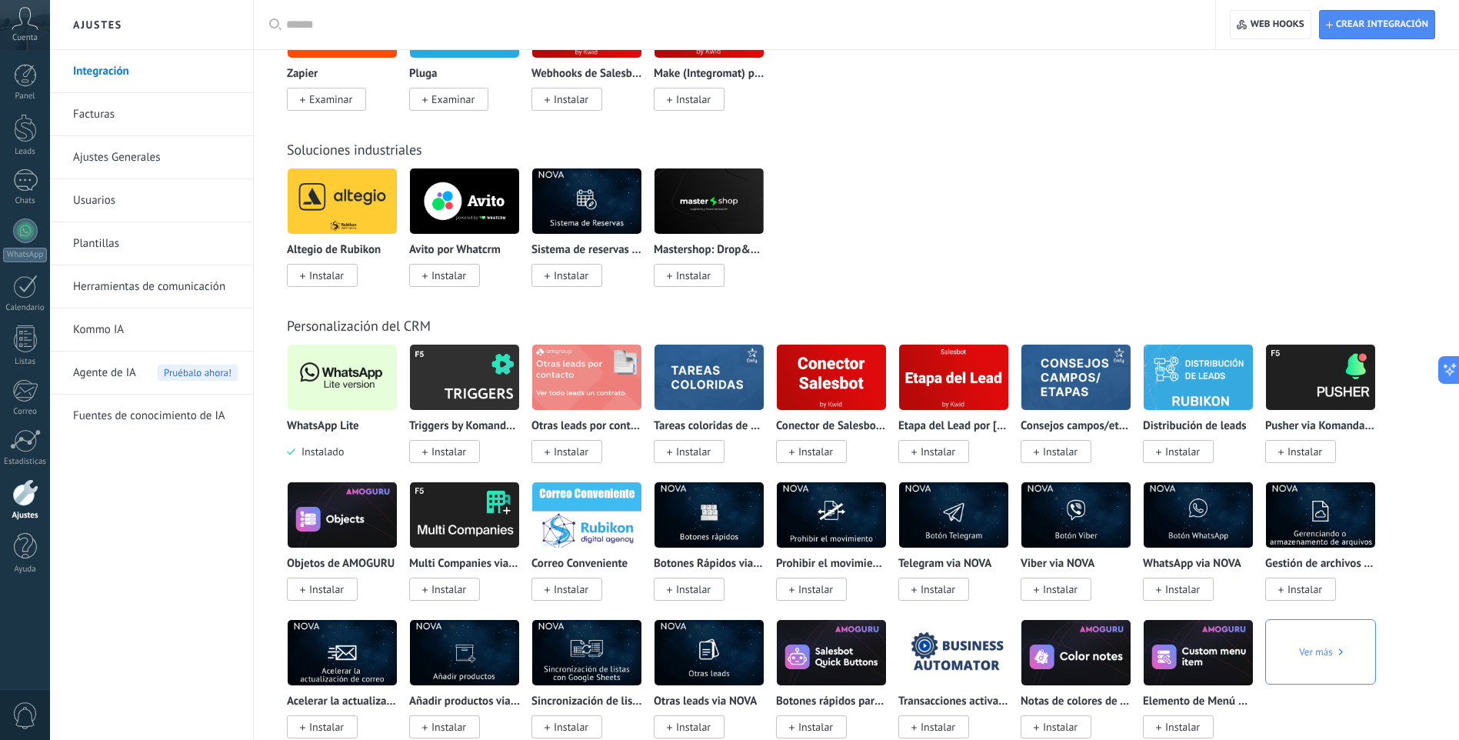
click at [481, 382] on img at bounding box center [464, 377] width 109 height 75
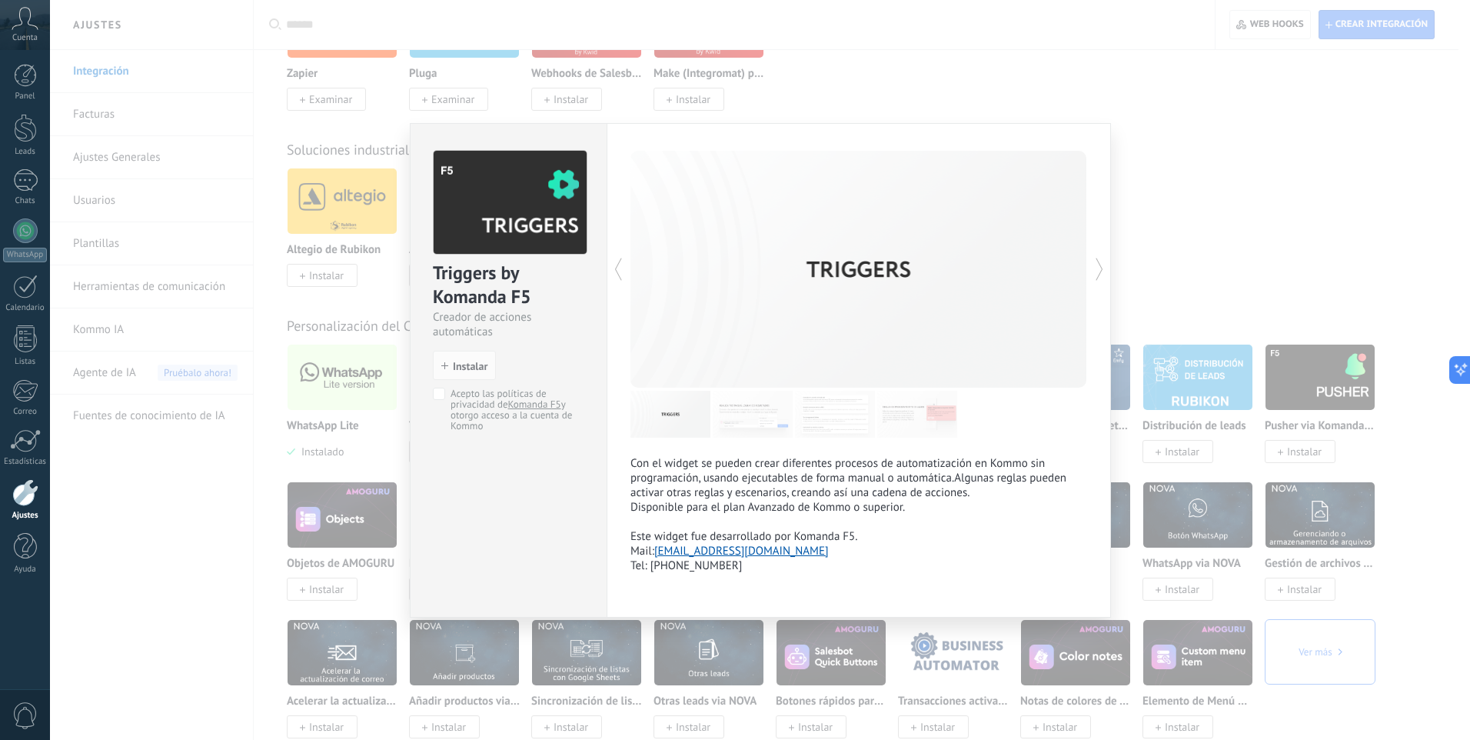
click at [1090, 269] on div "Con el widget se pueden crear diferentes procesos de automatización en Kommo si…" at bounding box center [859, 370] width 504 height 494
click at [1097, 274] on icon at bounding box center [1099, 269] width 15 height 31
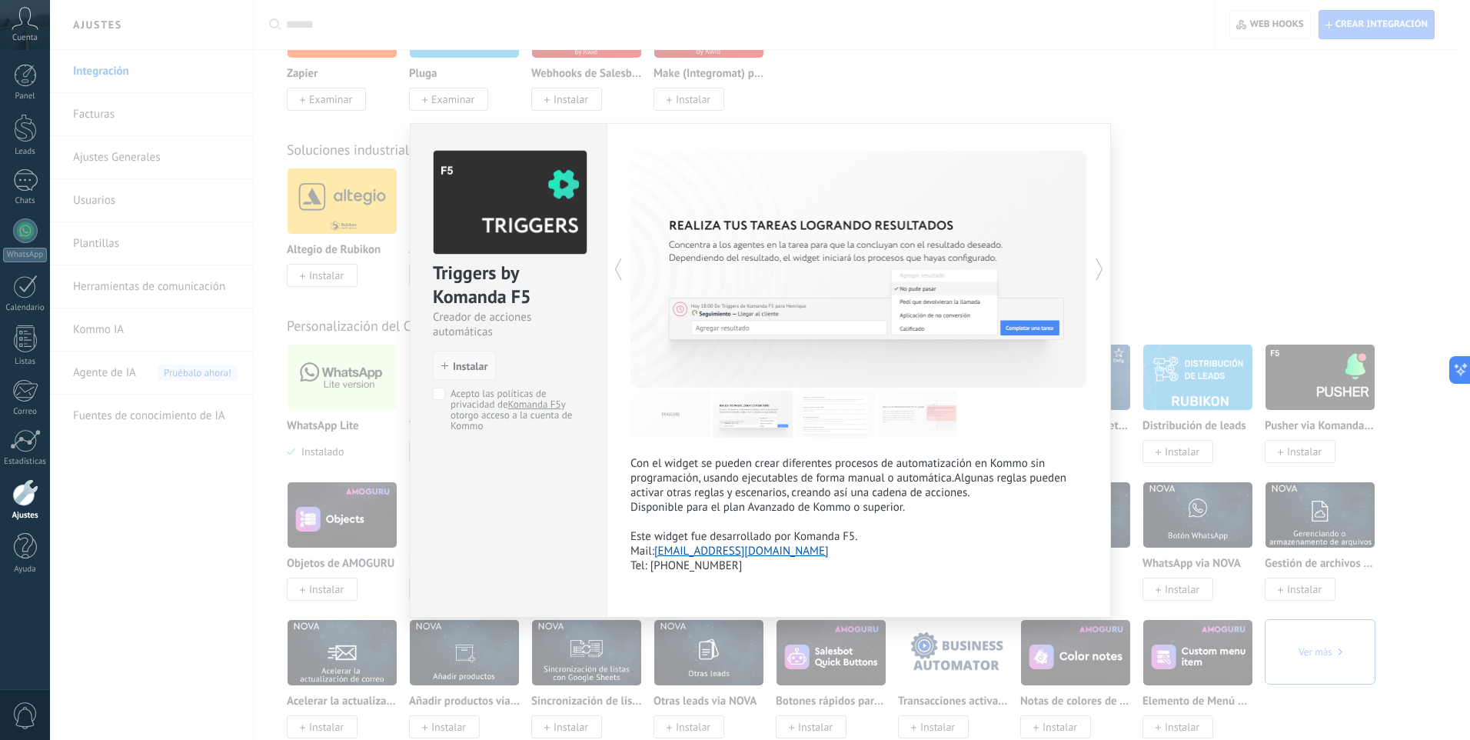
click at [471, 364] on span "Instalar" at bounding box center [470, 366] width 35 height 11
drag, startPoint x: 479, startPoint y: 368, endPoint x: 601, endPoint y: 364, distance: 122.3
click at [601, 364] on div "Triggers by Komanda F5 Creador de acciones automáticas install Instalar Acepto …" at bounding box center [509, 283] width 196 height 319
click at [1096, 268] on icon at bounding box center [1099, 269] width 15 height 31
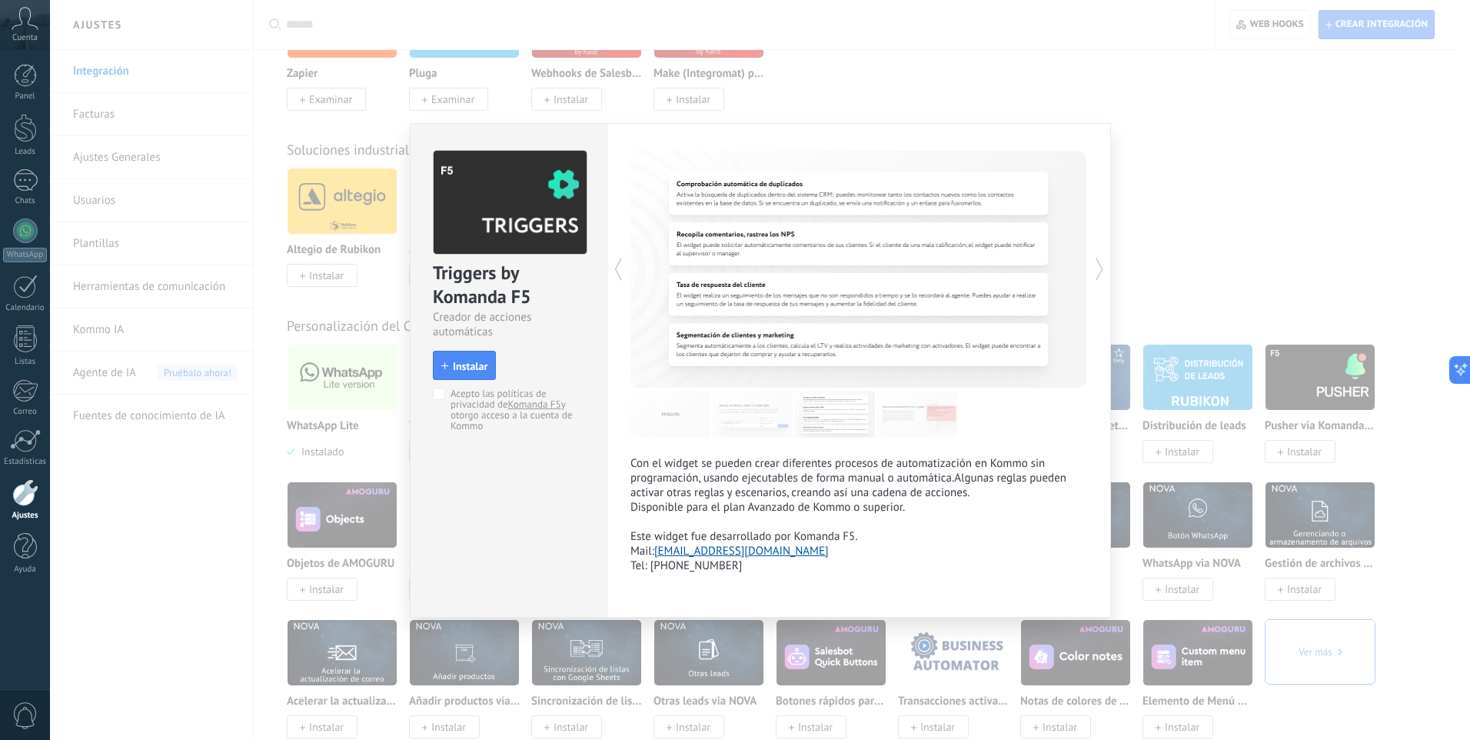
click at [620, 273] on icon at bounding box center [618, 269] width 15 height 31
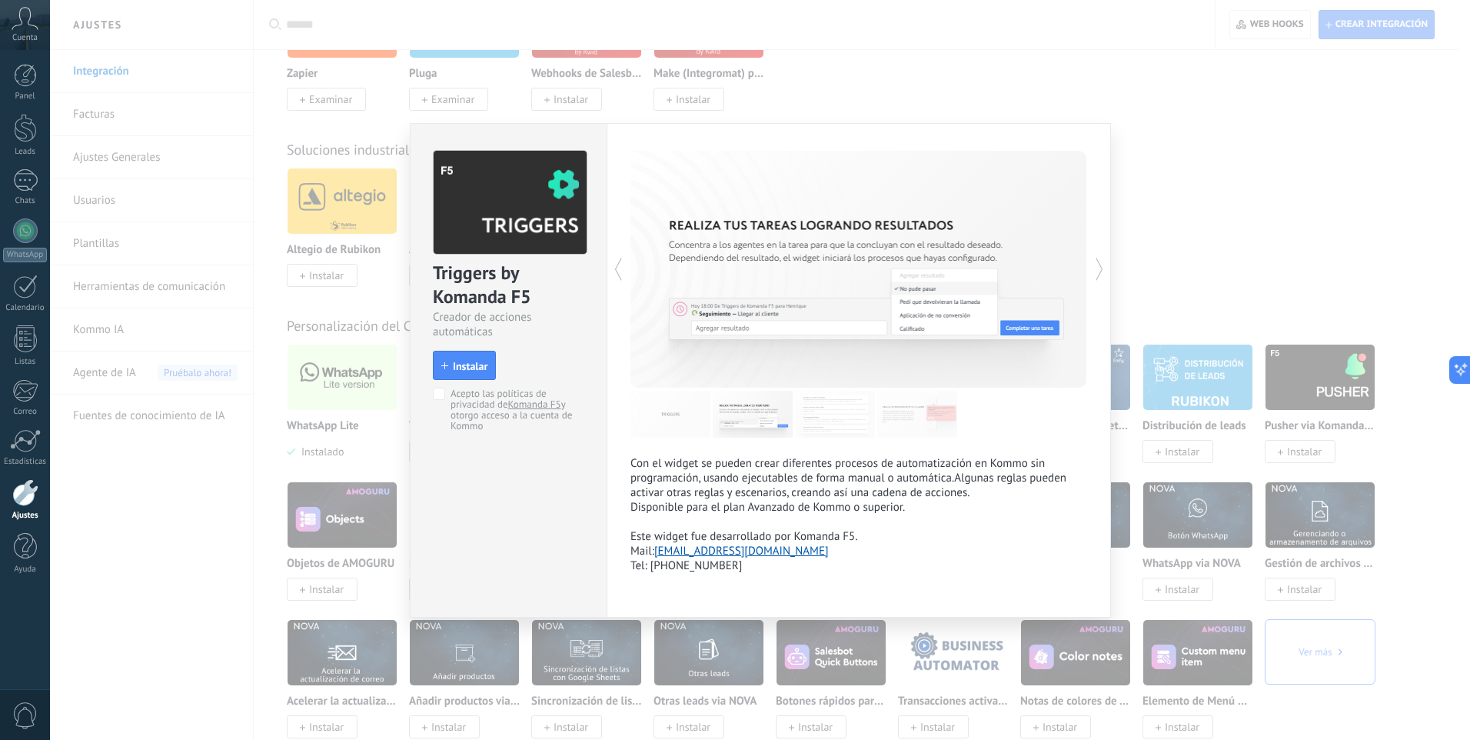
click at [1094, 276] on icon at bounding box center [1099, 269] width 15 height 31
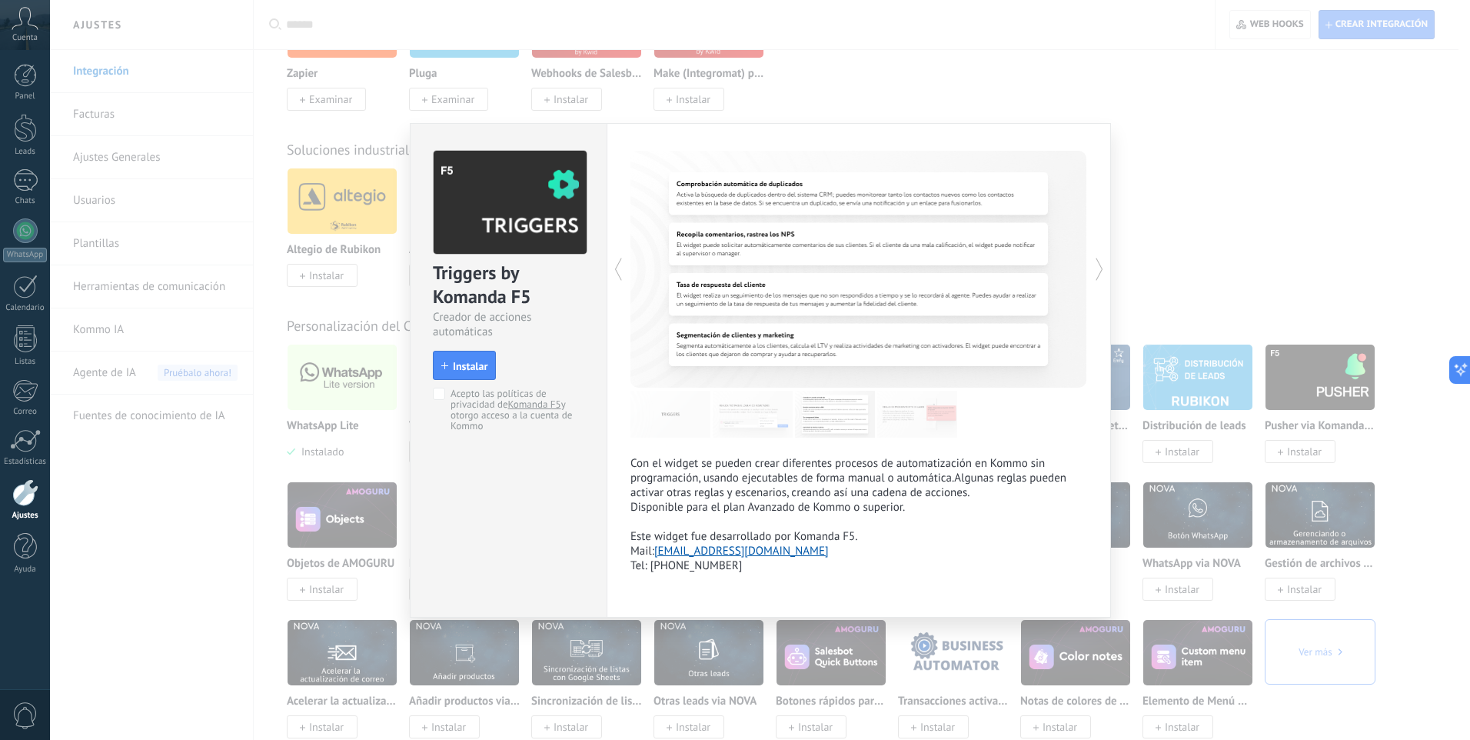
click at [1097, 275] on icon at bounding box center [1099, 269] width 15 height 31
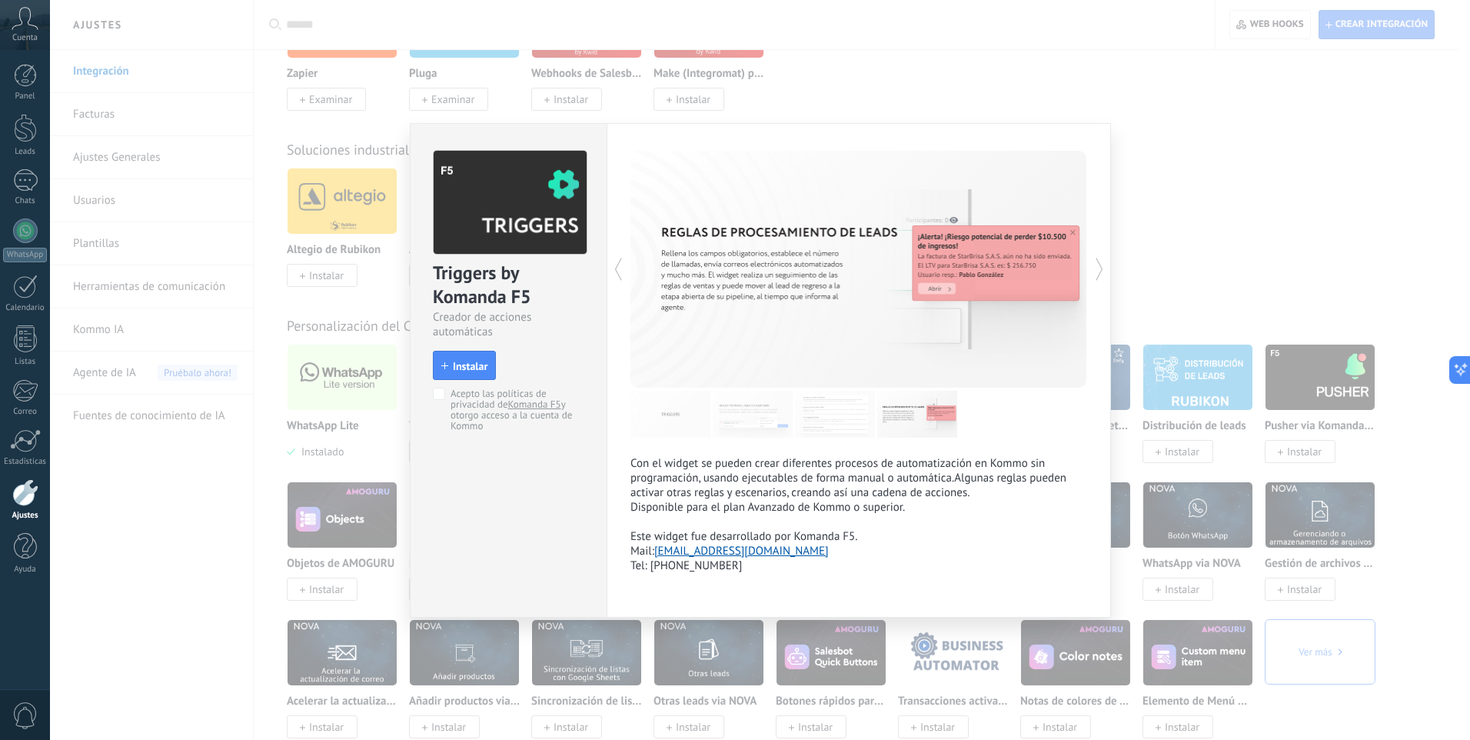
click at [1097, 275] on icon at bounding box center [1099, 269] width 15 height 31
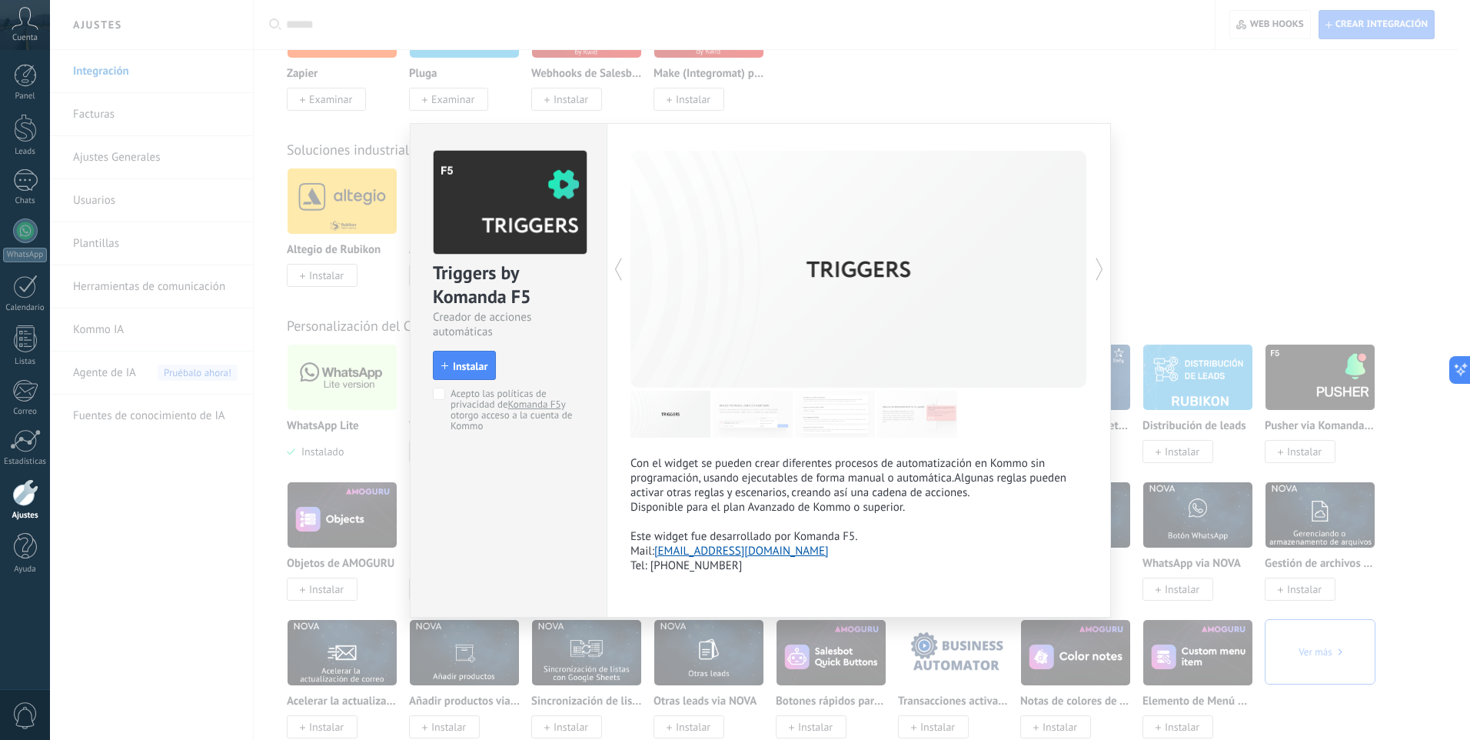
click at [673, 416] on img at bounding box center [671, 414] width 80 height 47
click at [736, 413] on img at bounding box center [753, 414] width 80 height 47
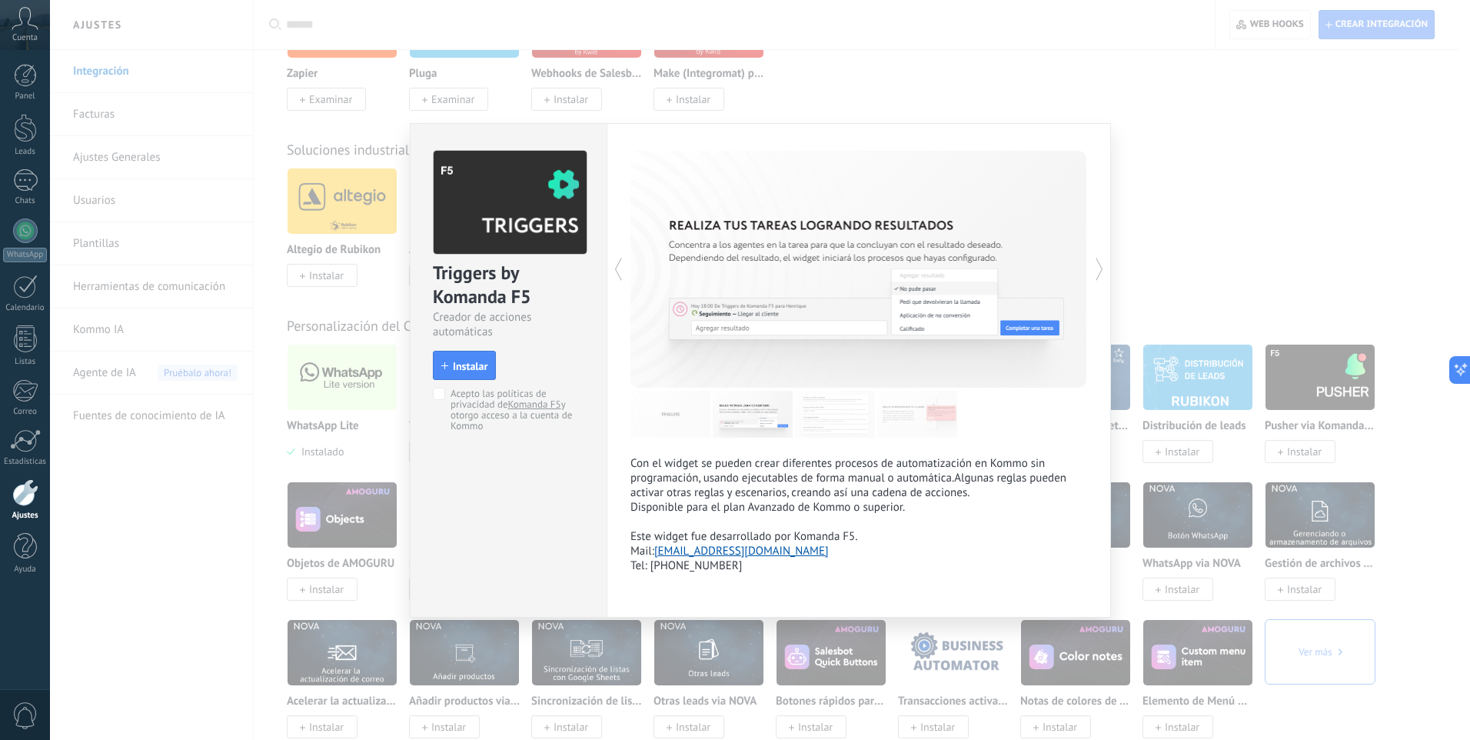
click at [1096, 271] on icon at bounding box center [1099, 269] width 15 height 31
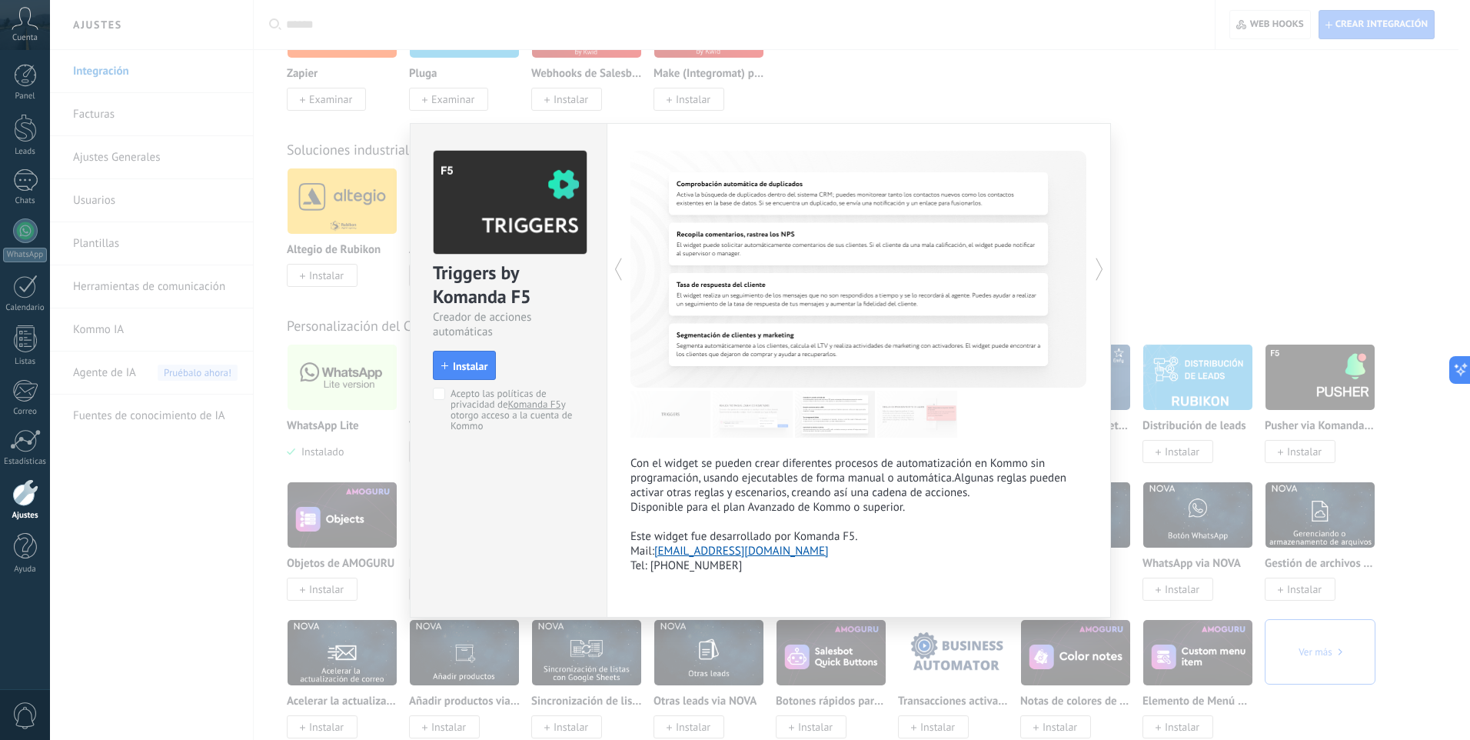
click at [1097, 269] on icon at bounding box center [1099, 269] width 15 height 31
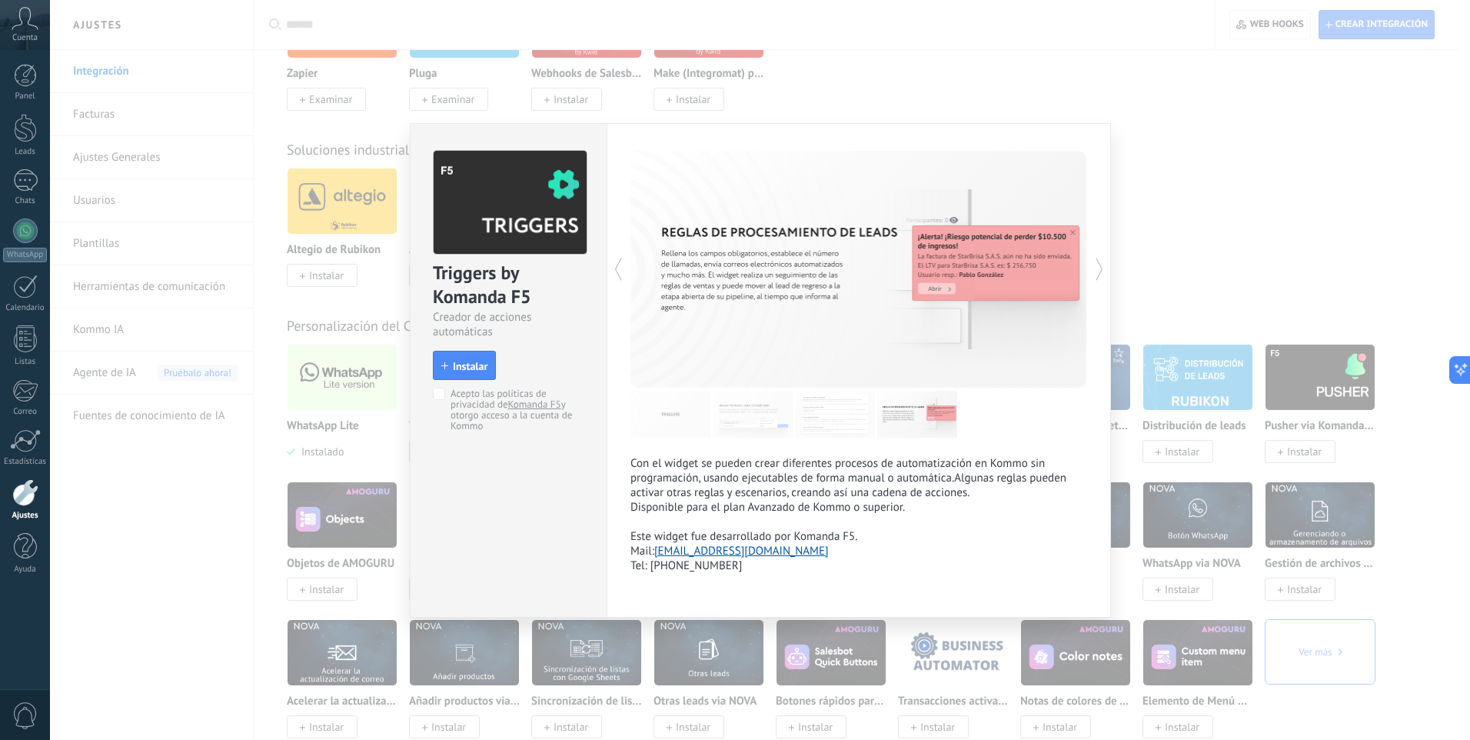
click at [1097, 269] on icon at bounding box center [1099, 269] width 15 height 31
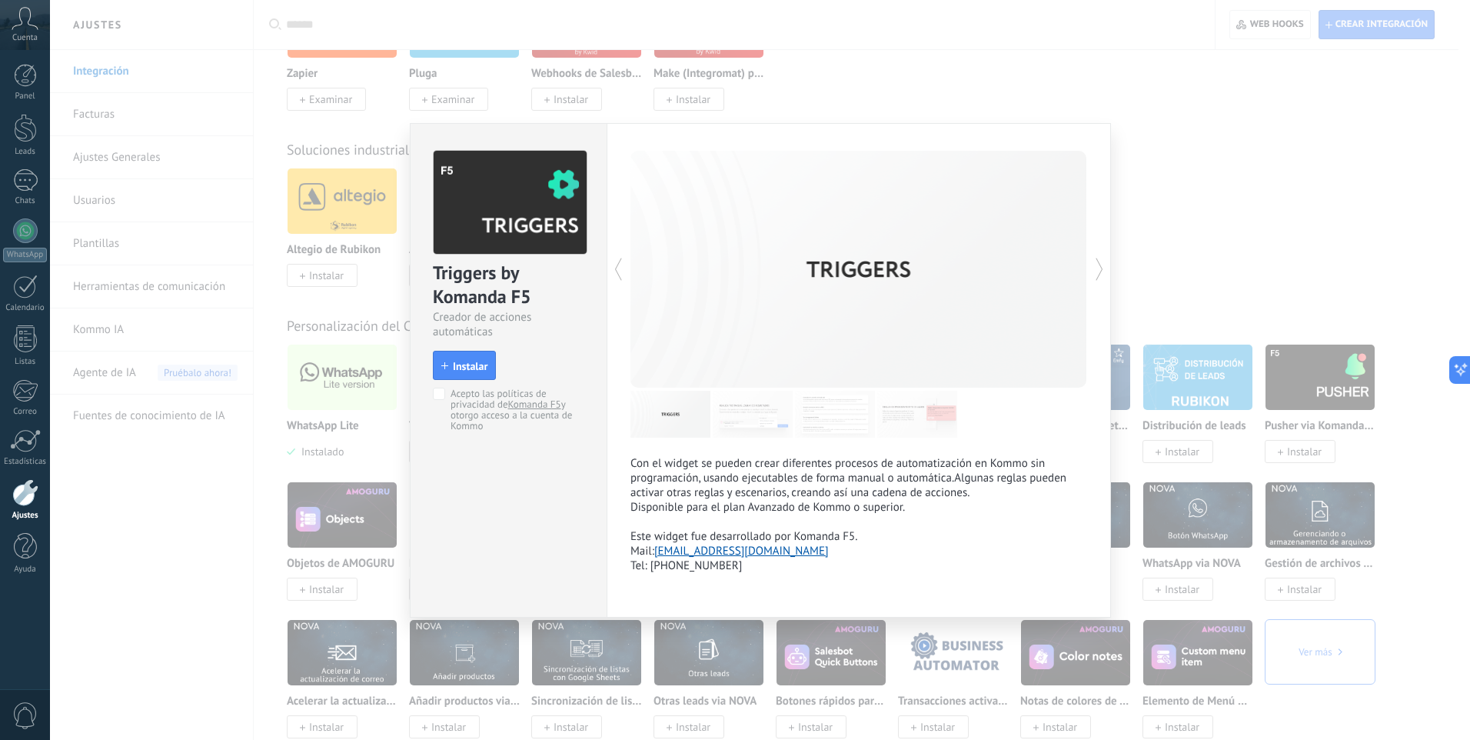
click at [1253, 225] on div "Triggers by Komanda F5 Creador de acciones automáticas install Instalar Acepto …" at bounding box center [760, 370] width 1420 height 740
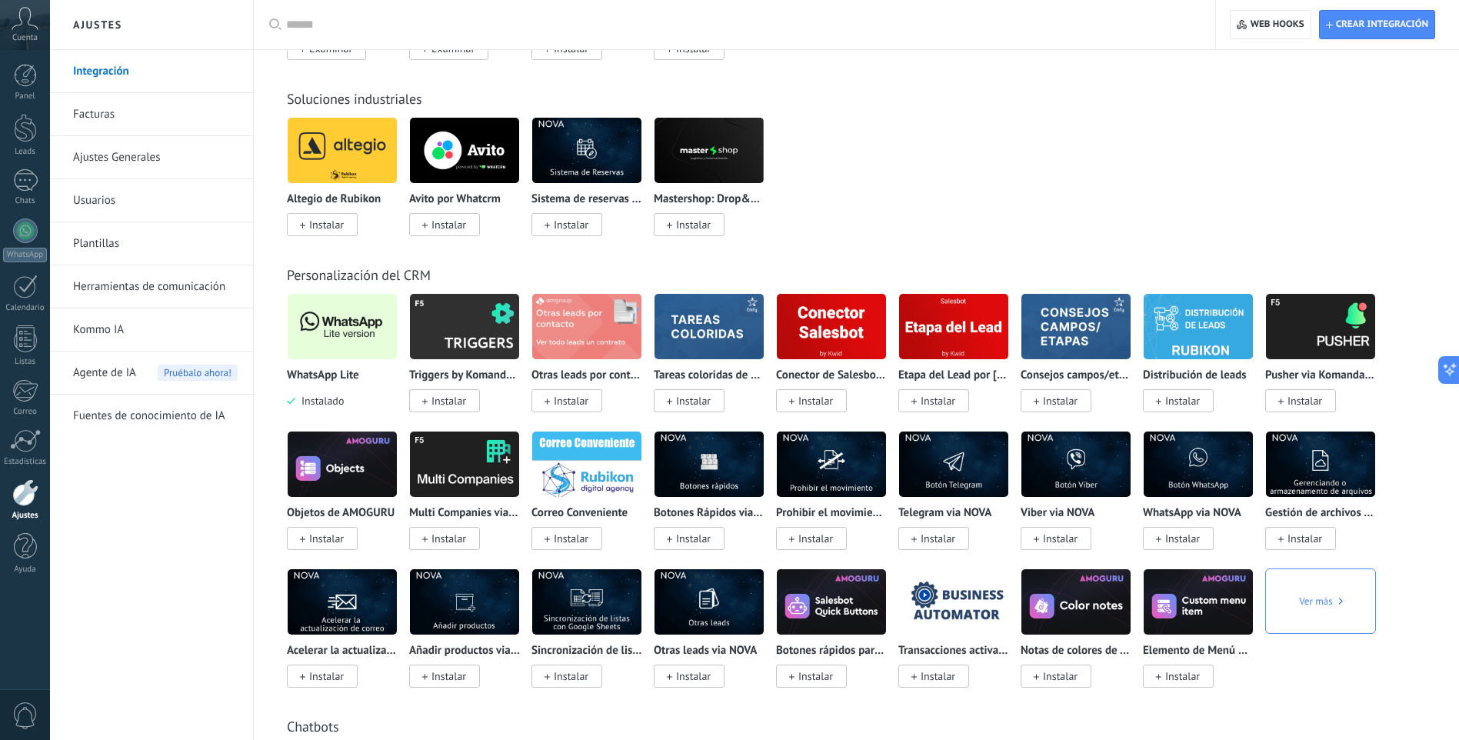
scroll to position [2614, 0]
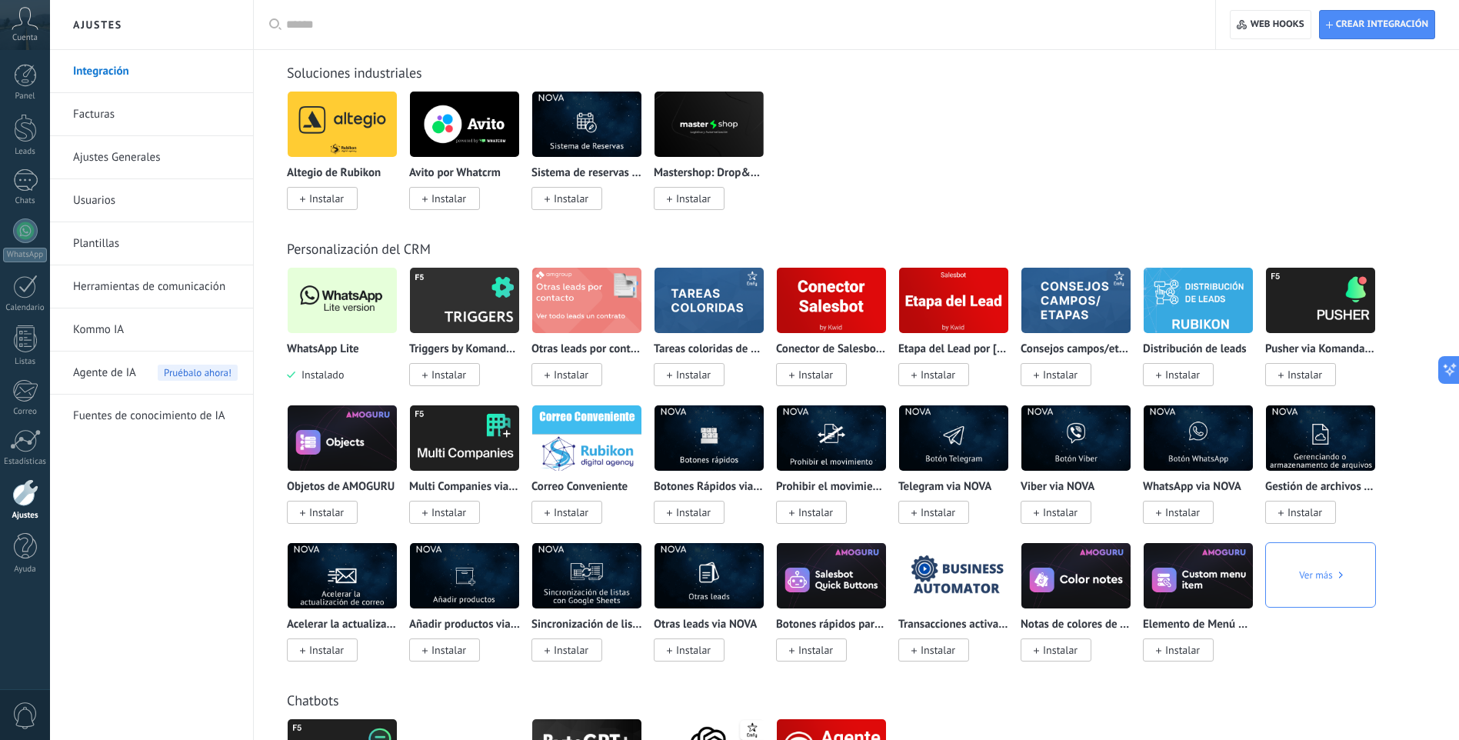
click at [611, 302] on img at bounding box center [586, 300] width 109 height 75
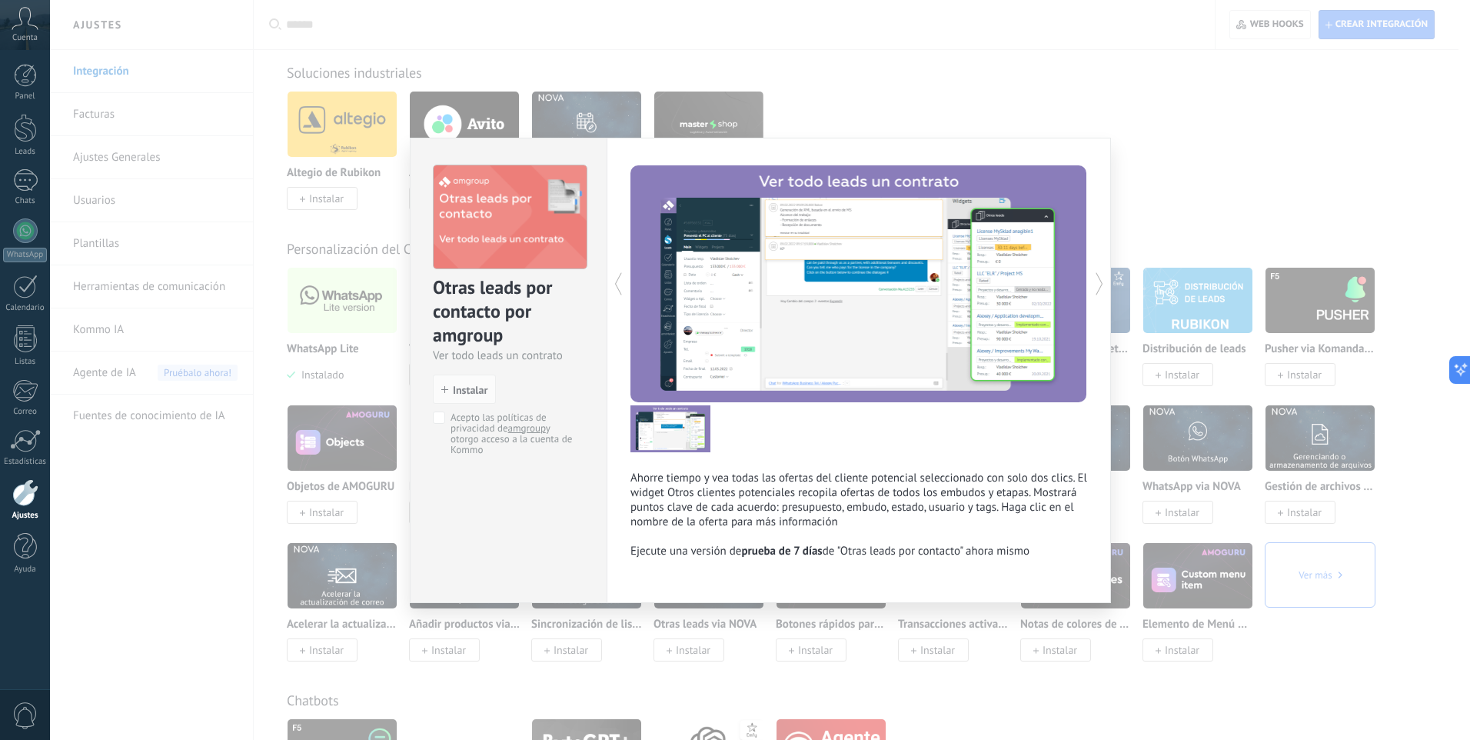
click at [1097, 288] on icon at bounding box center [1099, 283] width 15 height 31
click at [1097, 276] on icon at bounding box center [1099, 283] width 15 height 31
click at [1097, 285] on icon at bounding box center [1099, 283] width 15 height 31
click at [463, 387] on span "Instalar" at bounding box center [470, 389] width 35 height 11
click at [458, 387] on span "Instalar" at bounding box center [470, 389] width 35 height 11
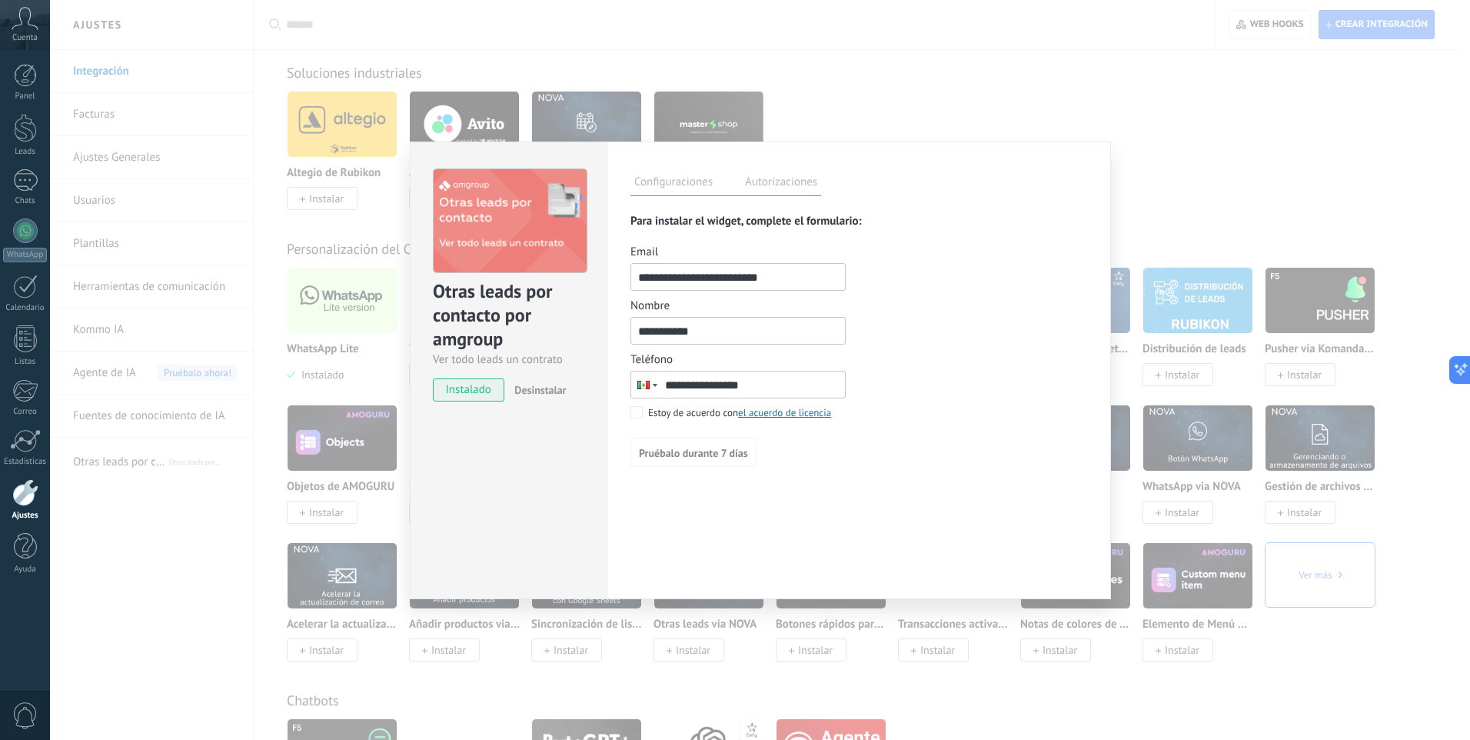
click at [785, 184] on label "Autorizaciones" at bounding box center [781, 184] width 80 height 22
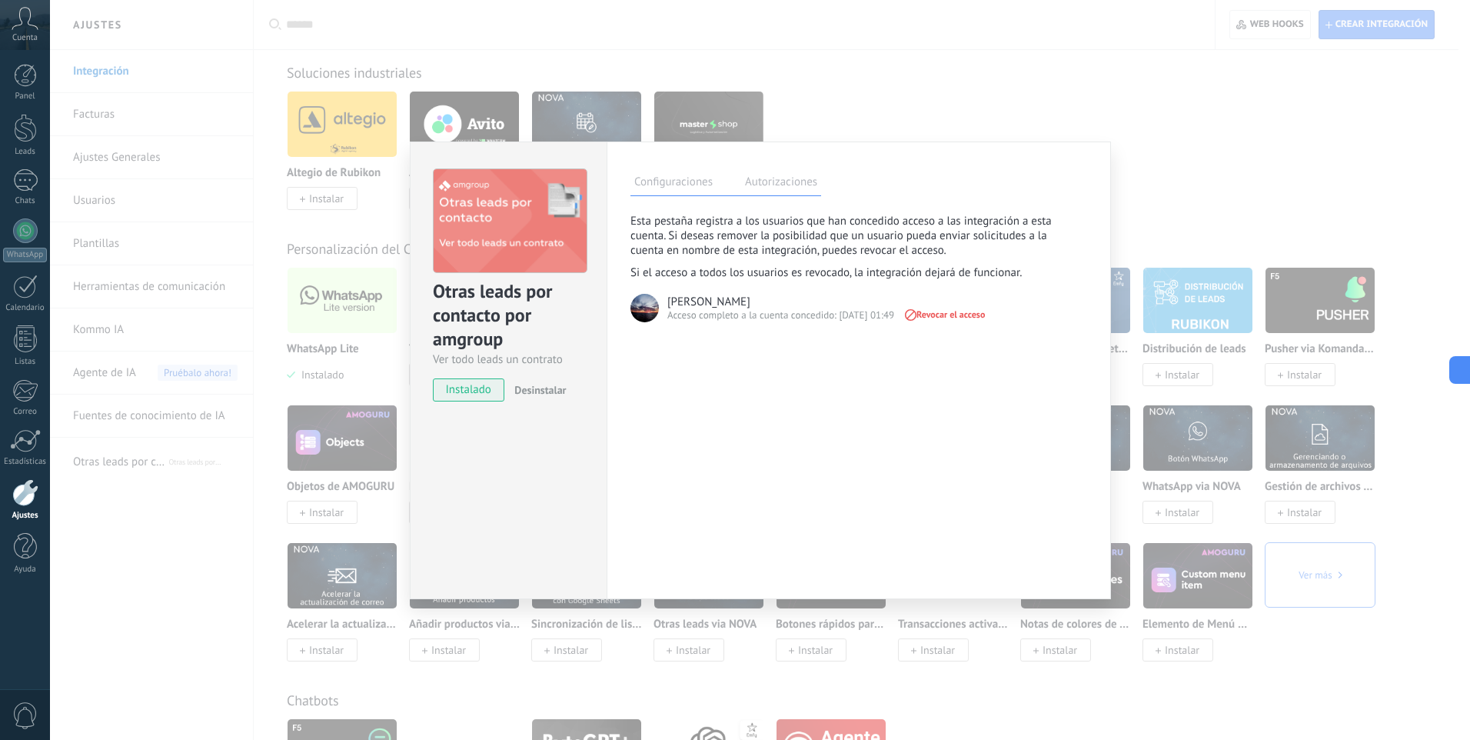
click at [1215, 159] on div "**********" at bounding box center [760, 370] width 1420 height 740
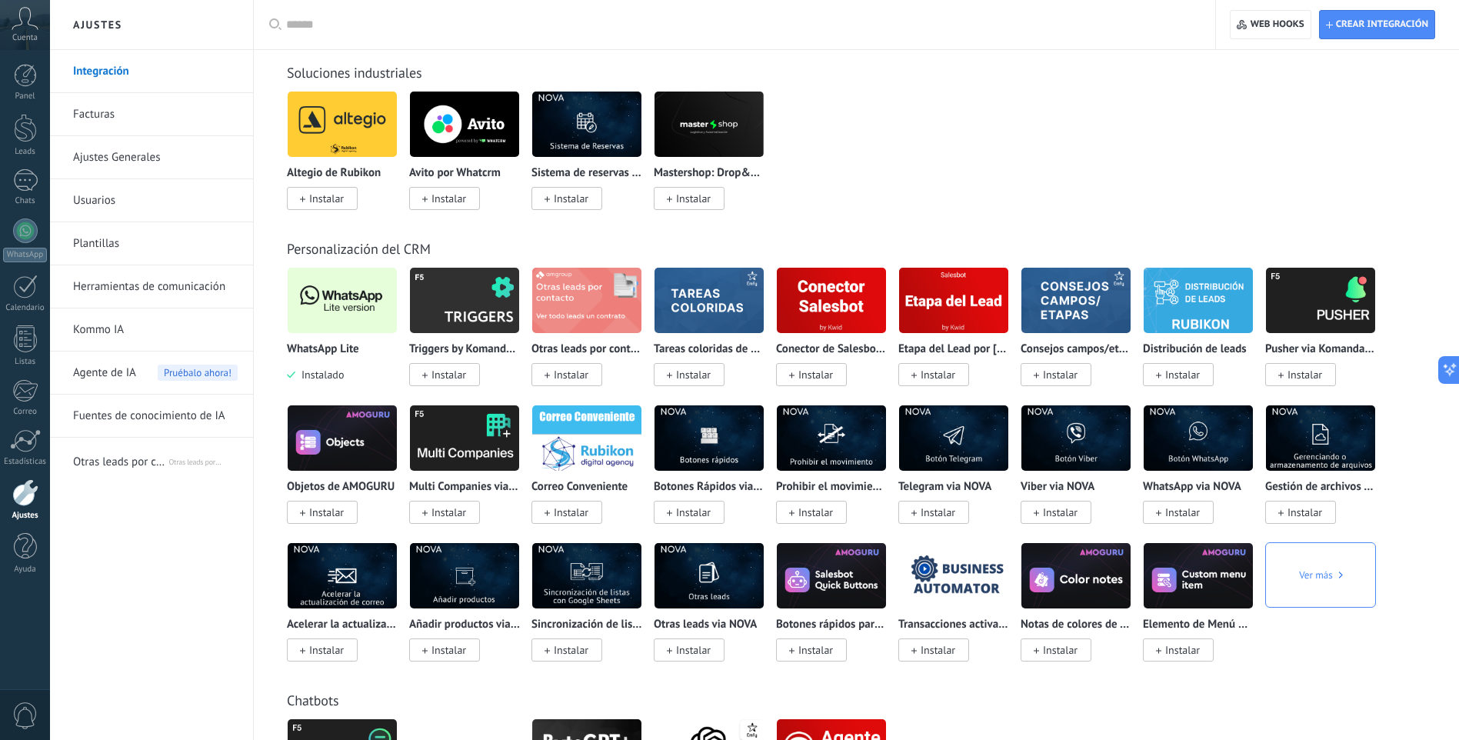
click at [701, 286] on img at bounding box center [708, 300] width 109 height 75
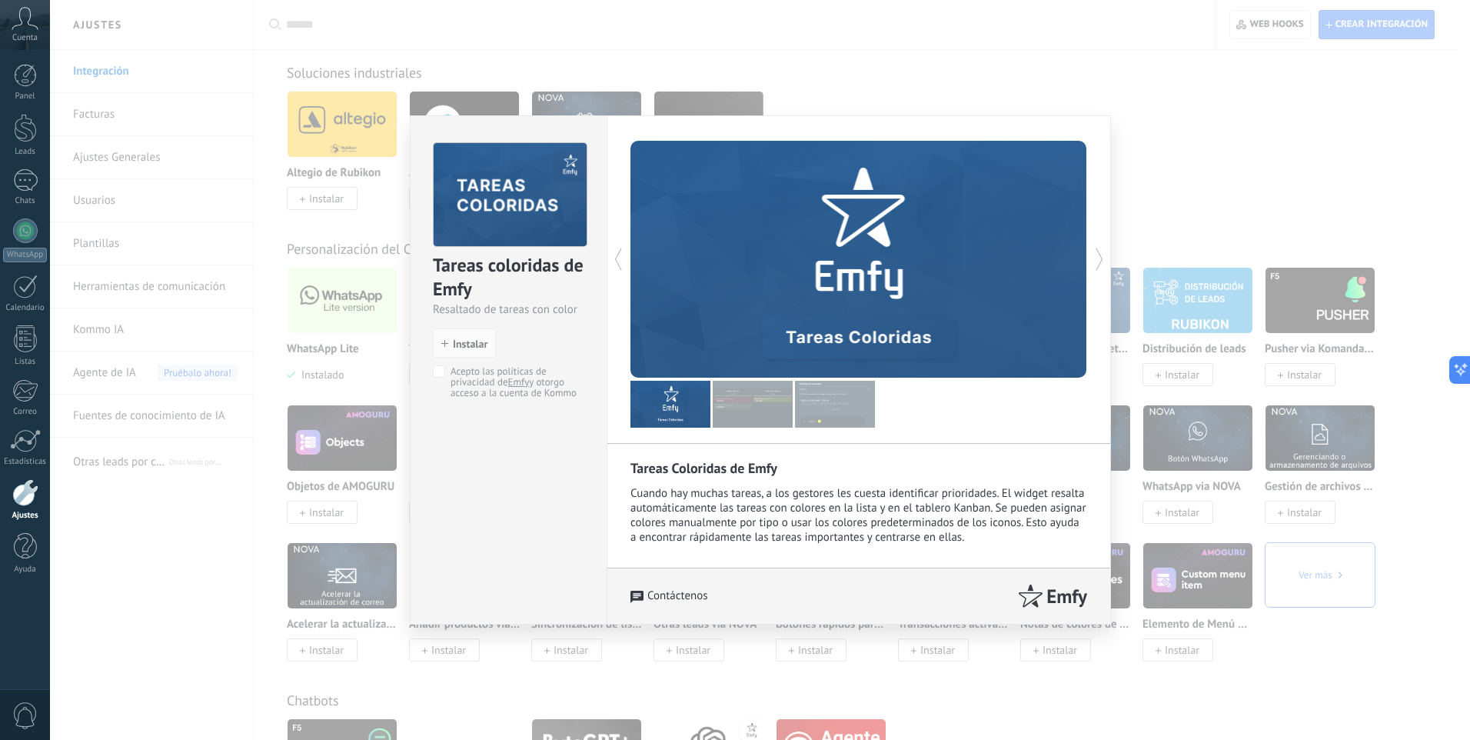
click at [754, 407] on img at bounding box center [753, 404] width 80 height 47
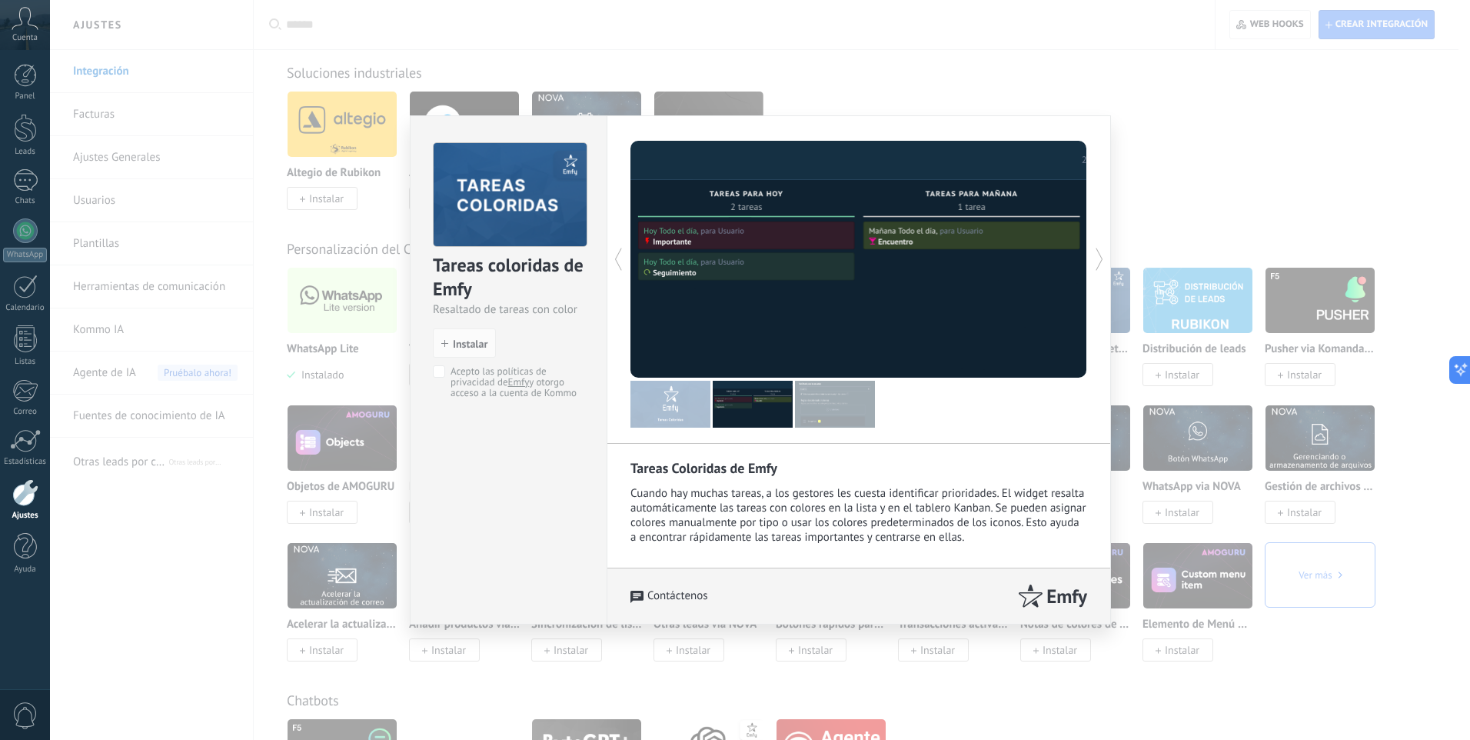
click at [823, 396] on img at bounding box center [835, 404] width 80 height 47
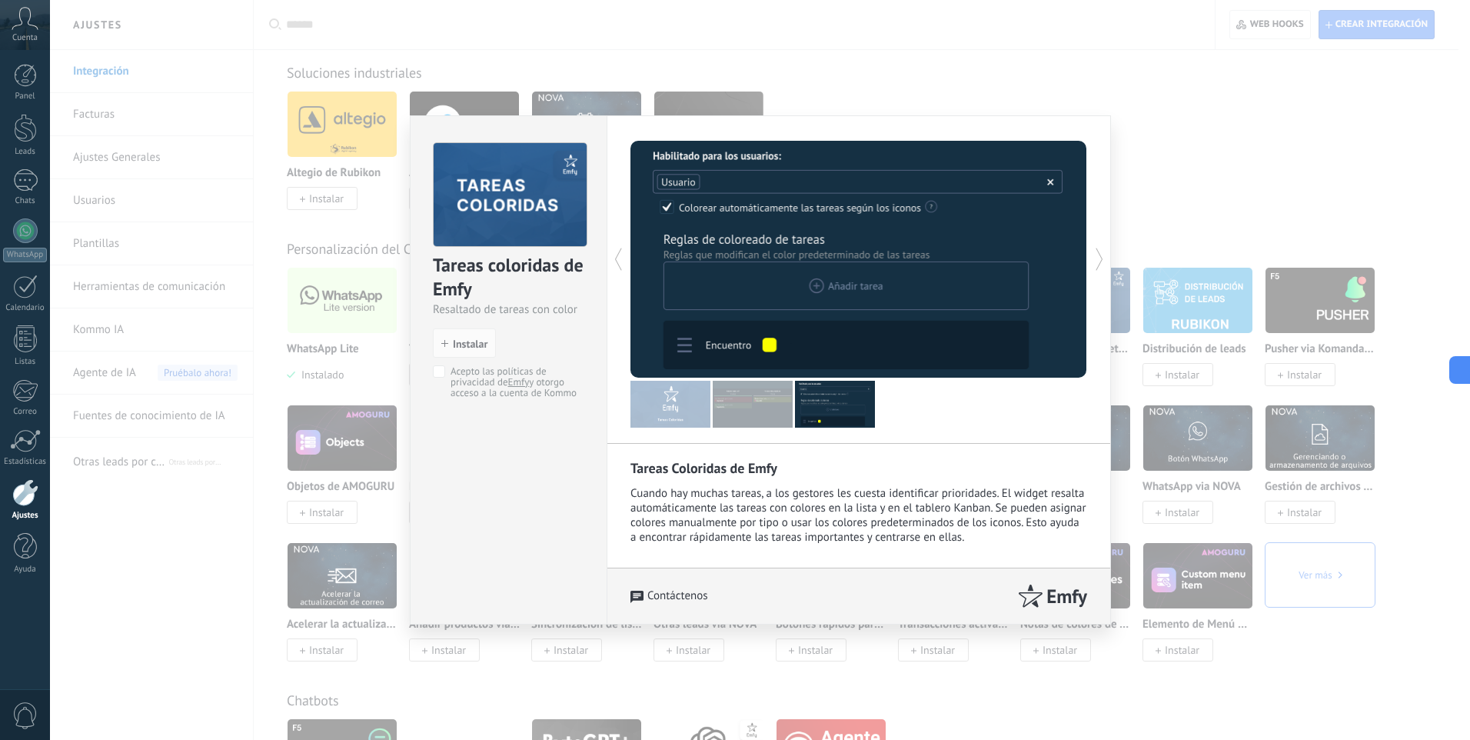
click at [1145, 159] on div "Tareas coloridas de Emfy Resaltado de tareas con color install Instalar Acepto …" at bounding box center [760, 370] width 1420 height 740
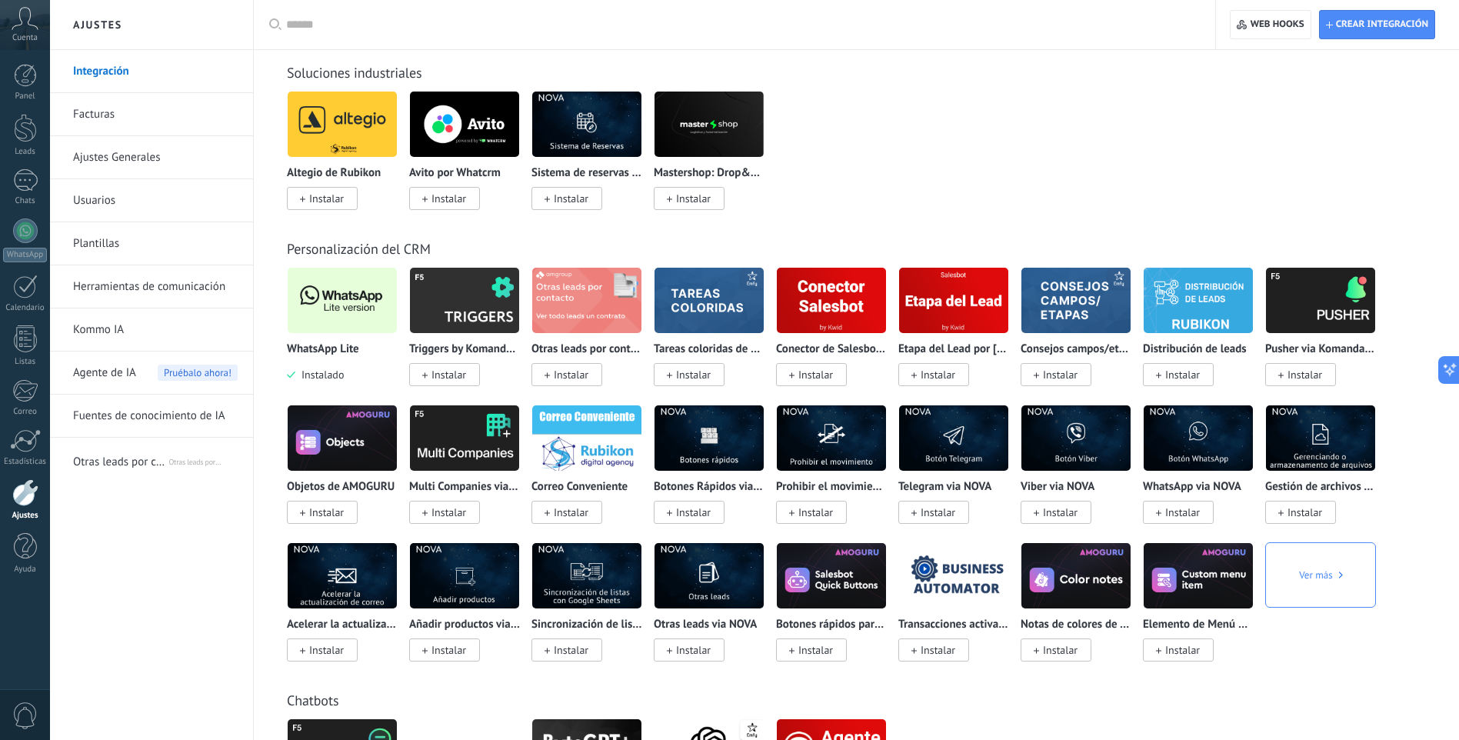
click at [867, 301] on img at bounding box center [831, 300] width 109 height 75
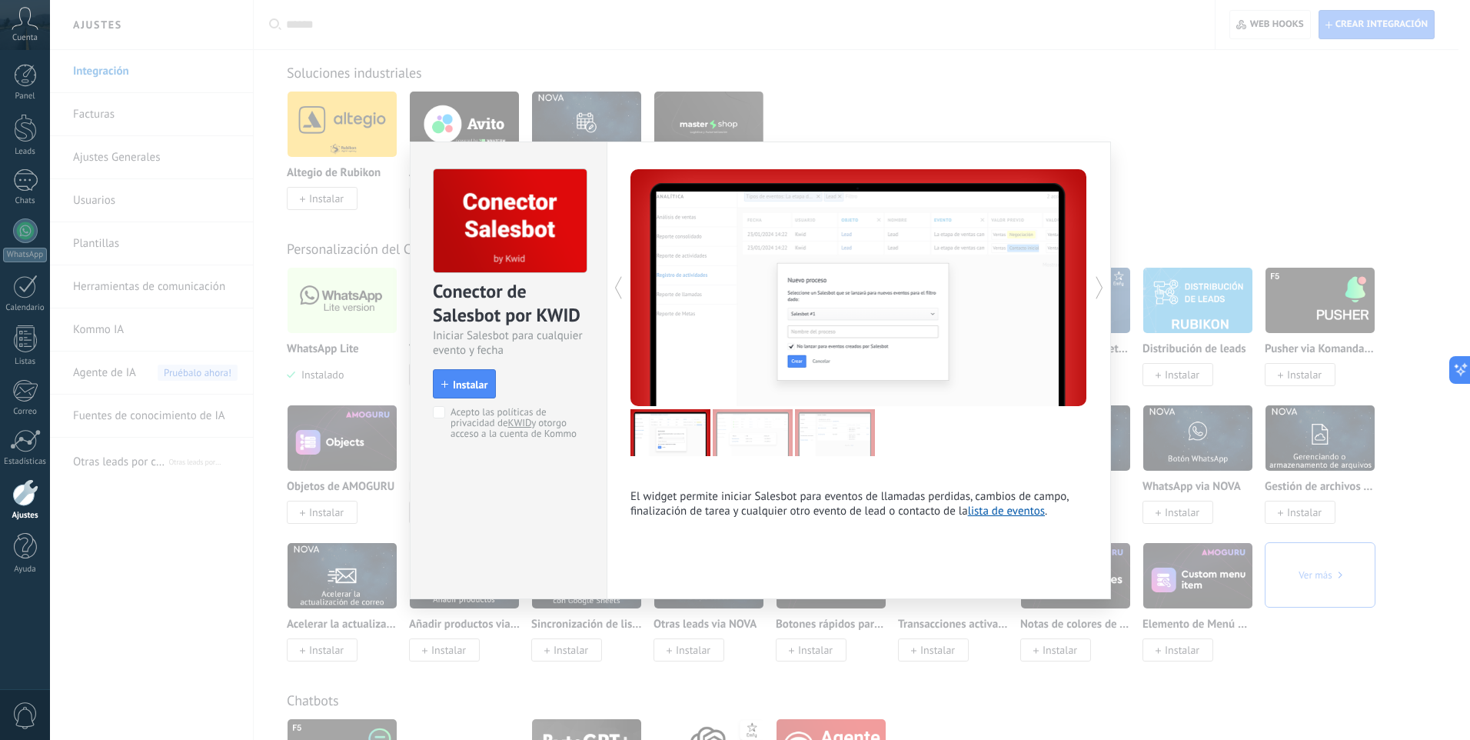
click at [1096, 286] on icon at bounding box center [1099, 287] width 15 height 31
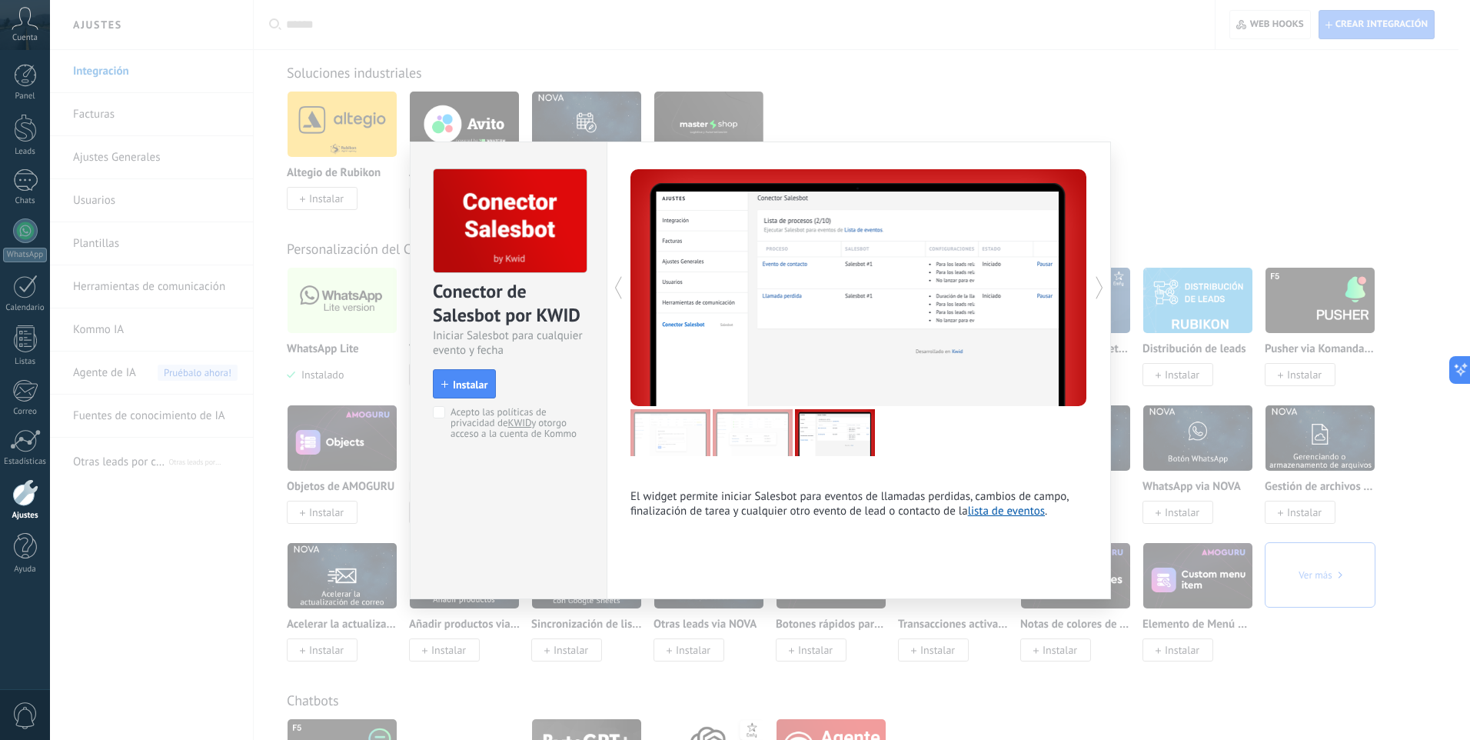
click at [1096, 286] on icon at bounding box center [1099, 287] width 15 height 31
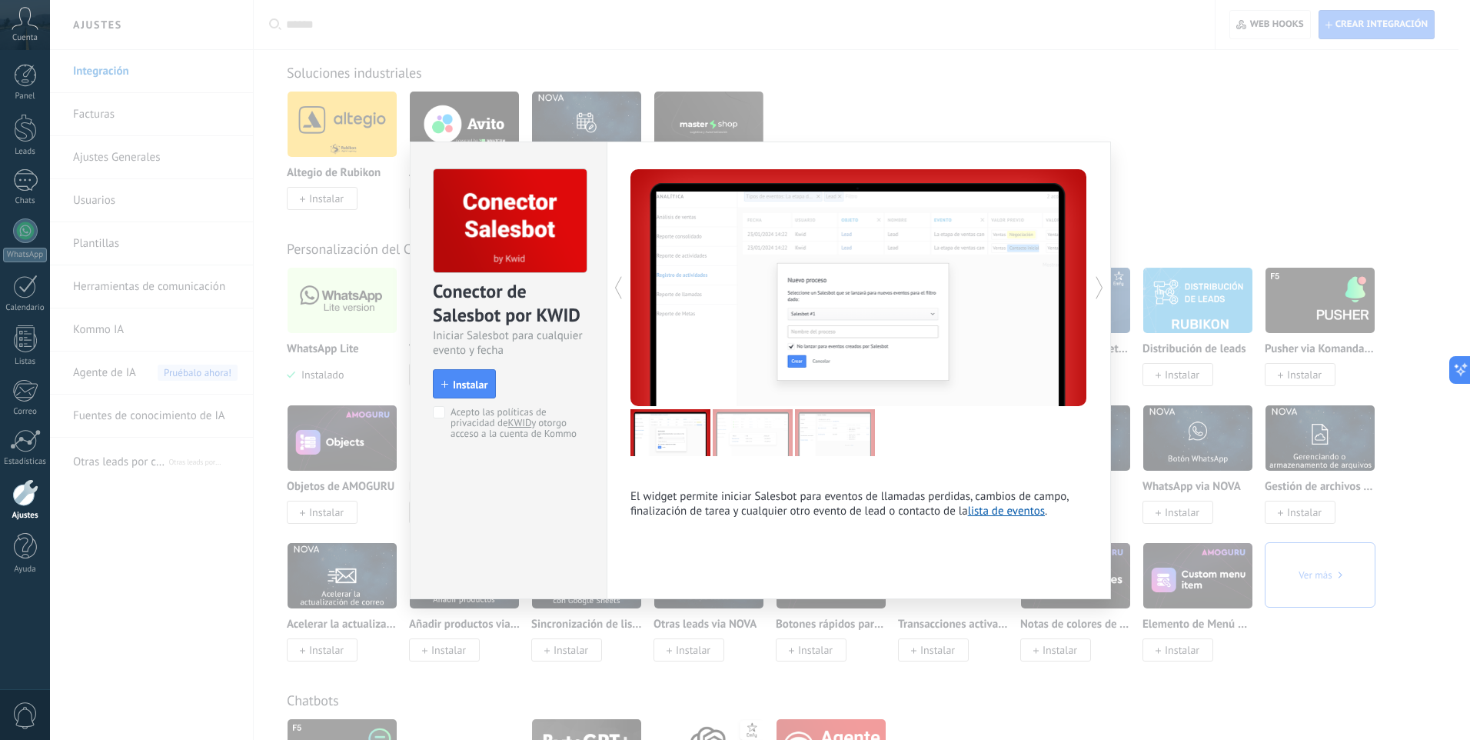
click at [1017, 513] on link "lista de eventos" at bounding box center [1006, 511] width 77 height 15
click at [1095, 287] on icon at bounding box center [1099, 287] width 15 height 31
click at [1097, 289] on icon at bounding box center [1099, 287] width 15 height 31
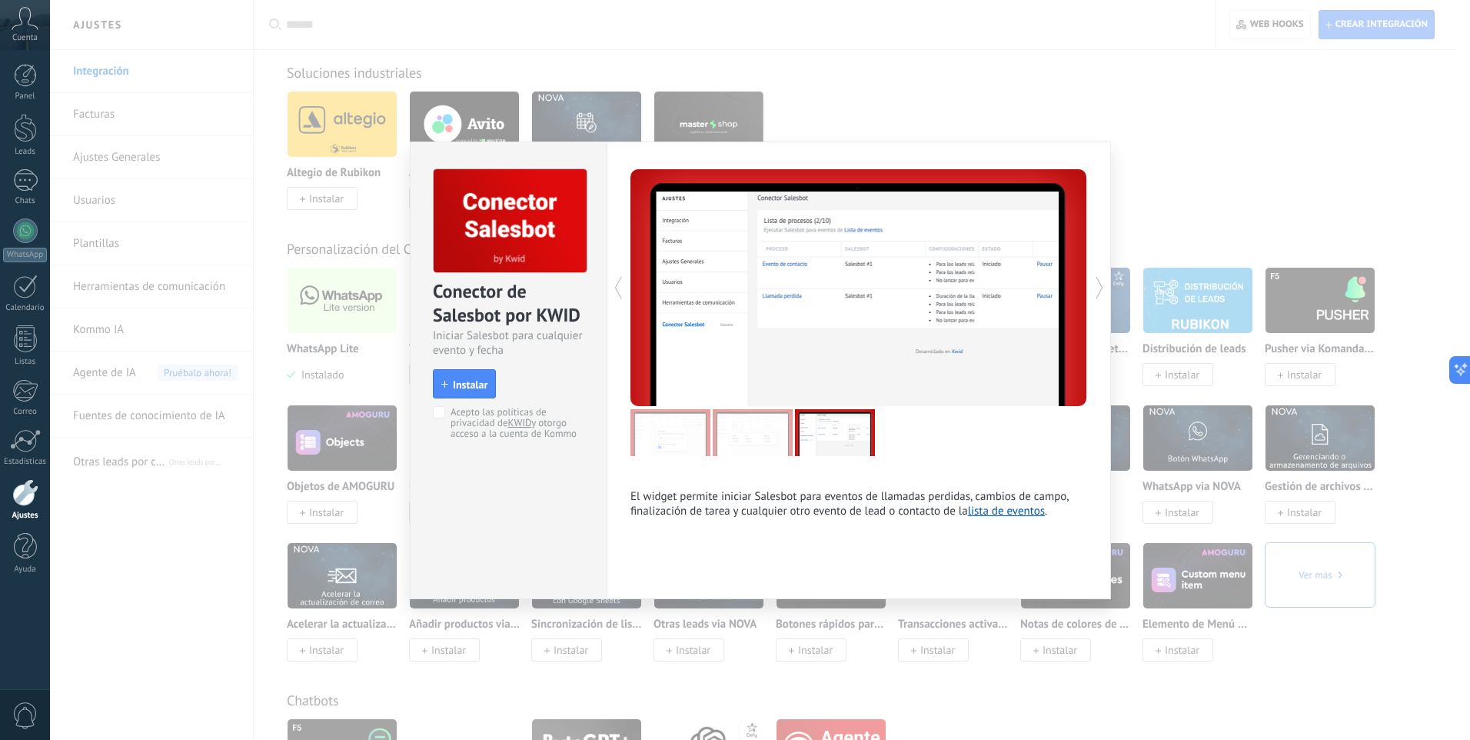
click at [1178, 218] on div "Conector de Salesbot por KWID Iniciar Salesbot para cualquier evento y fecha in…" at bounding box center [760, 370] width 1420 height 740
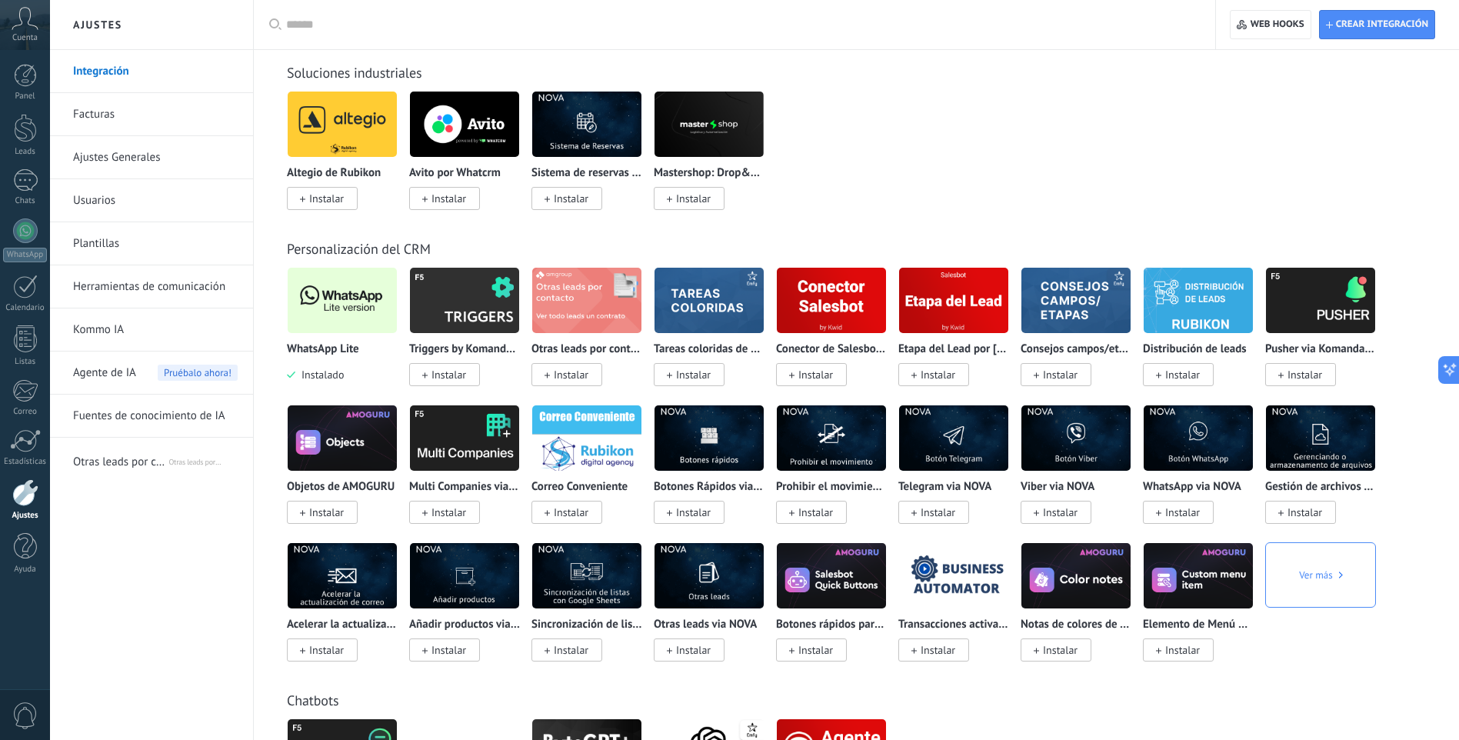
click at [965, 319] on img at bounding box center [953, 300] width 109 height 75
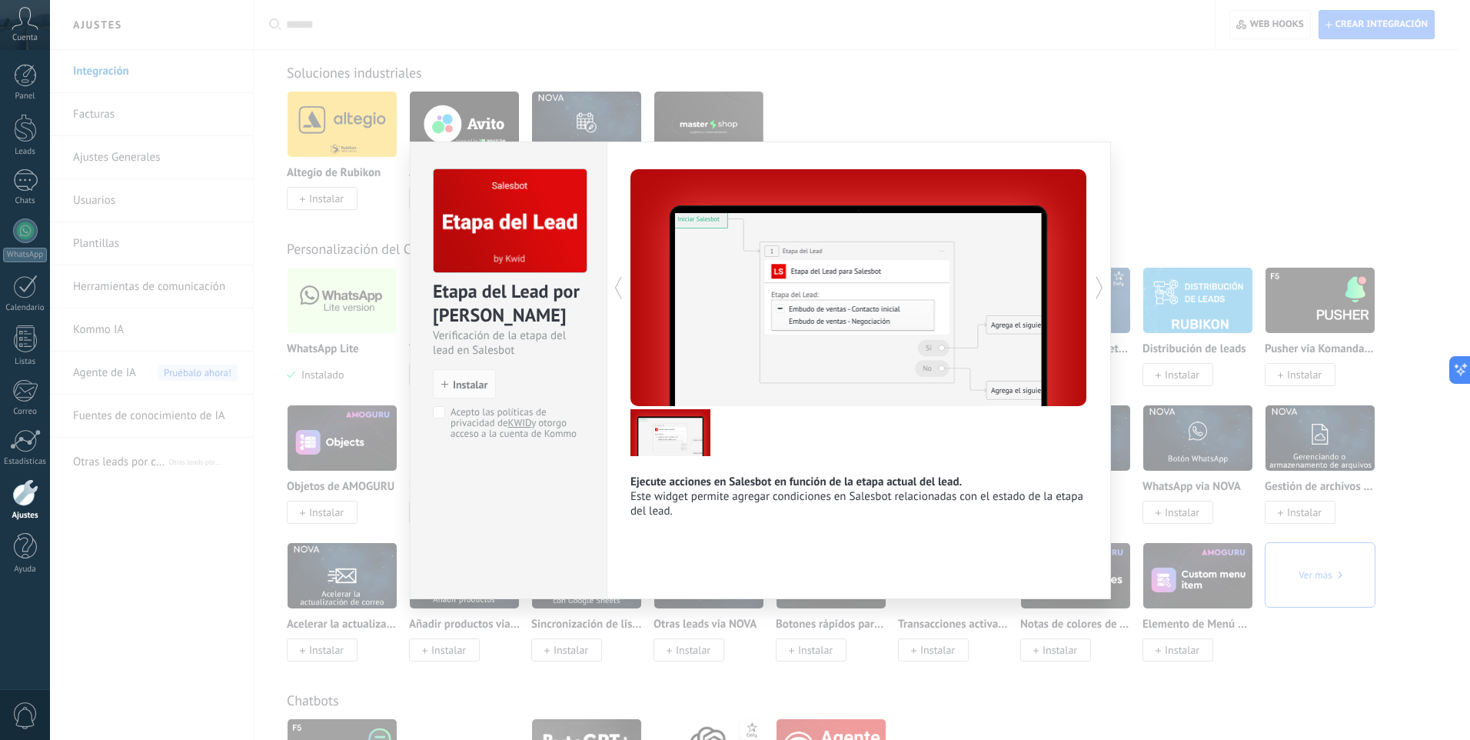
click at [1103, 285] on icon at bounding box center [1099, 287] width 15 height 31
click at [1140, 201] on div "Etapa del Lead por KWID Verificación de la etapa del lead en Salesbot install I…" at bounding box center [760, 370] width 1420 height 740
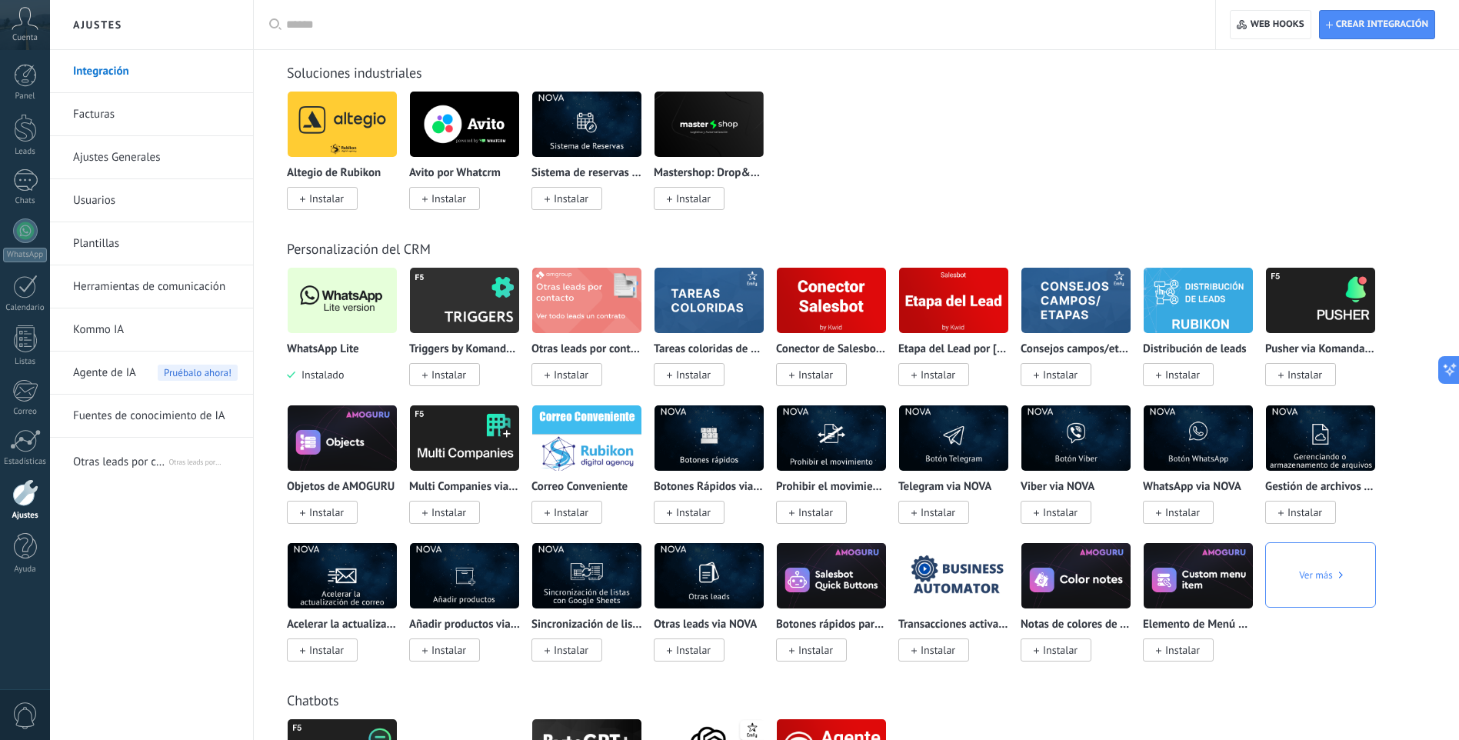
click at [1210, 313] on img at bounding box center [1197, 300] width 109 height 75
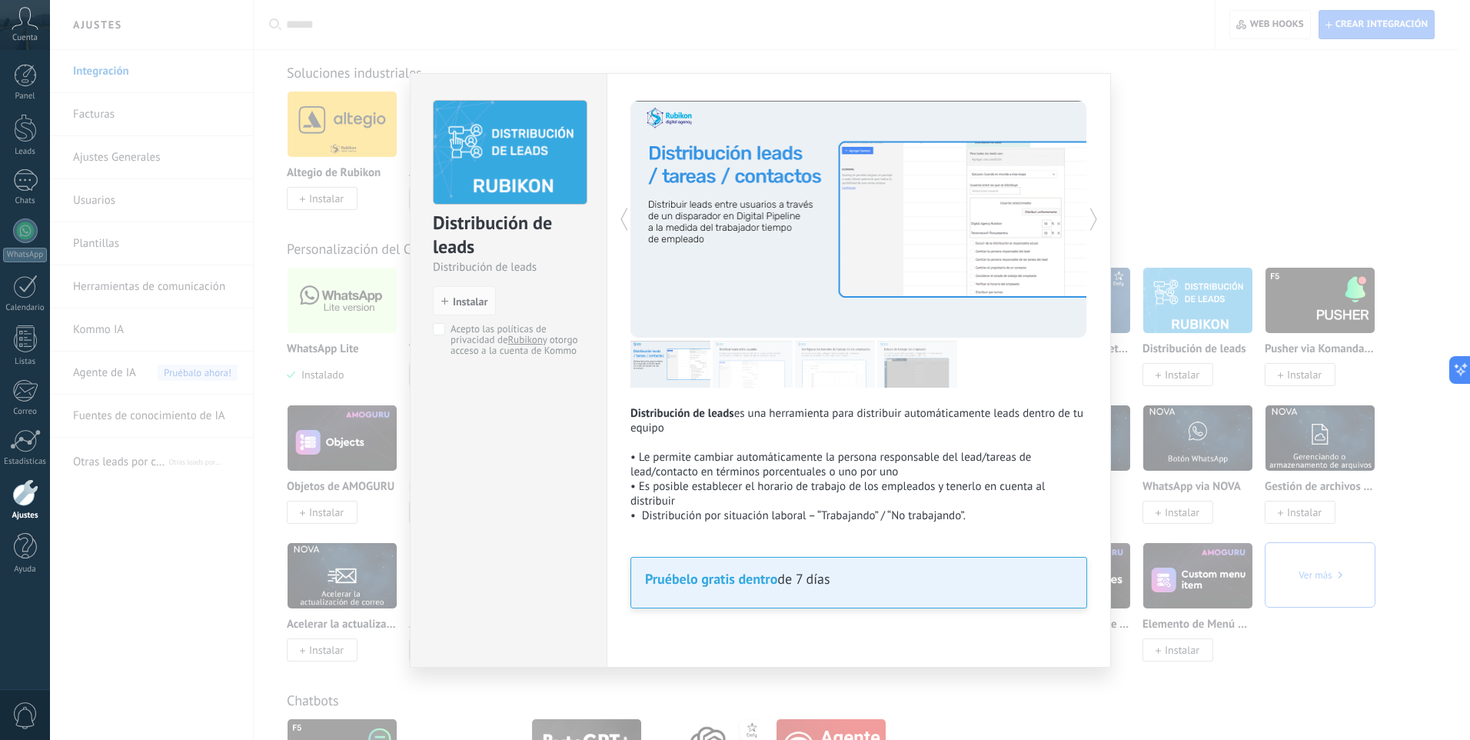
click at [1213, 162] on div "Distribución de leads Distribución de leads install Instalar Acepto las polític…" at bounding box center [760, 370] width 1420 height 740
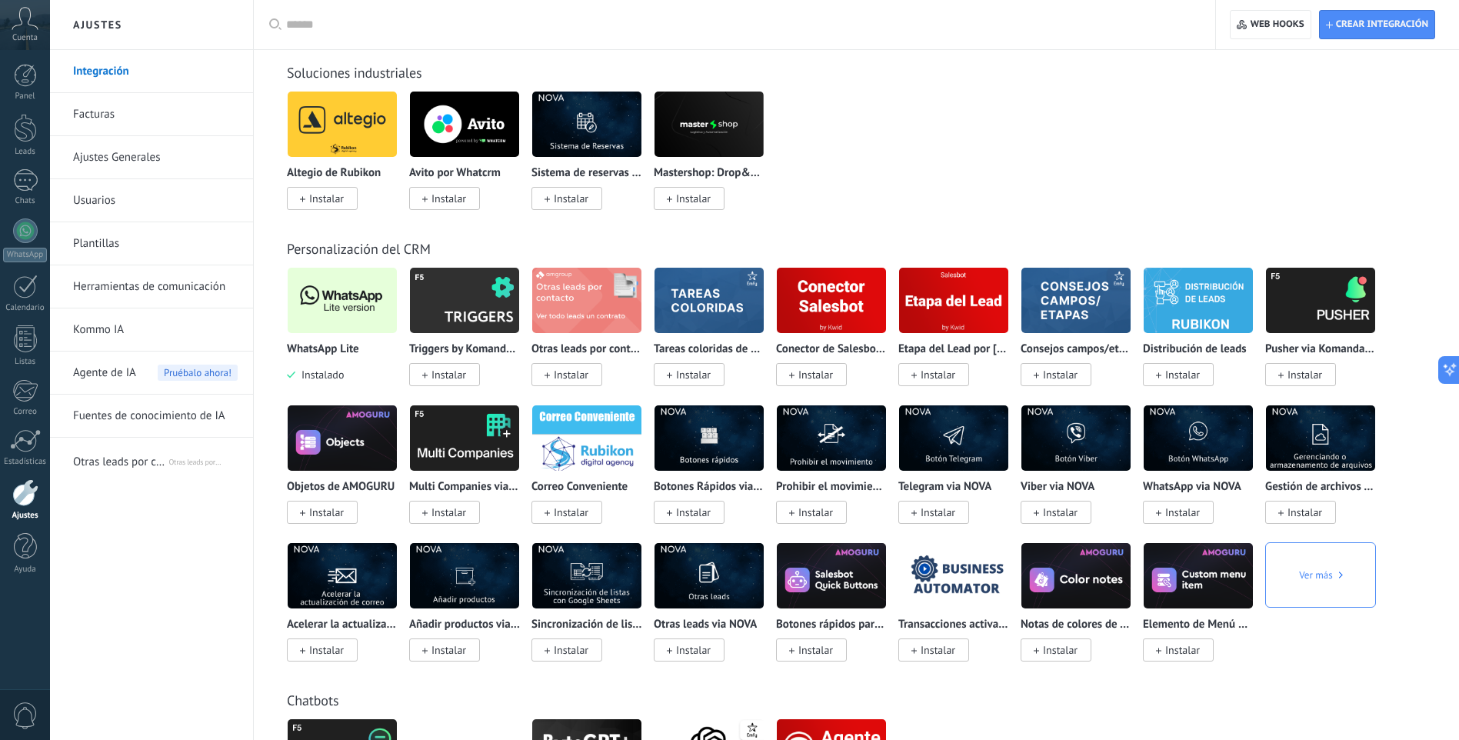
click at [1338, 324] on img at bounding box center [1320, 300] width 109 height 75
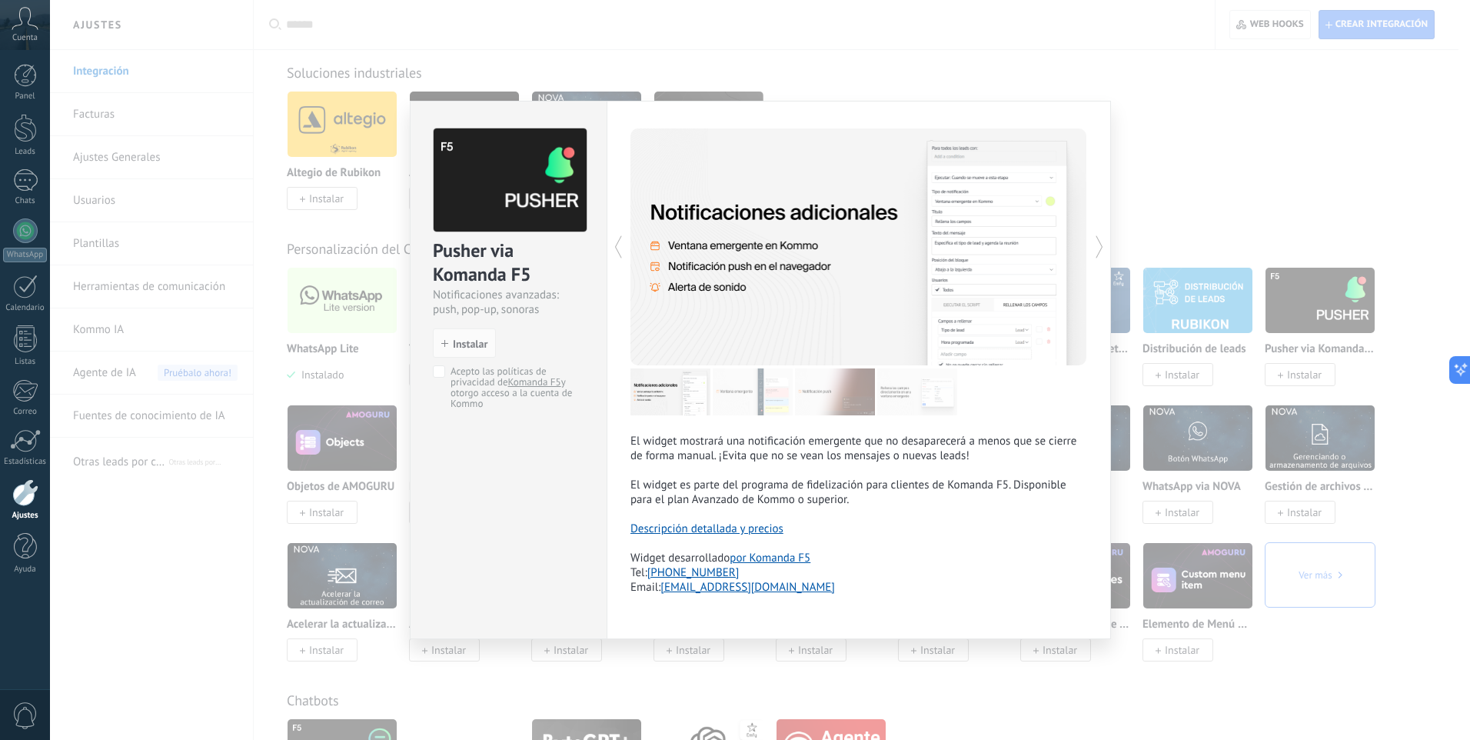
click at [1207, 188] on div "Pusher via Komanda F5 Notificaciones avanzadas: push, pop-up, sonoras install I…" at bounding box center [760, 370] width 1420 height 740
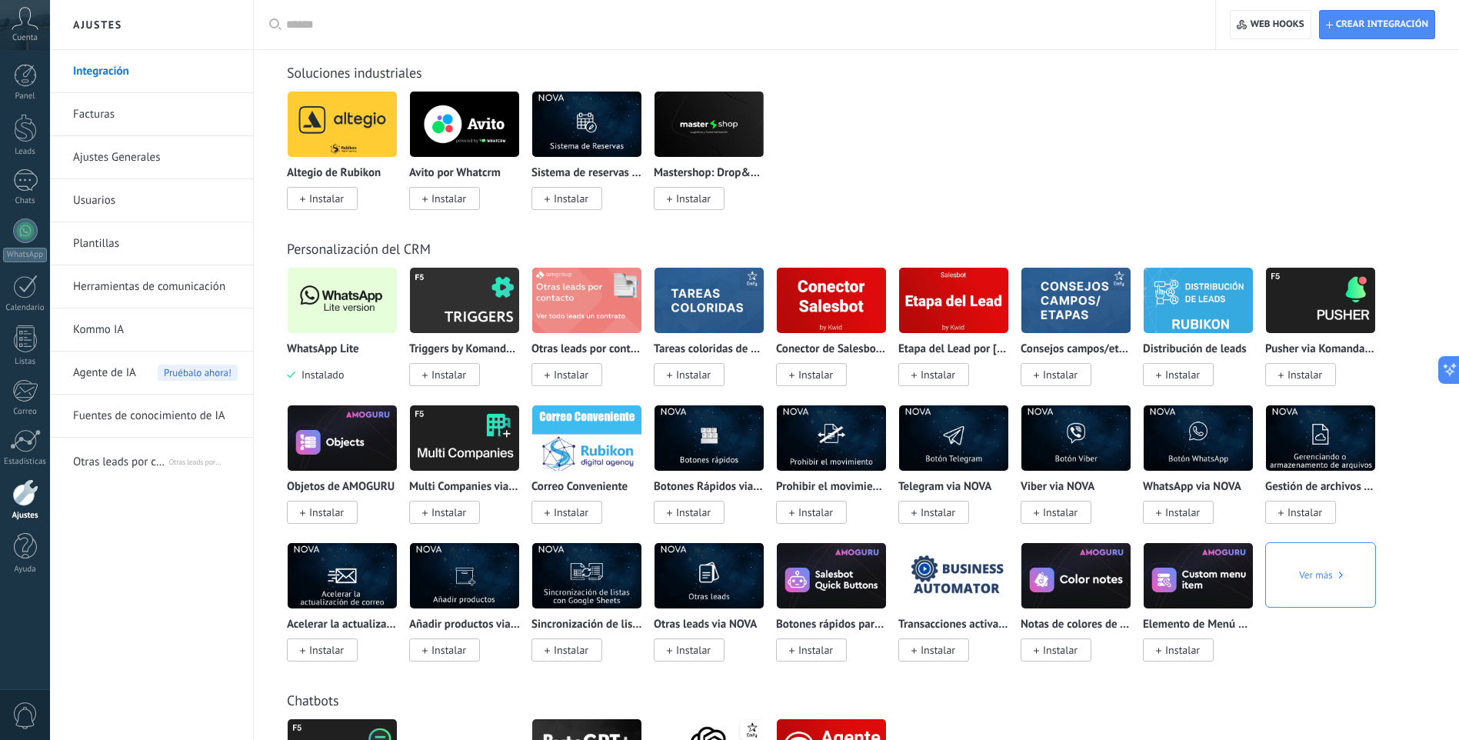
click at [366, 435] on img at bounding box center [342, 438] width 109 height 75
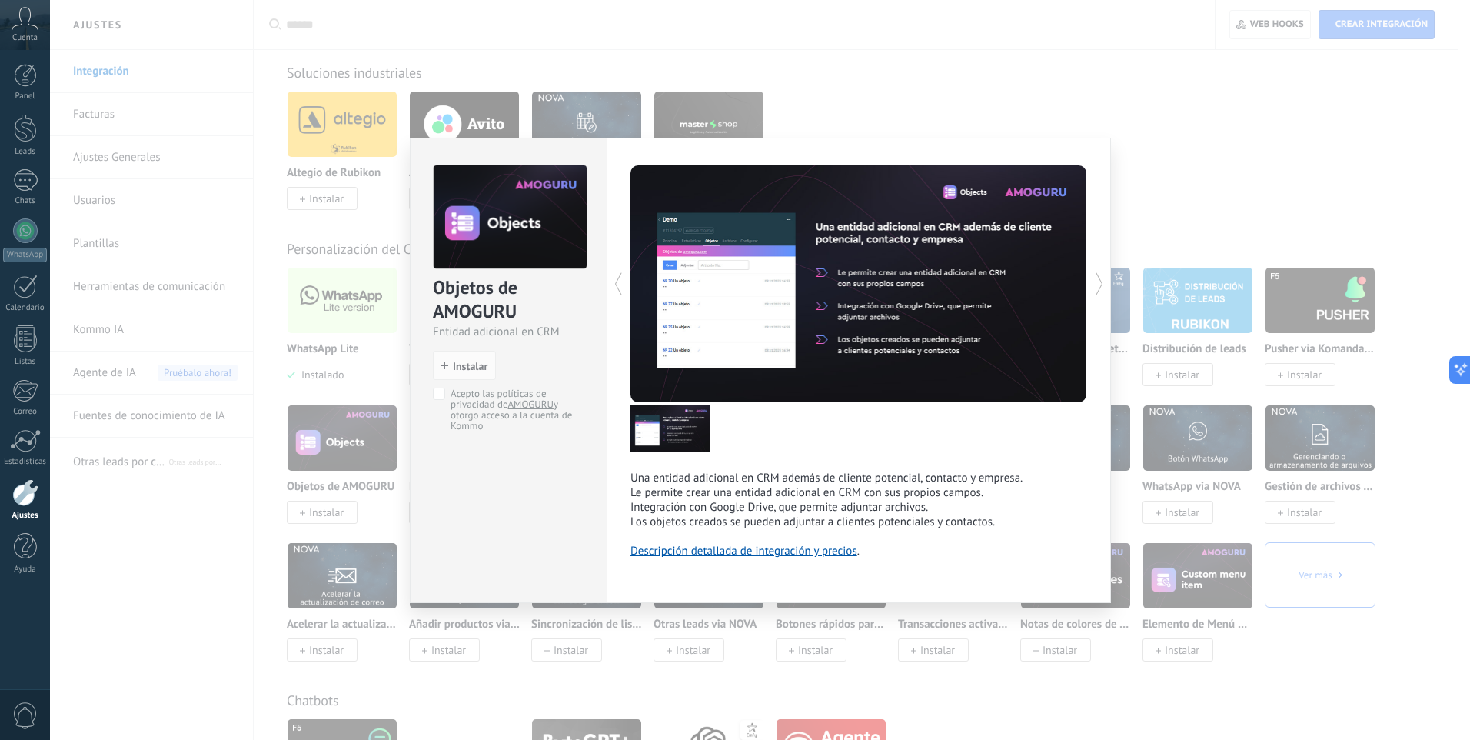
click at [1097, 285] on icon at bounding box center [1099, 283] width 15 height 31
click at [1103, 288] on icon at bounding box center [1099, 283] width 15 height 31
click at [1103, 292] on icon at bounding box center [1099, 283] width 15 height 31
click at [1095, 288] on icon at bounding box center [1099, 283] width 15 height 31
click at [1157, 218] on div "Objetos de AMOGURU Entidad adicional en CRM install Instalar Acepto las polític…" at bounding box center [760, 370] width 1420 height 740
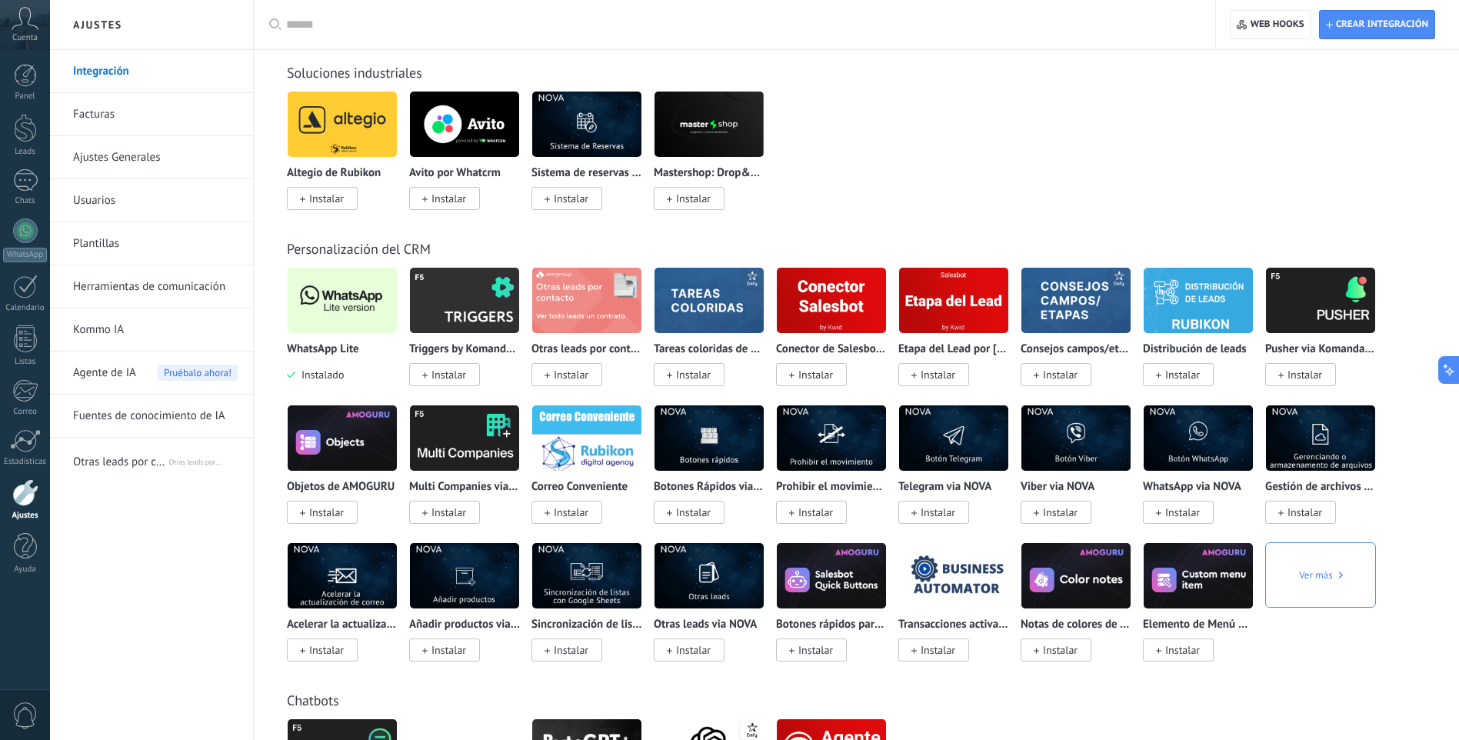
click at [472, 429] on img at bounding box center [464, 438] width 109 height 75
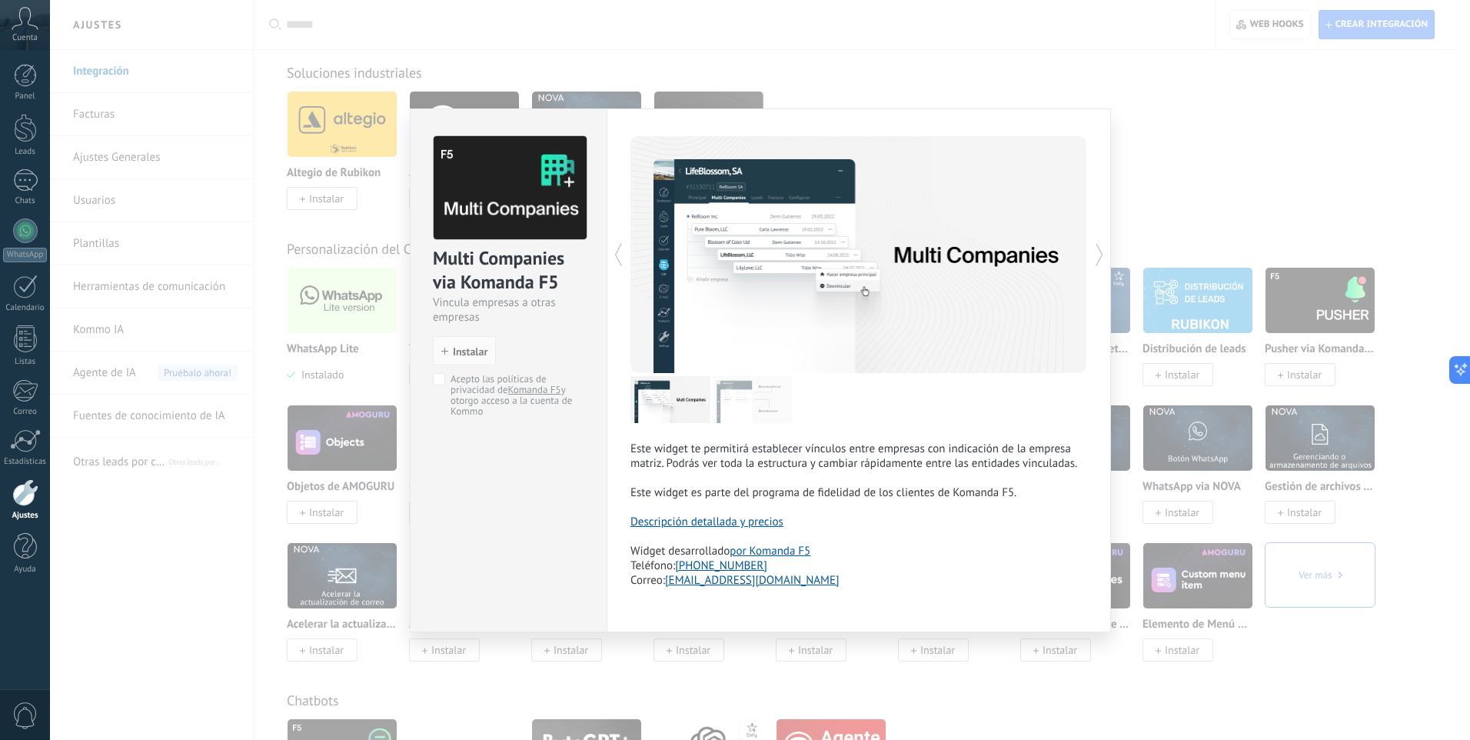
click at [1190, 217] on div "Multi Companies via Komanda F5 Vincula empresas a otras empresas install Instal…" at bounding box center [760, 370] width 1420 height 740
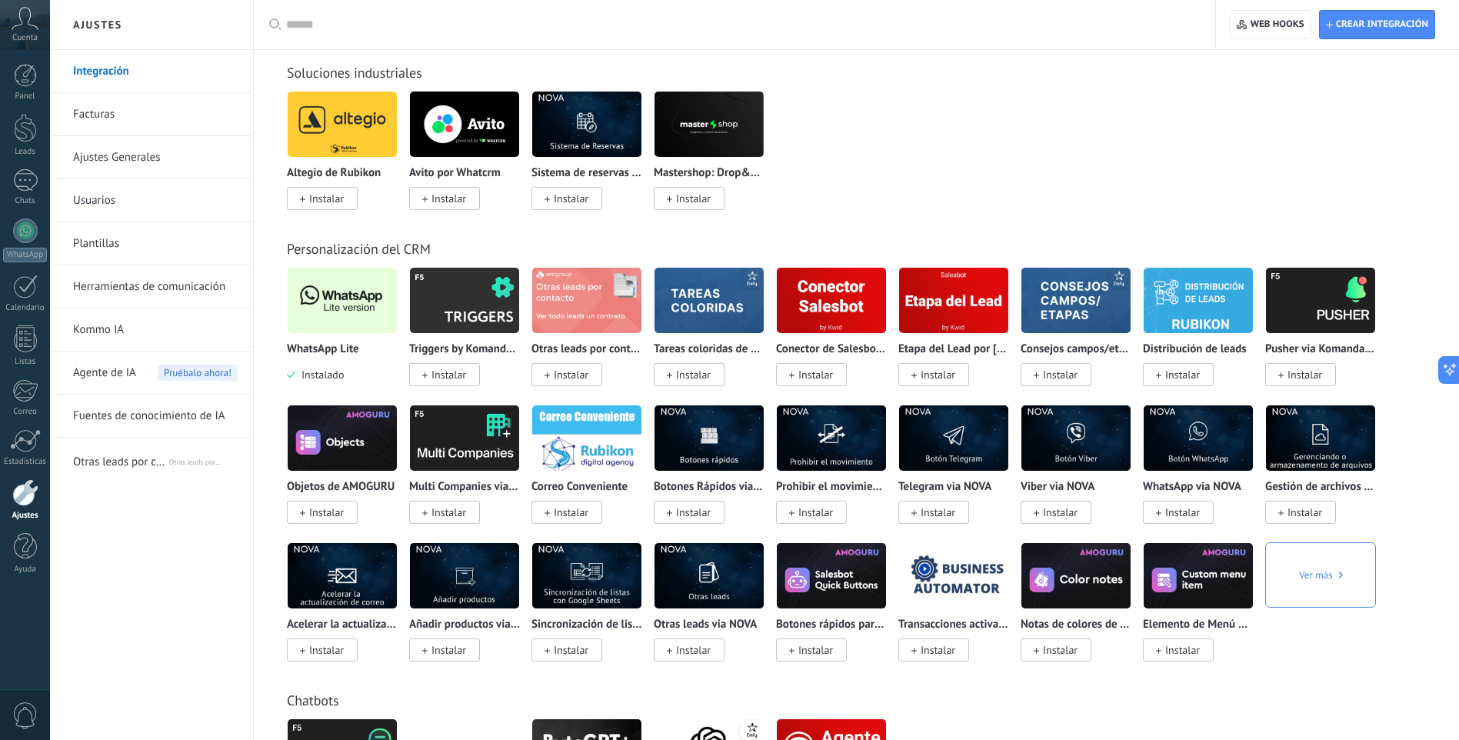
click at [742, 440] on img at bounding box center [708, 438] width 109 height 75
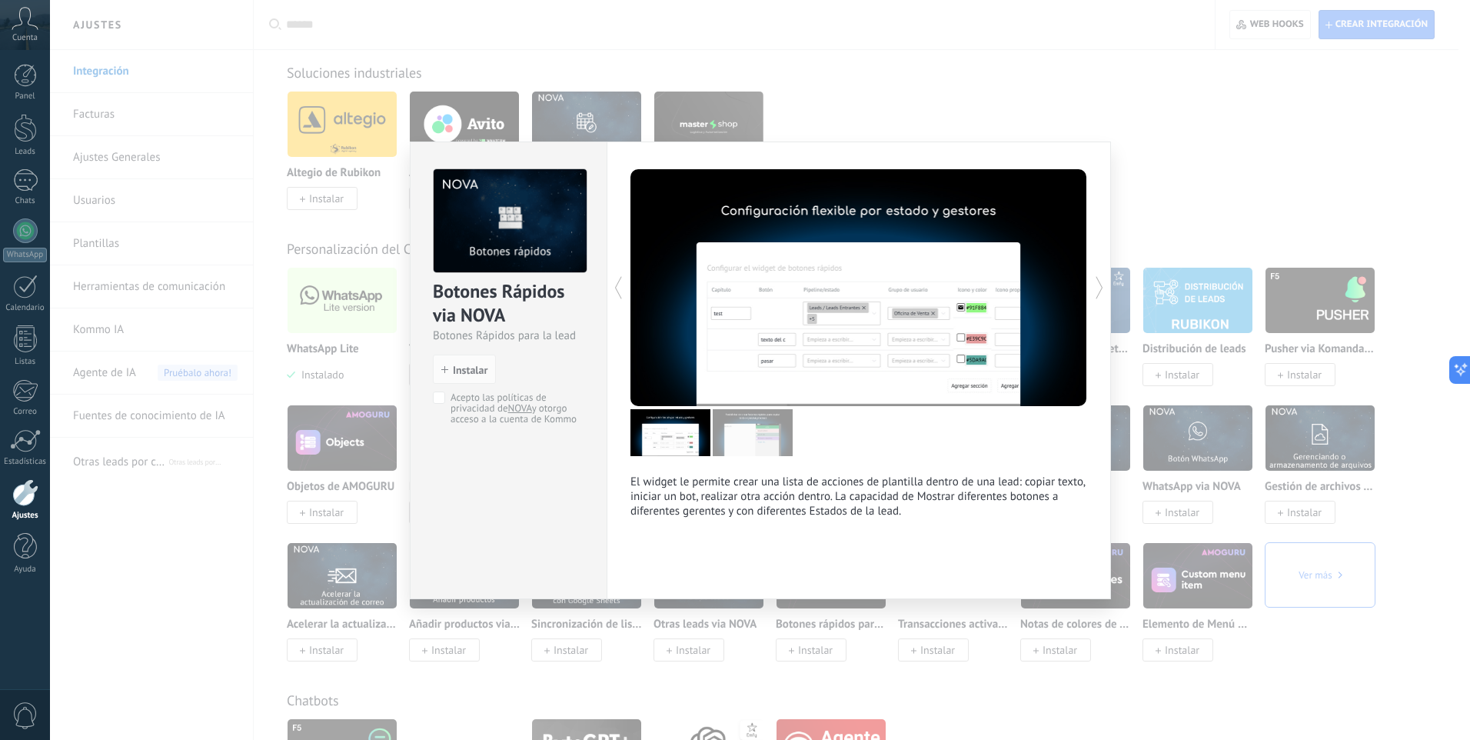
click at [1192, 181] on div "Botones Rápidos via NOVA Botones Rápidos para la lead install Instalar Acepto l…" at bounding box center [760, 370] width 1420 height 740
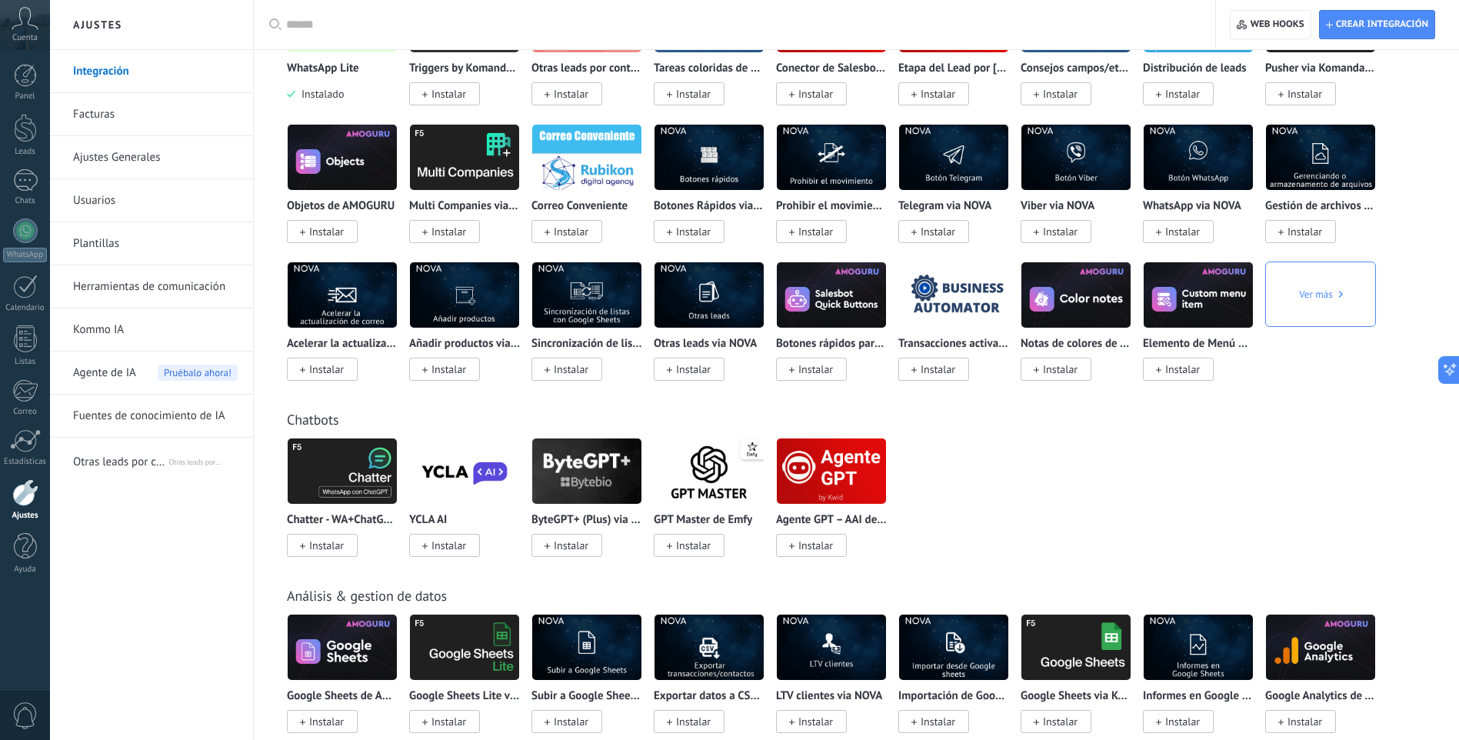
scroll to position [2922, 0]
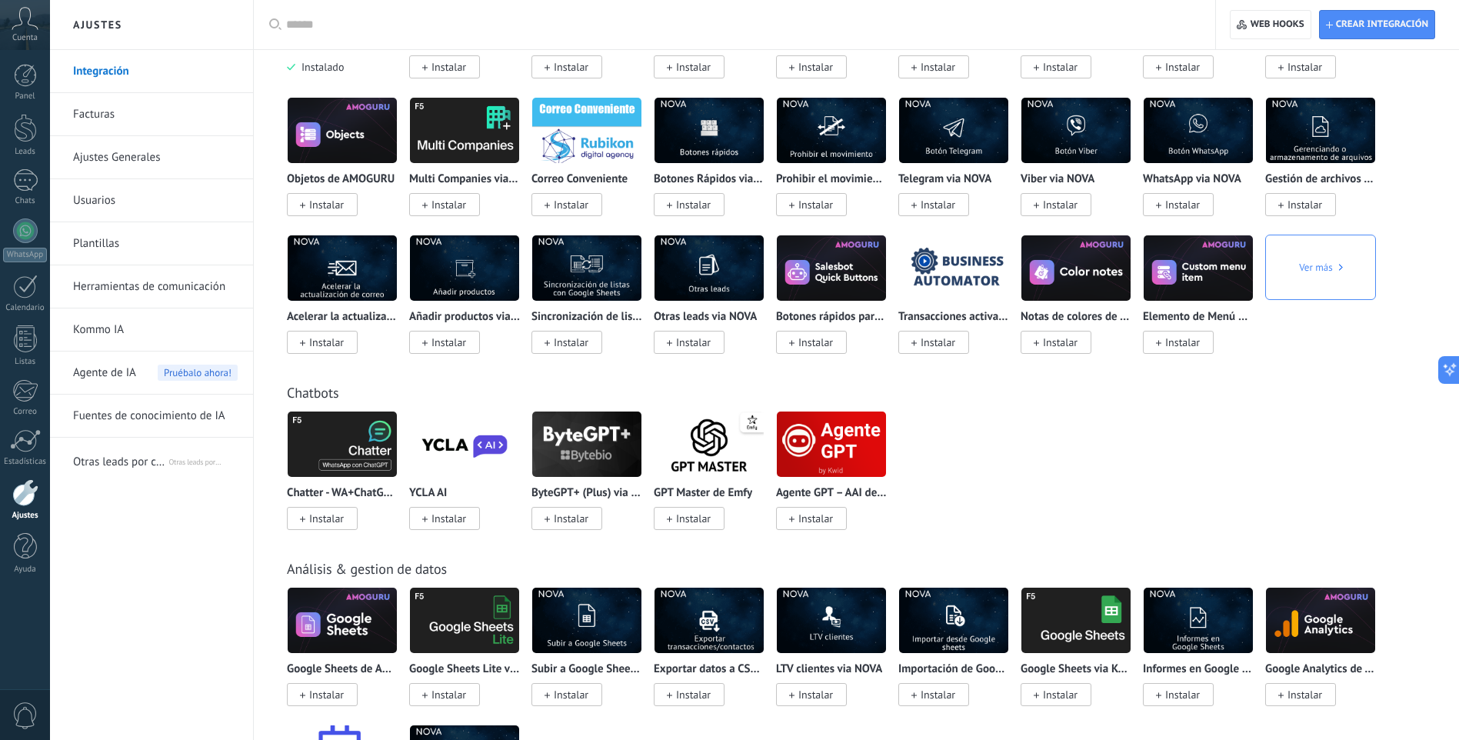
click at [844, 464] on img at bounding box center [831, 444] width 109 height 75
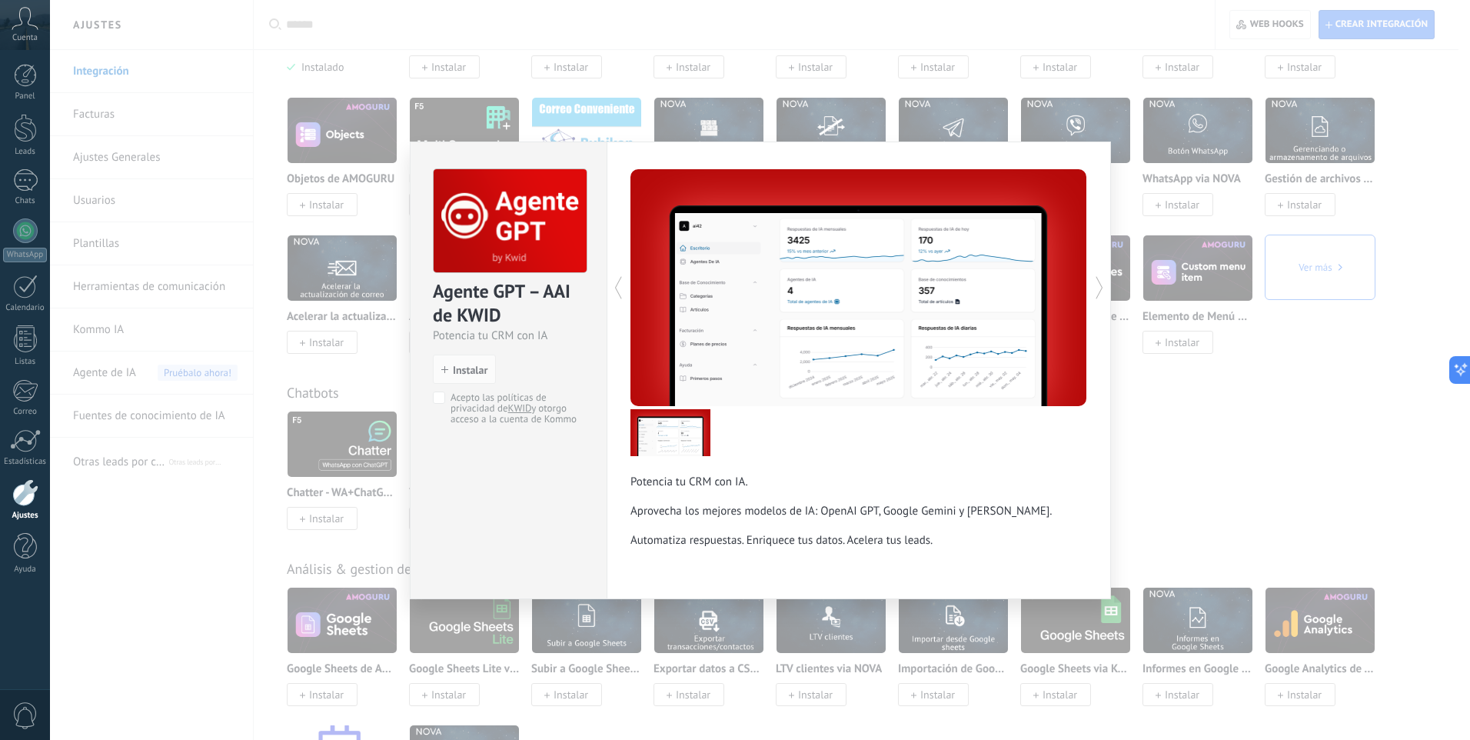
click at [1098, 286] on icon at bounding box center [1099, 287] width 15 height 31
click at [1240, 428] on div "Agente GPT – AAI de KWID Potencia tu CRM con IA install Instalar Acepto las pol…" at bounding box center [760, 370] width 1420 height 740
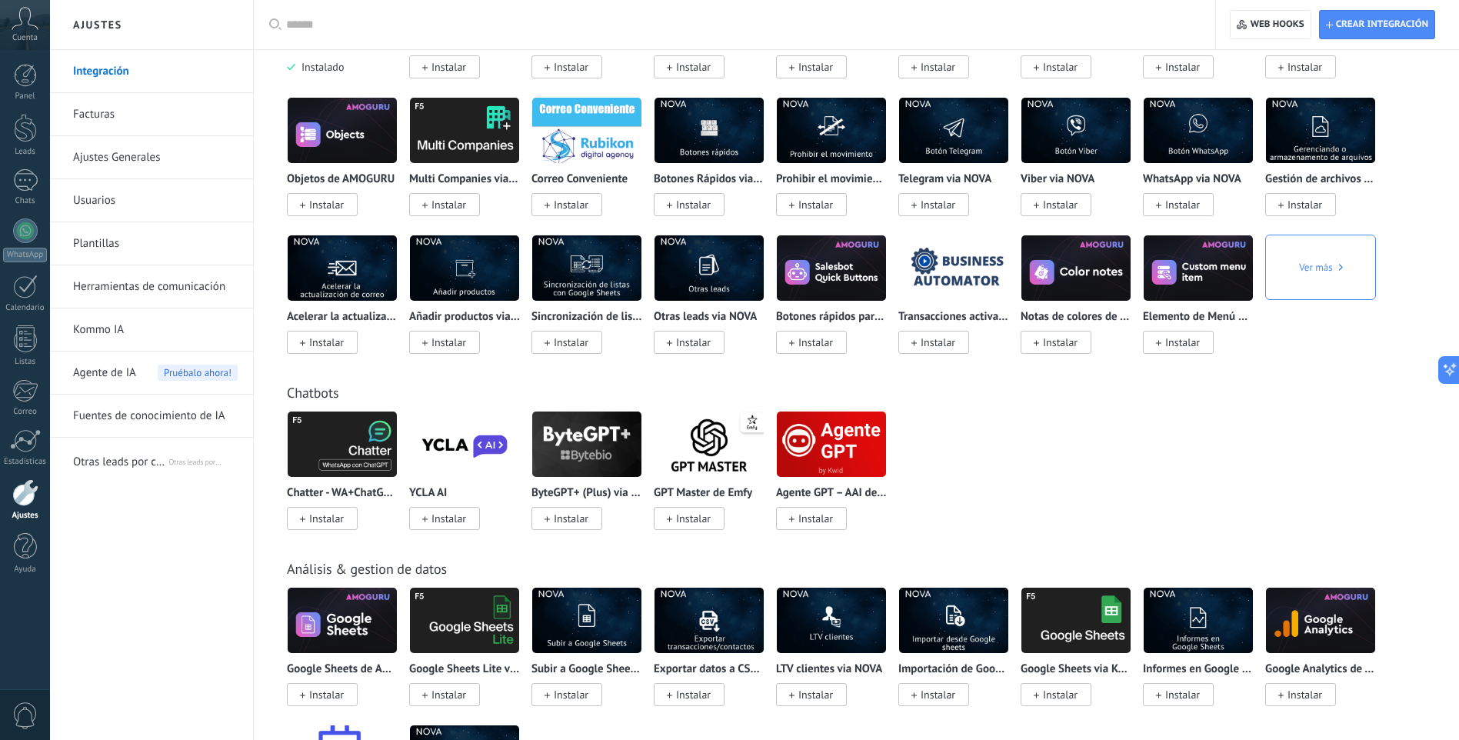
click at [326, 456] on img at bounding box center [342, 444] width 109 height 75
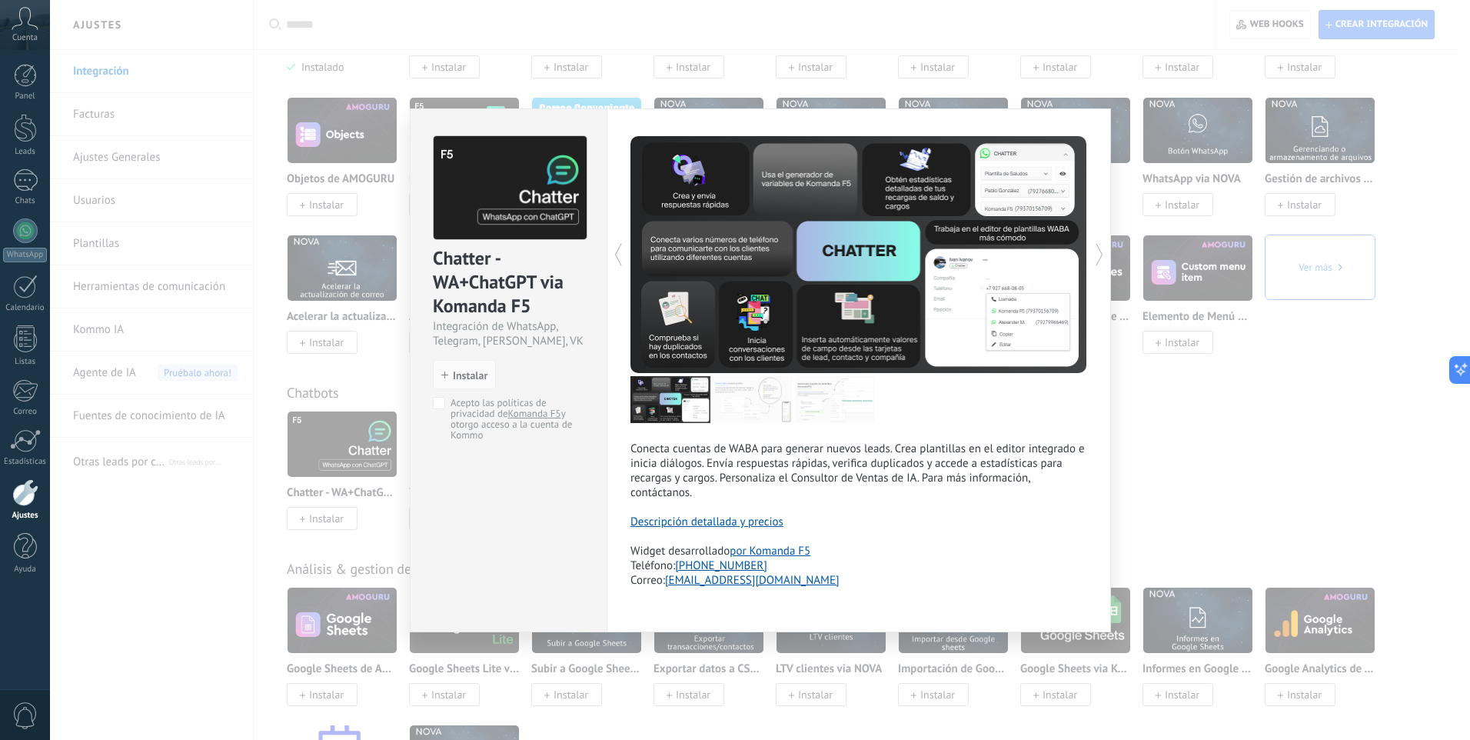
click at [1334, 409] on div "Chatter - WA+ChatGPT via Komanda F5 Integración de WhatsApp, Telegram, [PERSON_…" at bounding box center [760, 370] width 1420 height 740
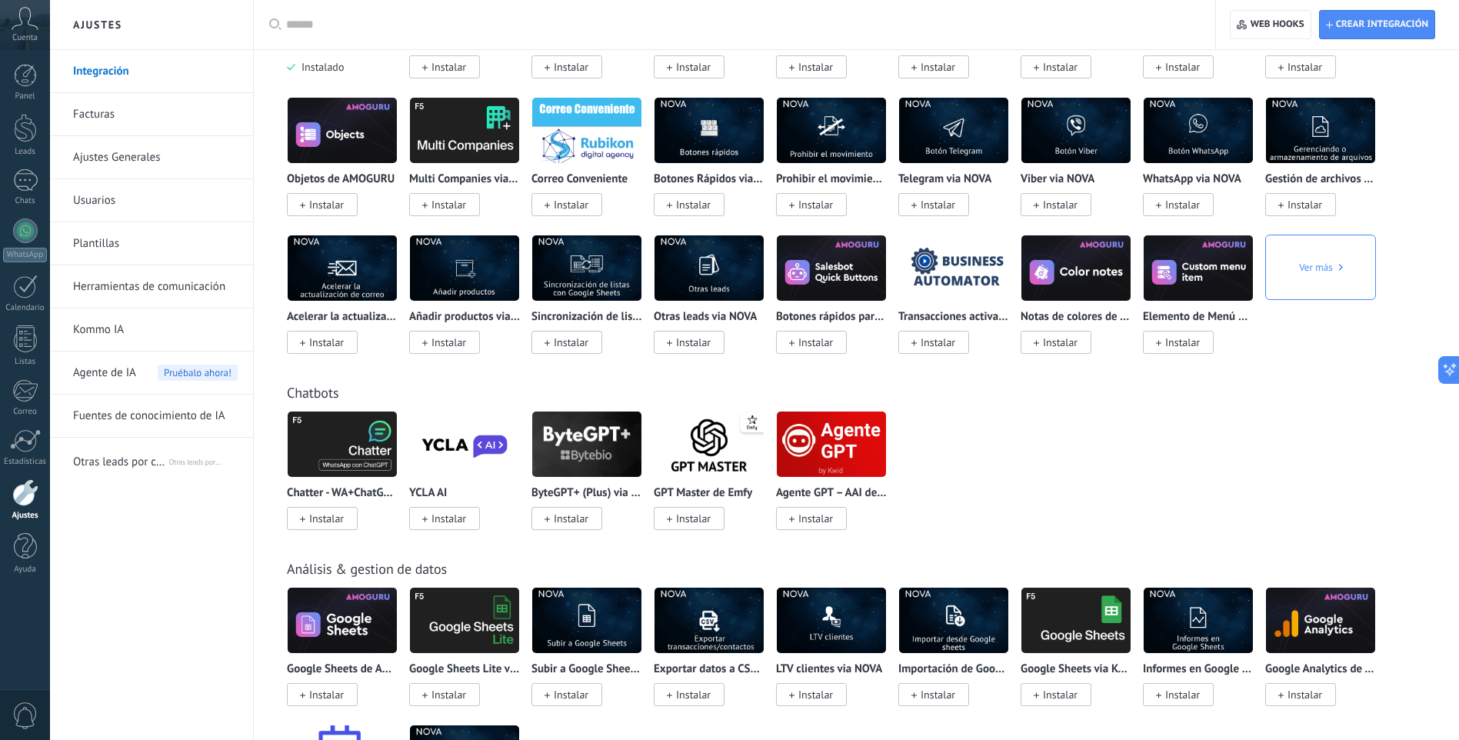
click at [471, 454] on img at bounding box center [464, 444] width 109 height 75
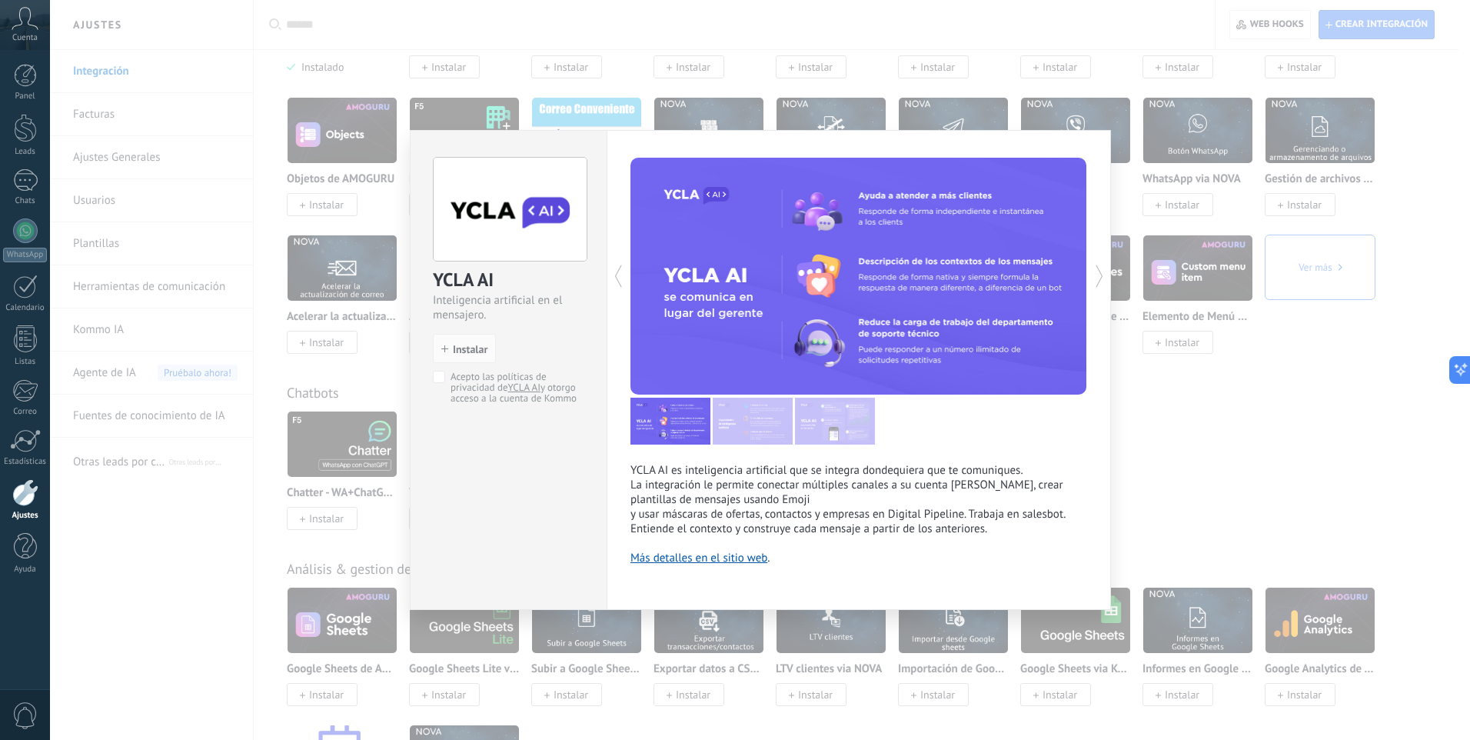
click at [1210, 469] on div "YCLA AI Inteligencia artificial en el mensajero. install Instalar Acepto las po…" at bounding box center [760, 370] width 1420 height 740
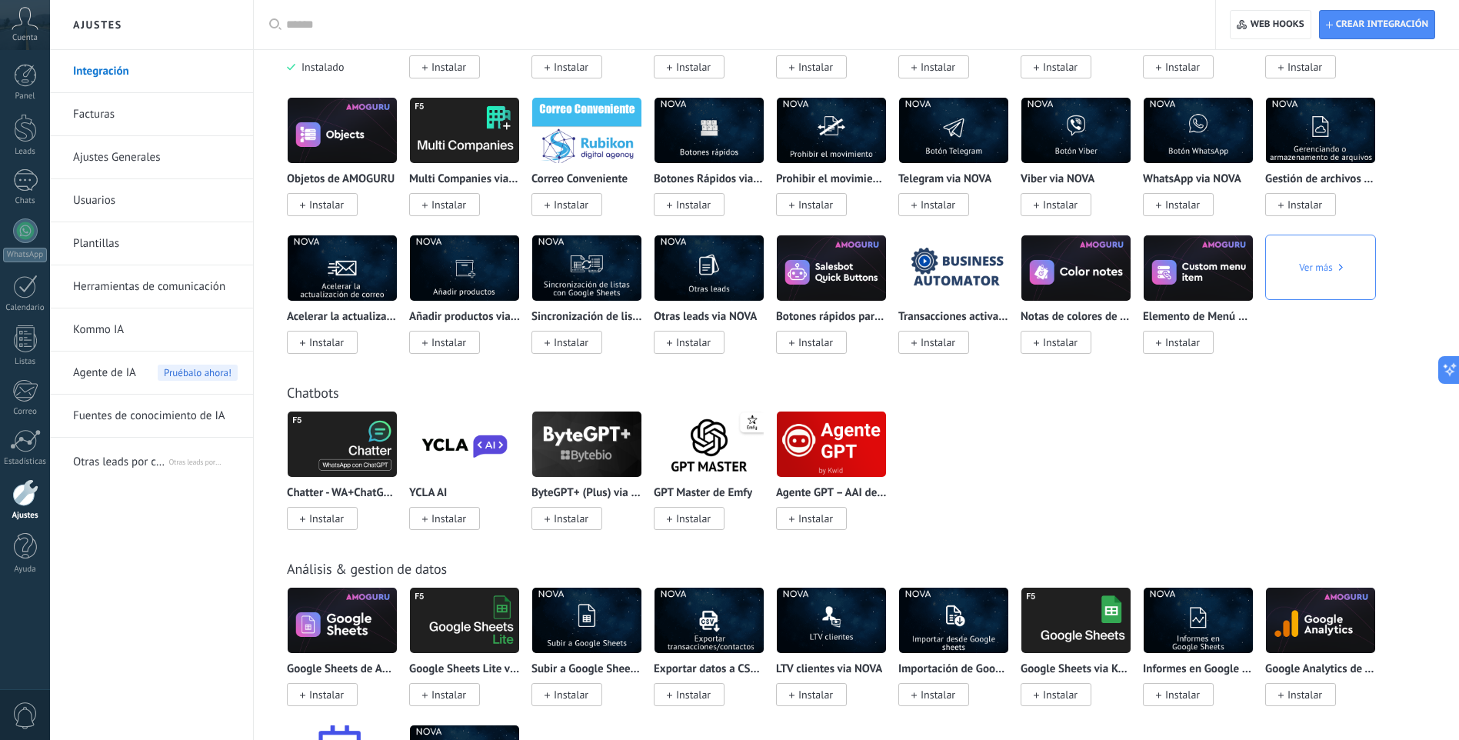
click at [604, 444] on img at bounding box center [586, 444] width 109 height 75
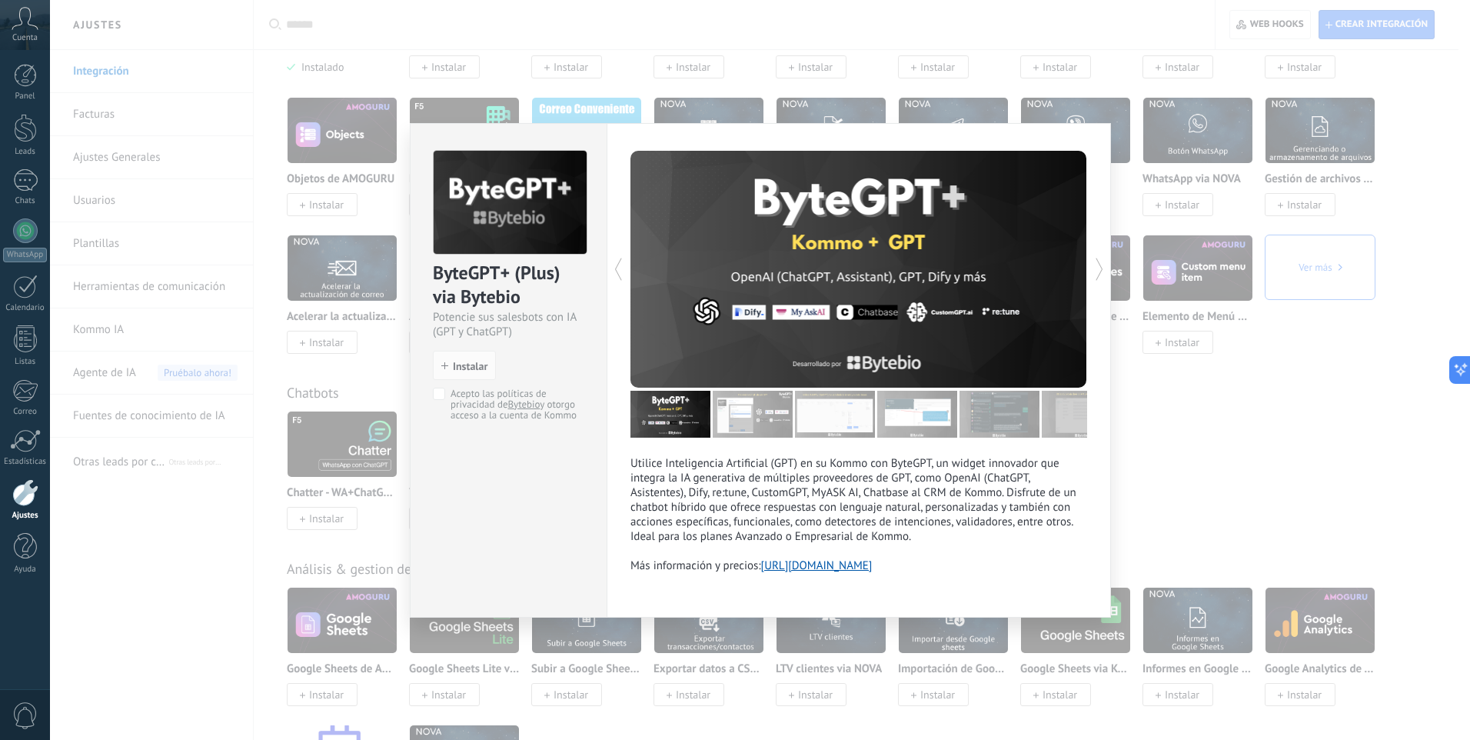
click at [1217, 481] on div "ByteGPT+ (Plus) via Bytebio Potencie sus salesbots con IA (GPT y ChatGPT) insta…" at bounding box center [760, 370] width 1420 height 740
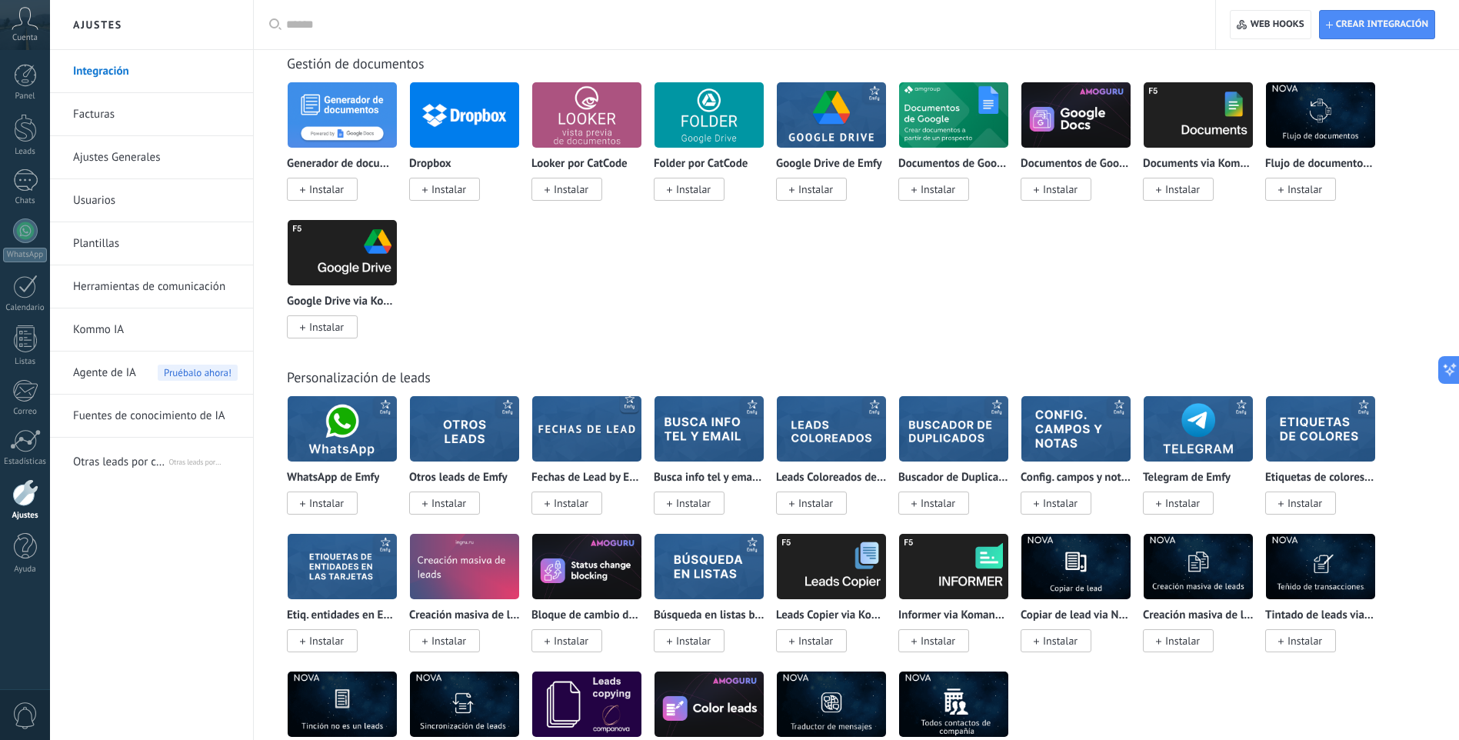
scroll to position [3768, 0]
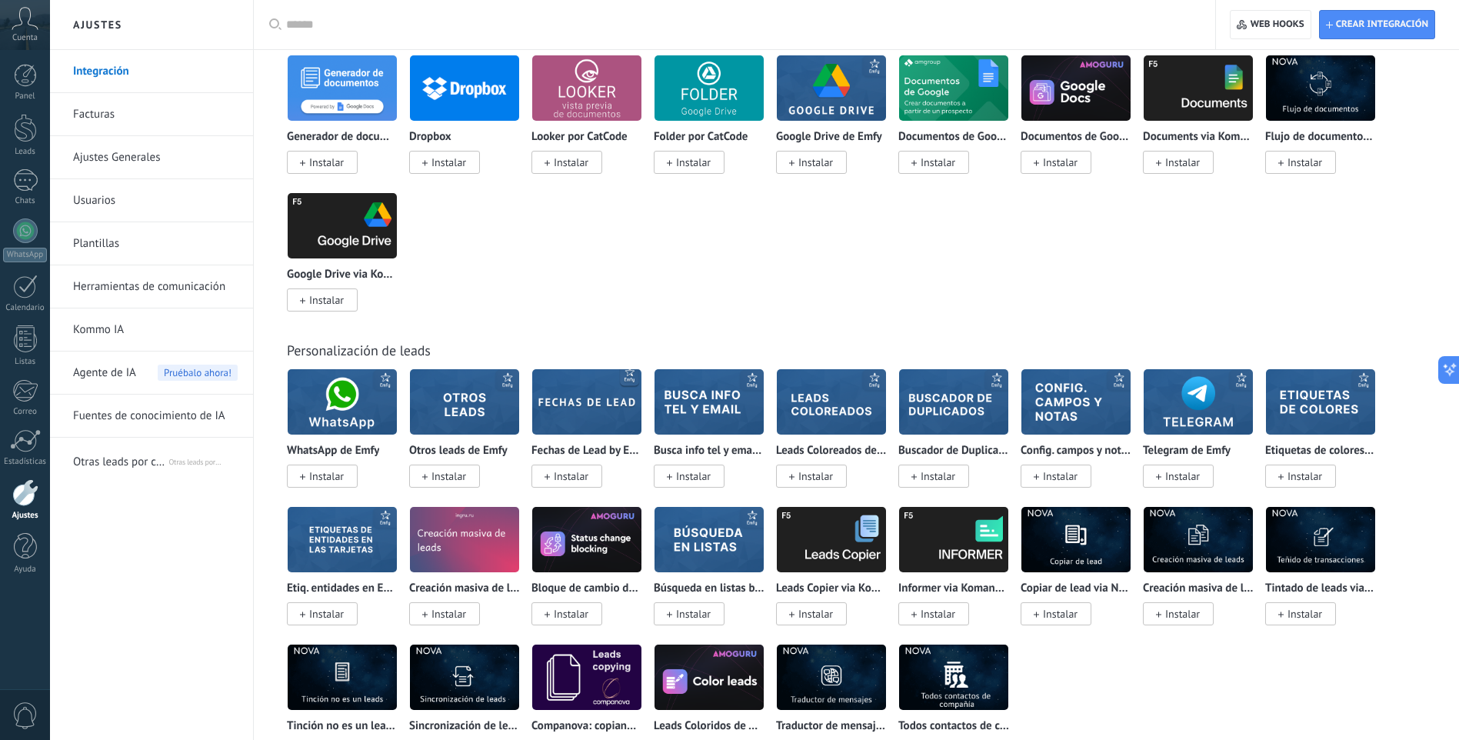
click at [343, 410] on img at bounding box center [342, 401] width 109 height 75
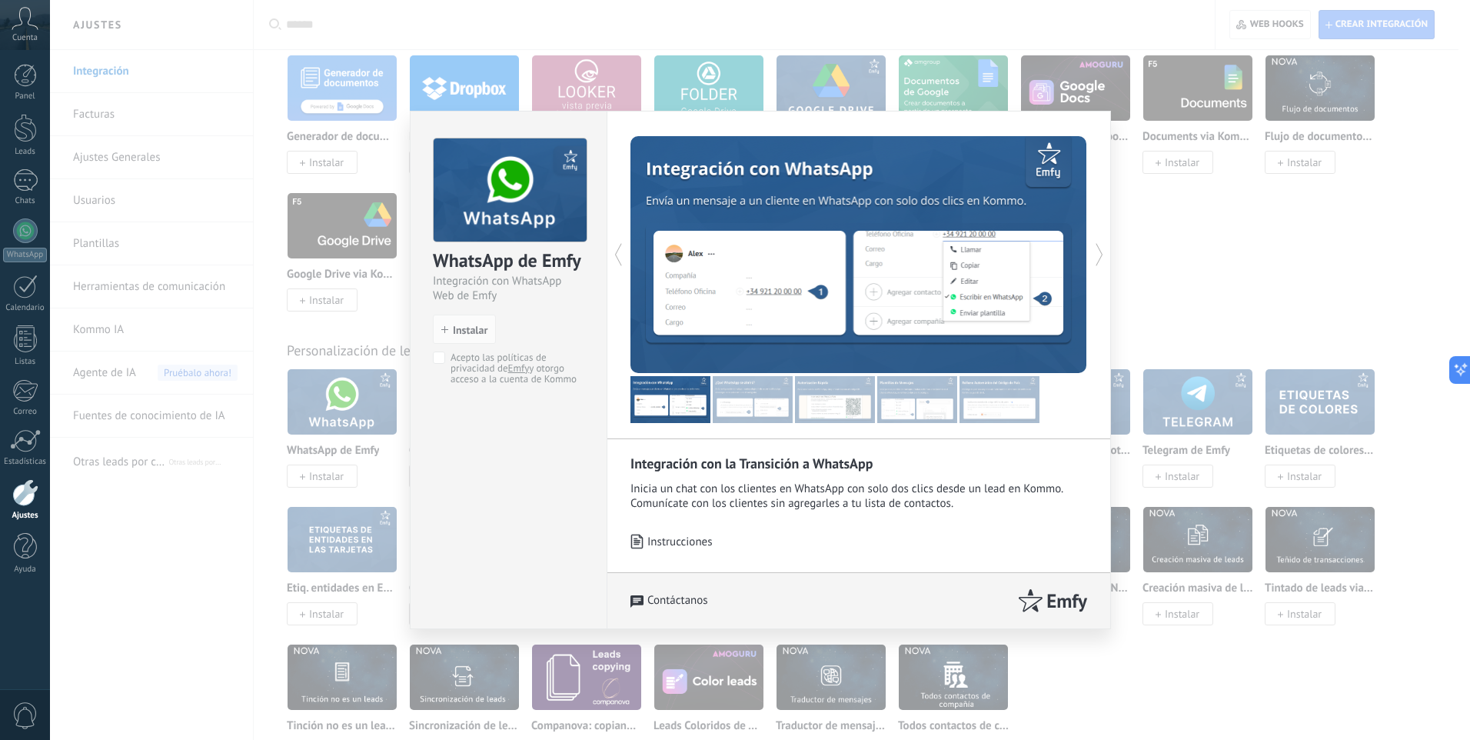
click at [1090, 251] on div "Integración con la Transición a WhatsApp Inicia un chat con los clientes en Wha…" at bounding box center [859, 370] width 504 height 518
click at [1102, 252] on icon at bounding box center [1099, 254] width 15 height 31
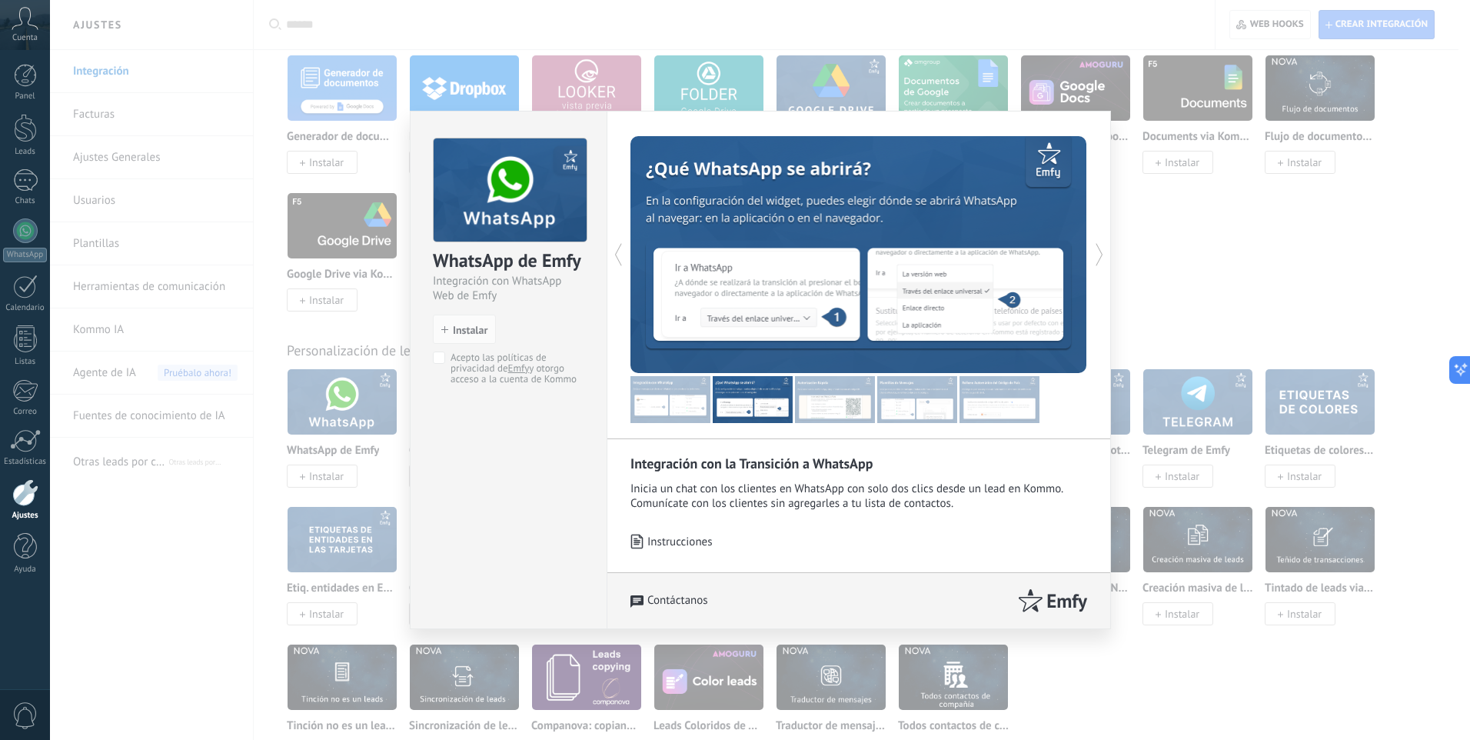
click at [1103, 252] on icon at bounding box center [1099, 254] width 15 height 31
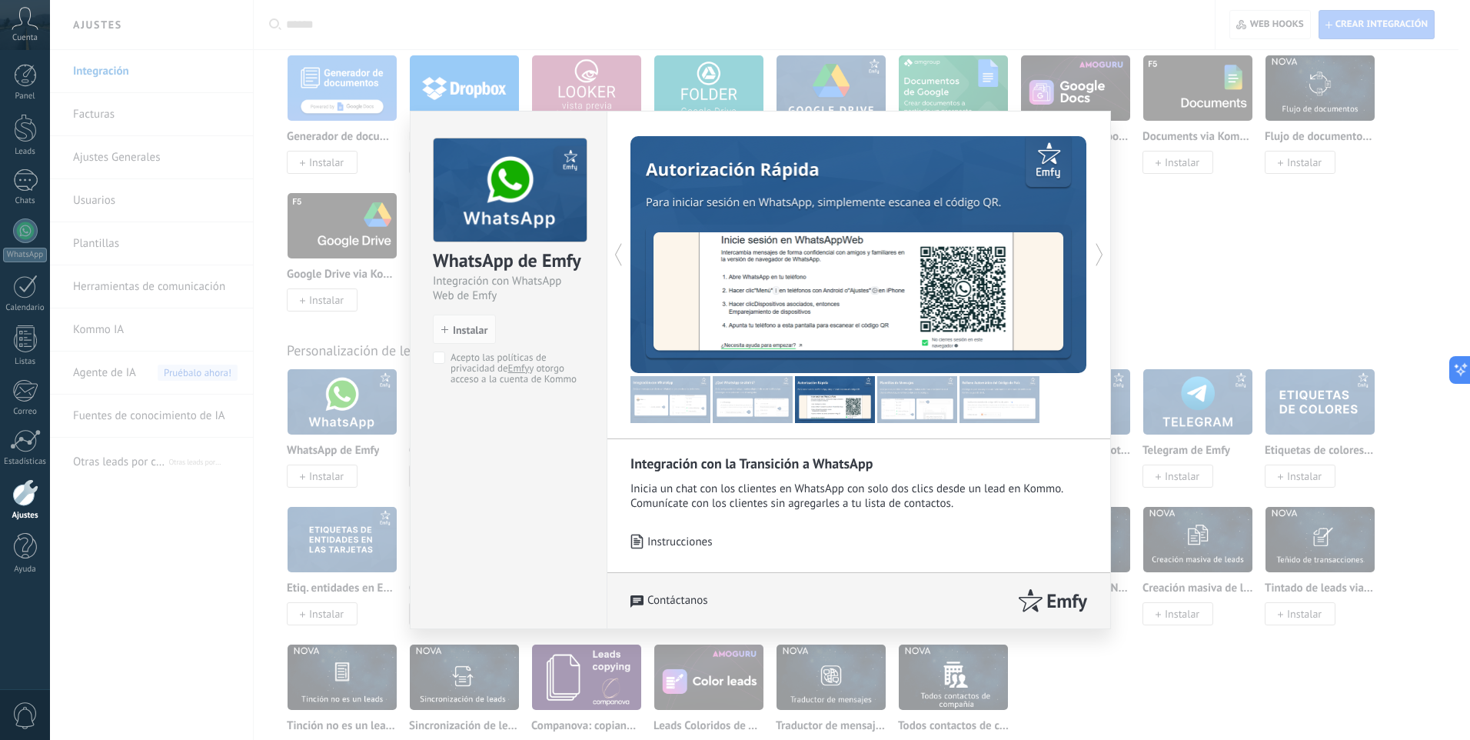
click at [1163, 248] on div "WhatsApp de Emfy Integración con WhatsApp Web de Emfy install Instalar Acepto l…" at bounding box center [760, 370] width 1420 height 740
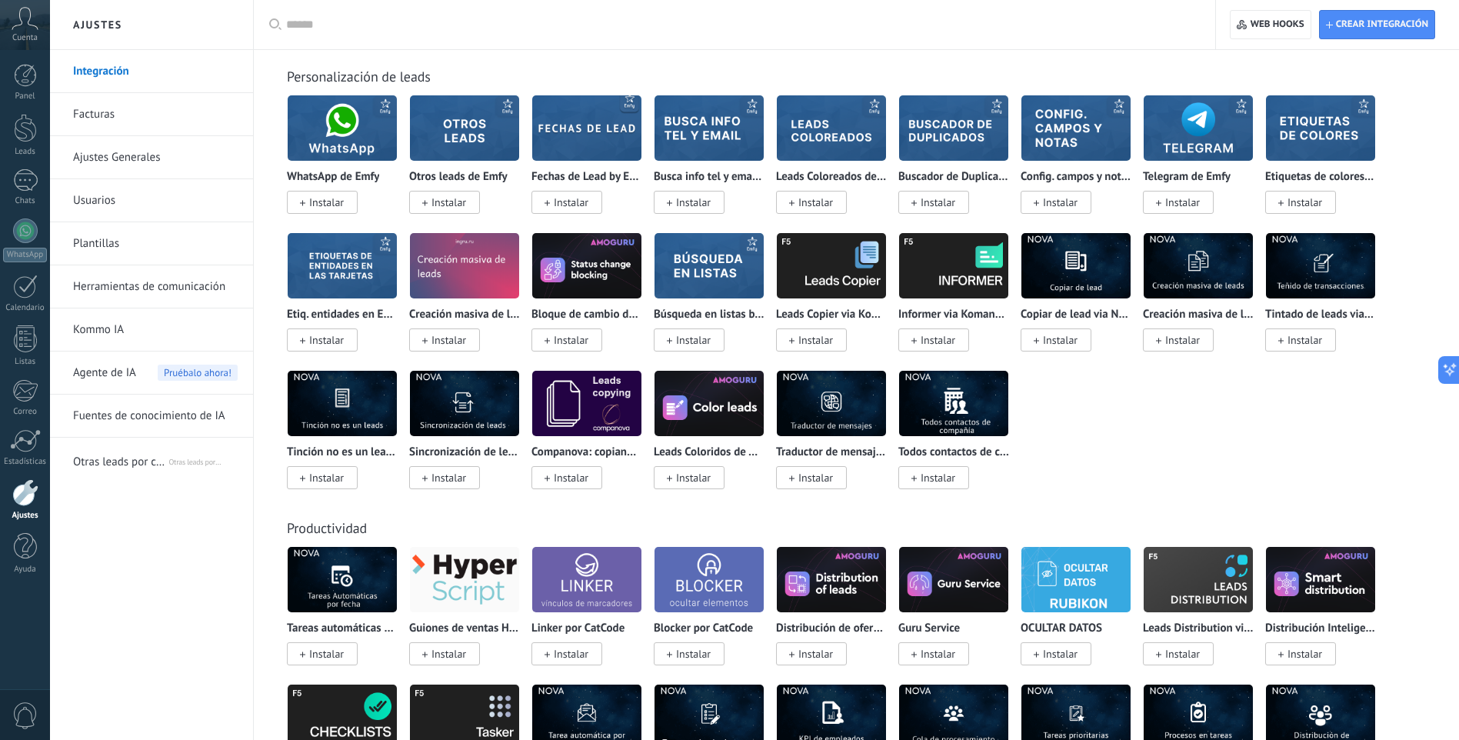
scroll to position [3924, 0]
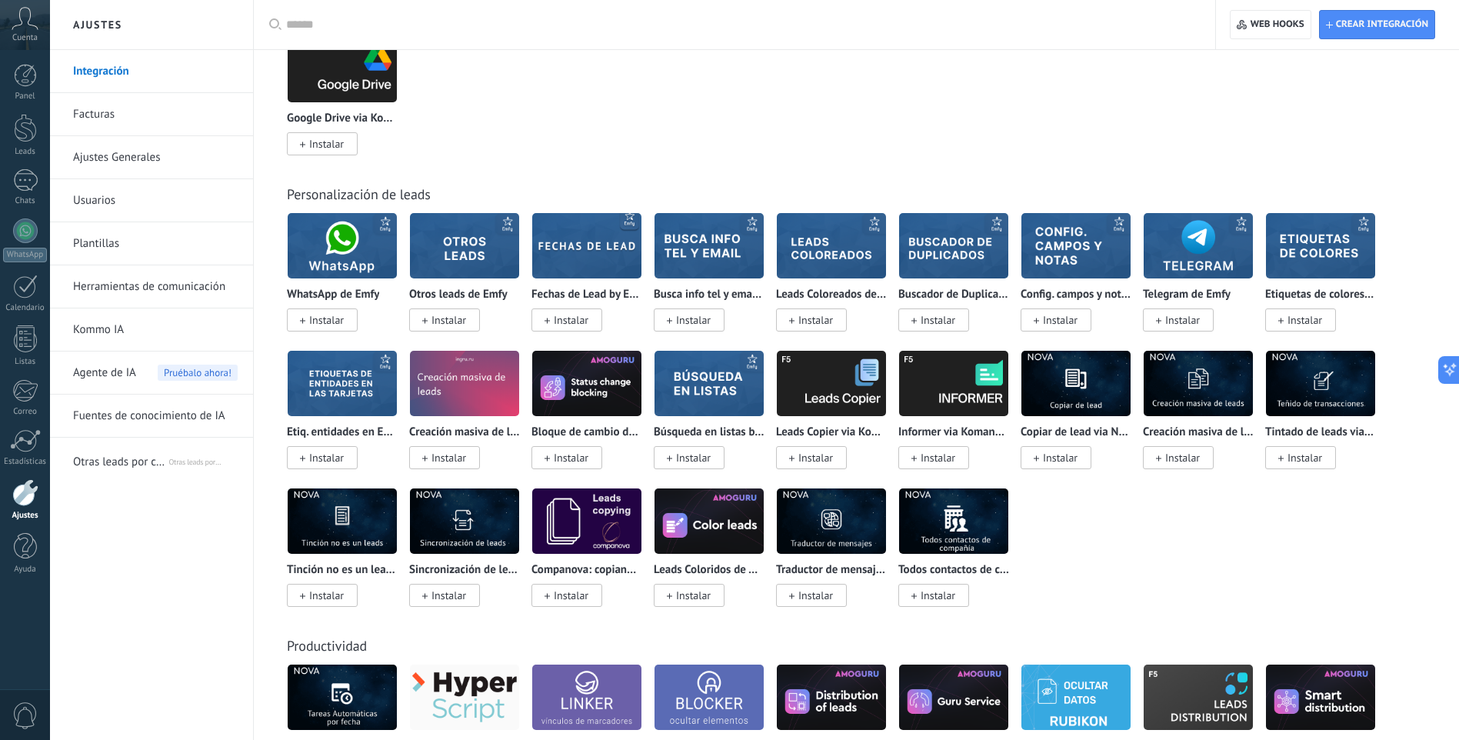
click at [23, 31] on div "Cuenta" at bounding box center [25, 25] width 50 height 50
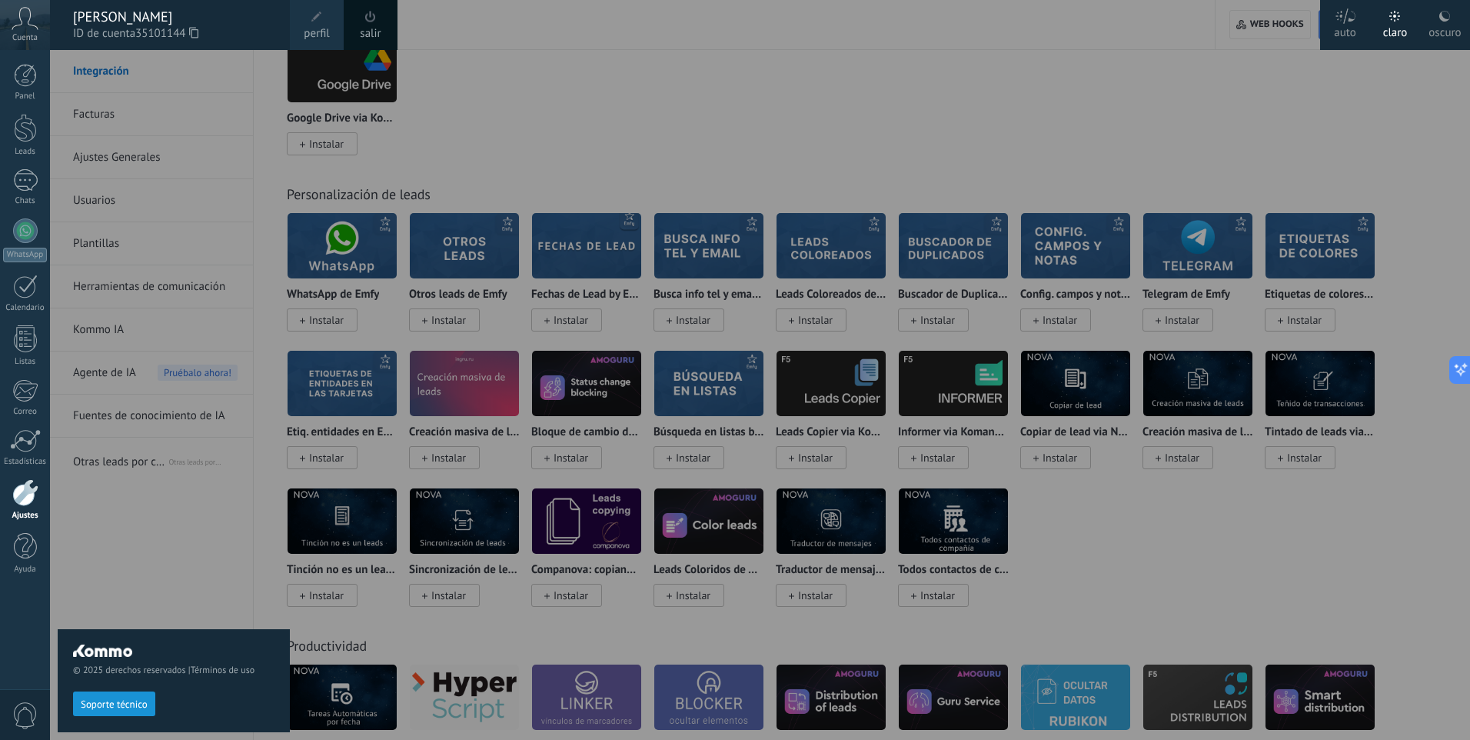
click at [697, 121] on div at bounding box center [785, 370] width 1470 height 740
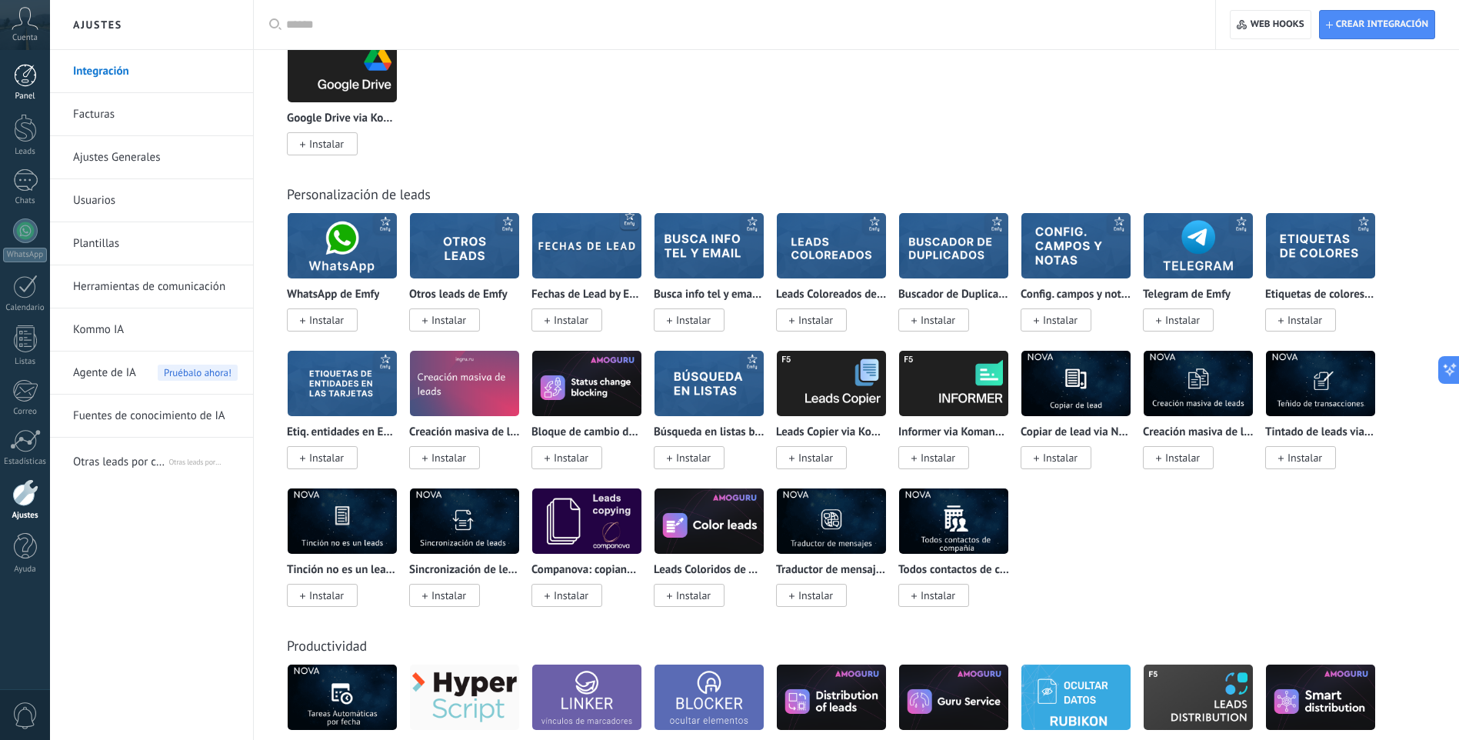
click at [13, 79] on link "Panel" at bounding box center [25, 83] width 50 height 38
